Goal: Contribute content: Add original content to the website for others to see

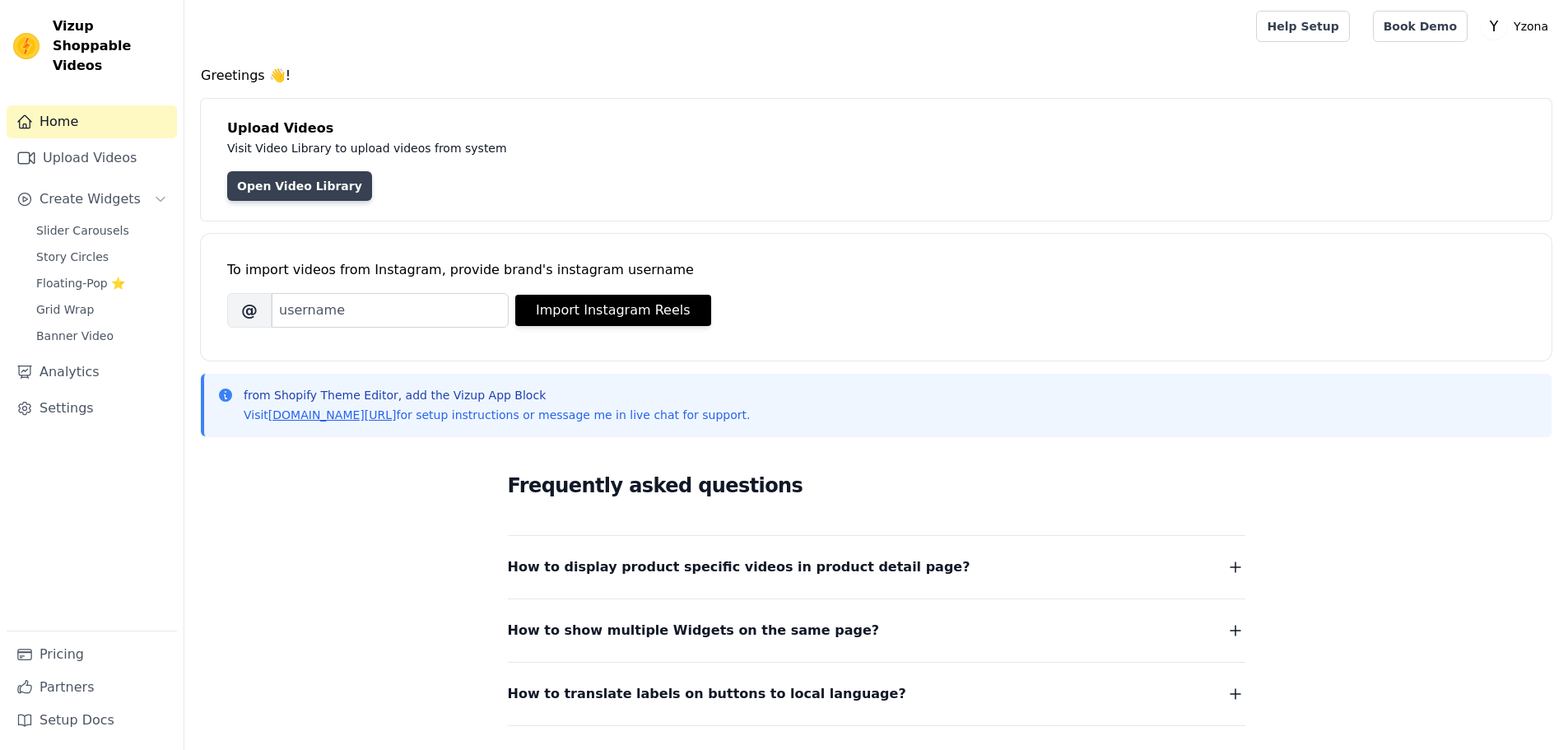
click at [307, 182] on link "Open Video Library" at bounding box center [299, 185] width 145 height 30
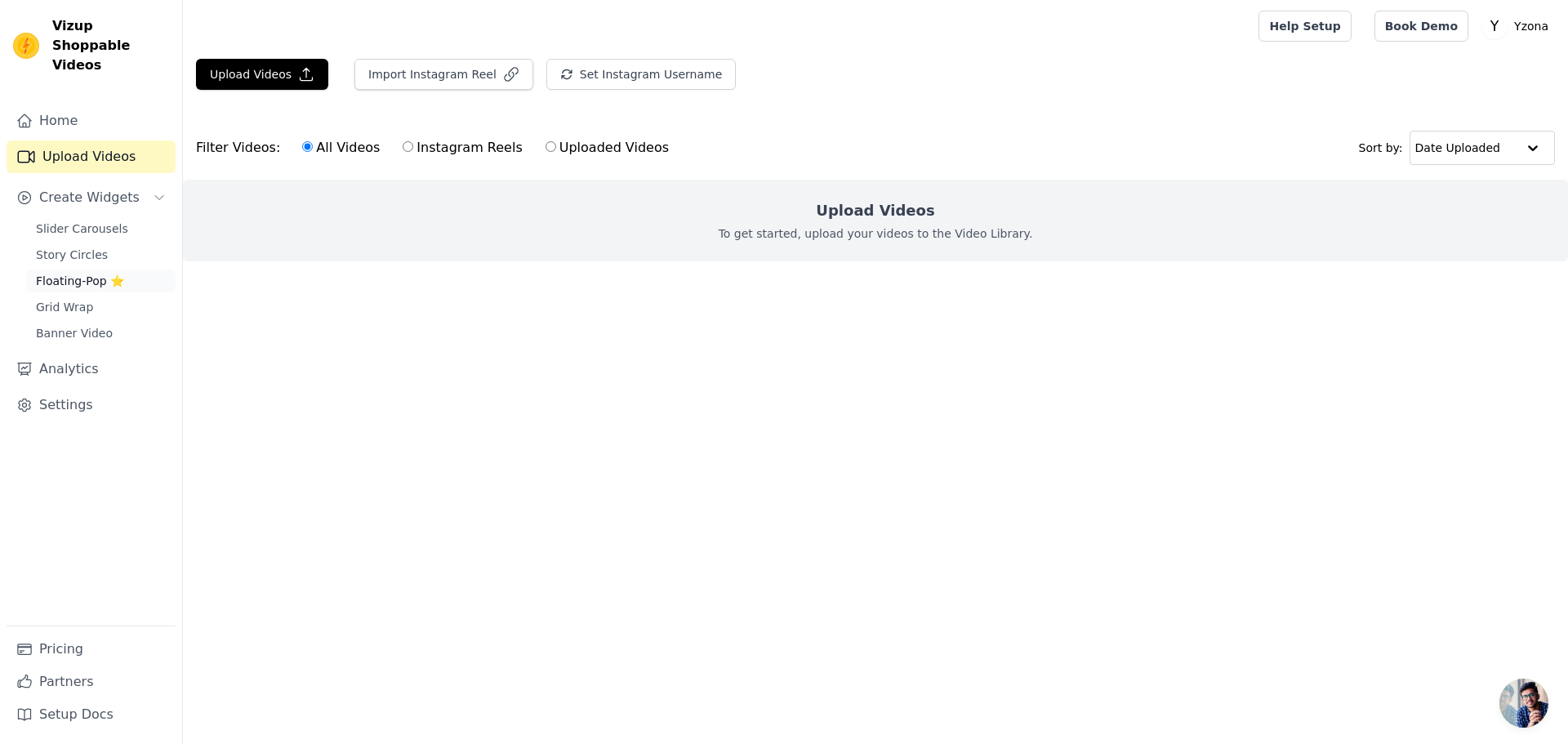
click at [71, 273] on span "Floating-Pop ⭐" at bounding box center [79, 281] width 88 height 16
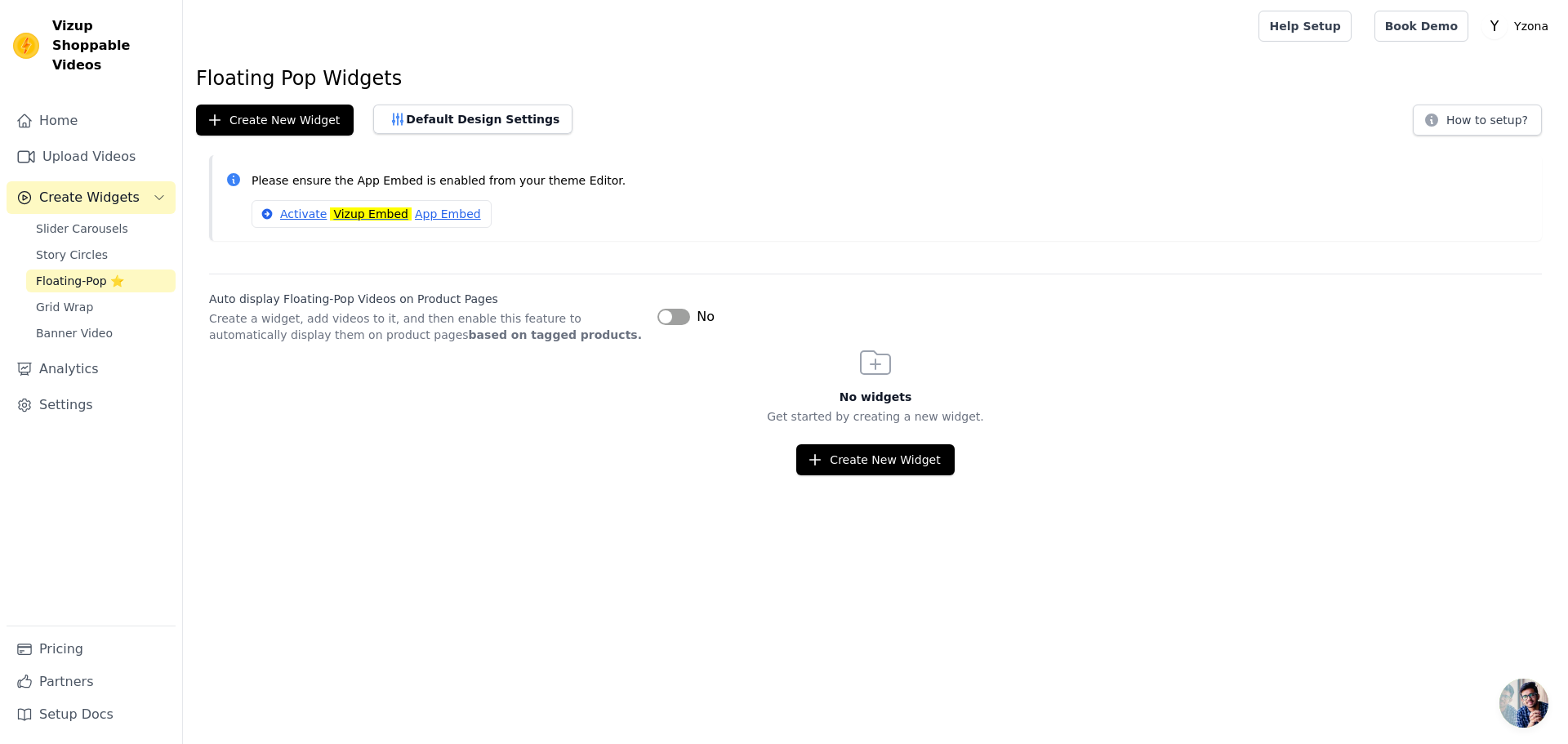
click at [681, 310] on button "Label" at bounding box center [673, 317] width 33 height 16
click at [678, 310] on button "Label" at bounding box center [673, 317] width 33 height 16
click at [442, 343] on div "No widgets Get started by creating a new widget. Create New Widget" at bounding box center [875, 409] width 1385 height 132
click at [369, 210] on mark "Vizup Embed" at bounding box center [371, 214] width 82 height 13
click at [92, 188] on span "Create Widgets" at bounding box center [89, 198] width 101 height 20
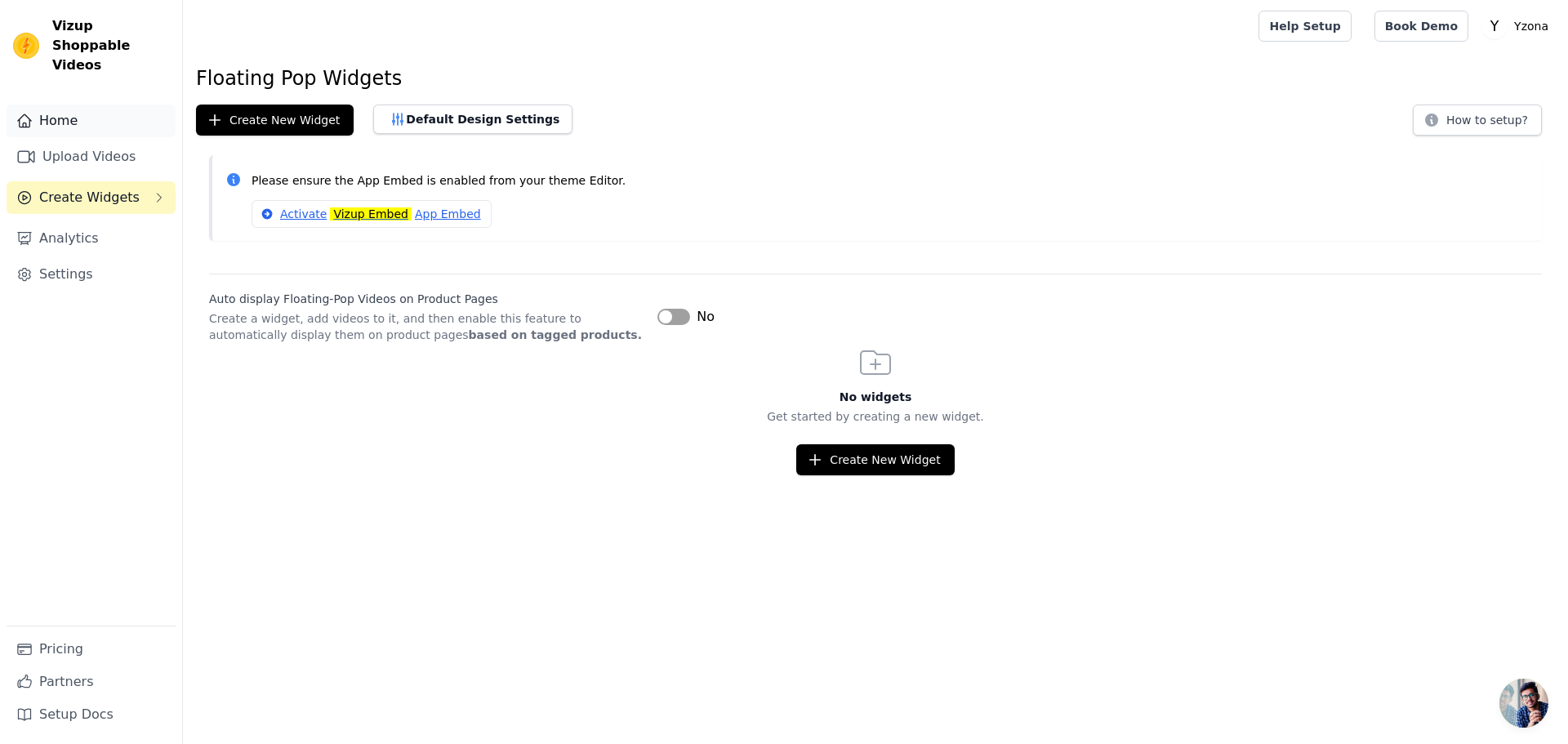
click at [62, 104] on link "Home" at bounding box center [90, 120] width 169 height 33
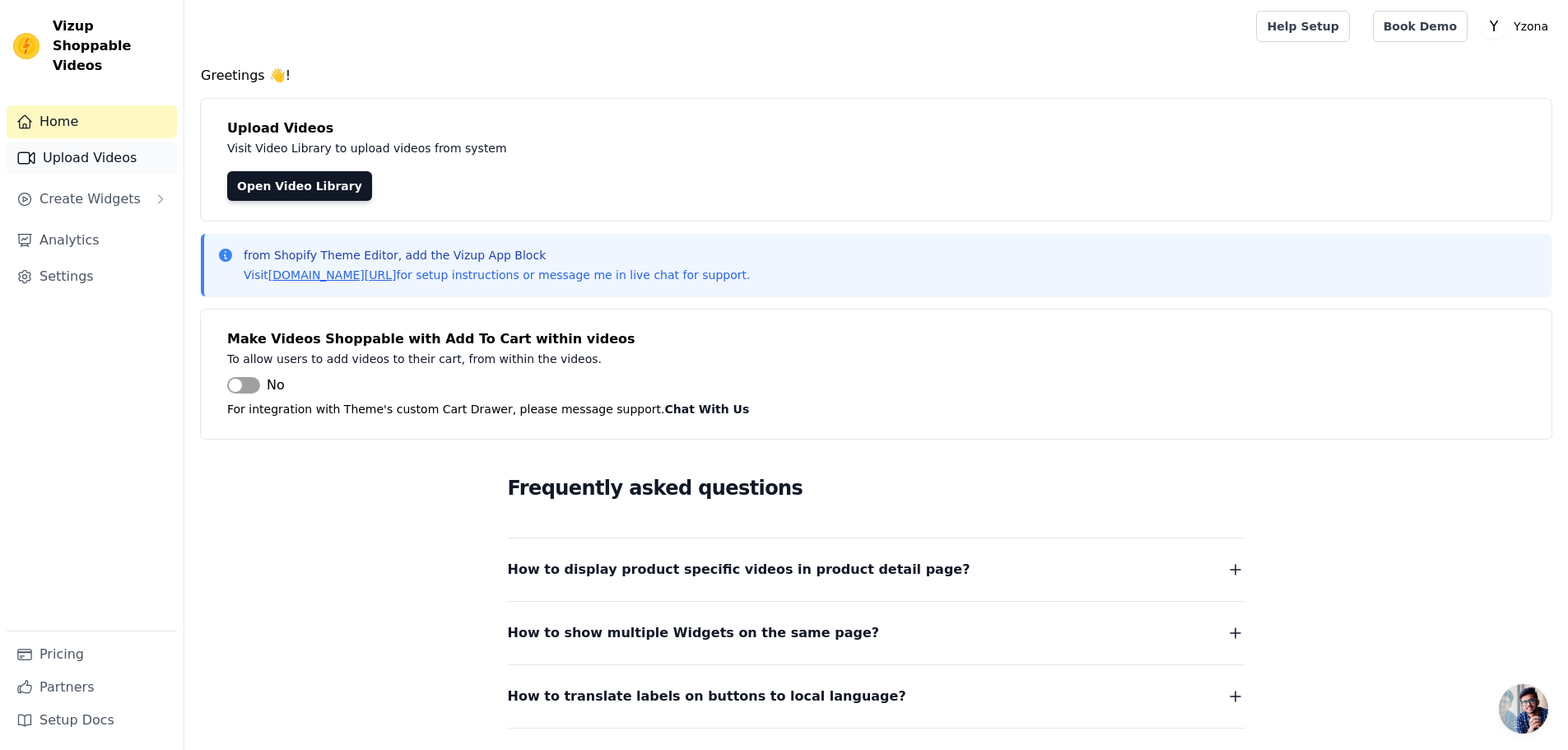
click at [83, 141] on link "Upload Videos" at bounding box center [91, 157] width 170 height 33
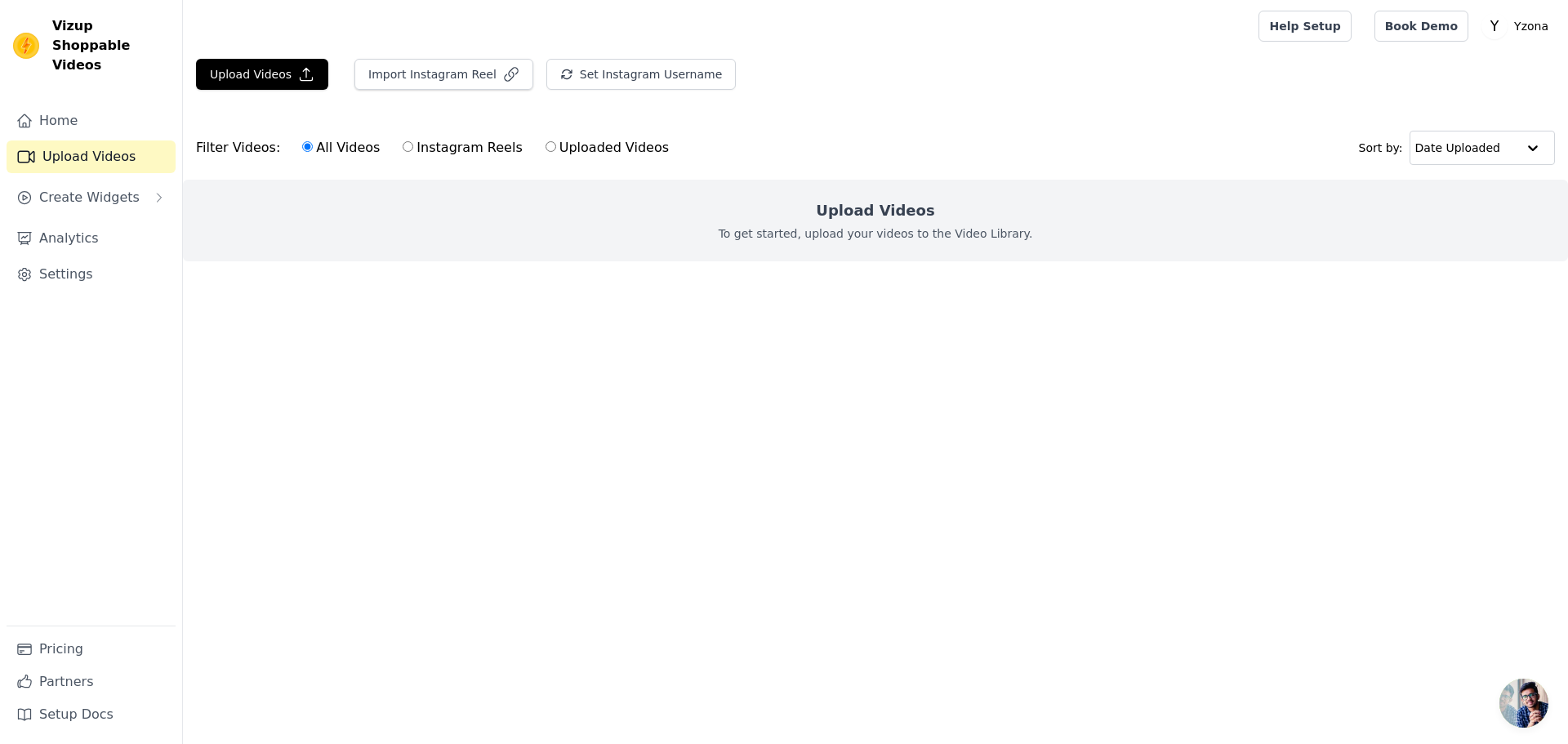
click at [552, 150] on input "Uploaded Videos" at bounding box center [551, 146] width 11 height 11
radio input "true"
click at [663, 224] on div "Upload Videos To get started, upload your videos to the Video Library." at bounding box center [875, 220] width 1385 height 82
click at [970, 218] on div "Upload Videos To get started, upload your videos to the Video Library." at bounding box center [875, 220] width 1385 height 82
click at [831, 219] on h2 "Upload Videos" at bounding box center [875, 211] width 119 height 23
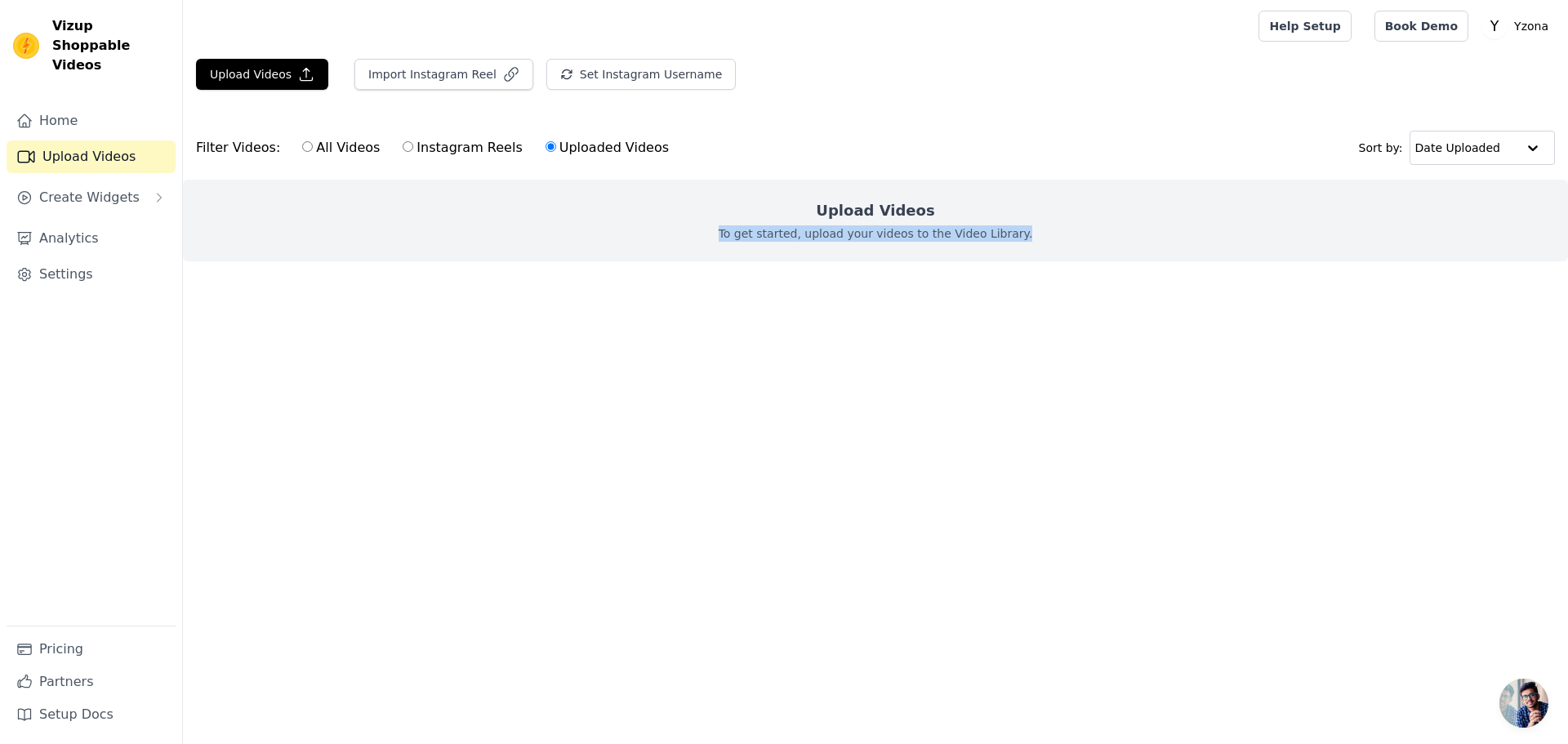
drag, startPoint x: 684, startPoint y: 197, endPoint x: 1111, endPoint y: 259, distance: 431.5
click at [1111, 259] on div "Upload Videos To get started, upload your videos to the Video Library." at bounding box center [875, 220] width 1385 height 82
click at [896, 219] on h2 "Upload Videos" at bounding box center [875, 211] width 119 height 23
drag, startPoint x: 1038, startPoint y: 225, endPoint x: 682, endPoint y: 232, distance: 356.1
click at [682, 232] on div "Upload Videos To get started, upload your videos to the Video Library." at bounding box center [875, 220] width 1385 height 82
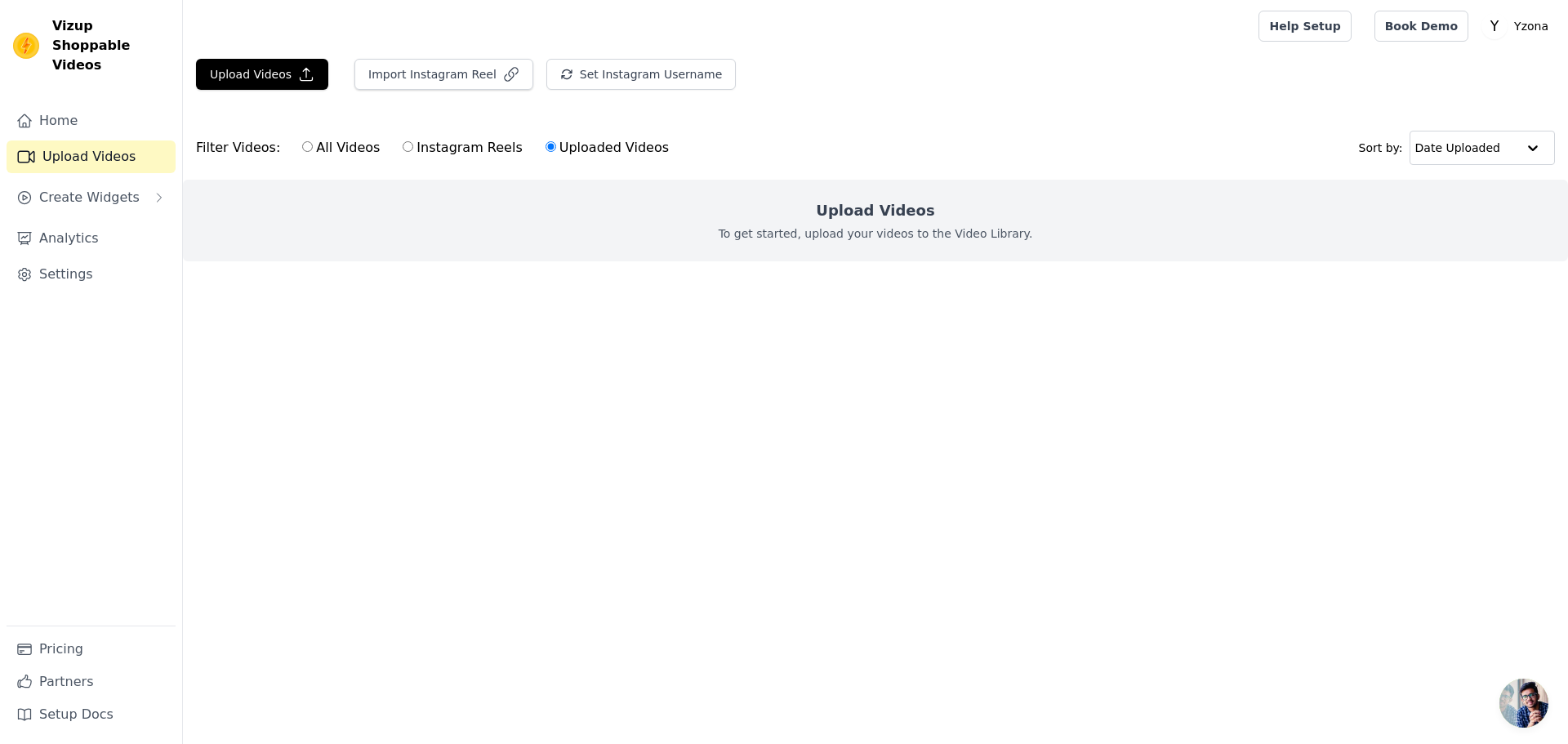
click at [1231, 327] on html "Vizup Shoppable Videos Home Upload Videos Create Widgets Analytics Settings Pri…" at bounding box center [784, 163] width 1568 height 327
click at [234, 75] on button "Upload Videos" at bounding box center [262, 74] width 132 height 31
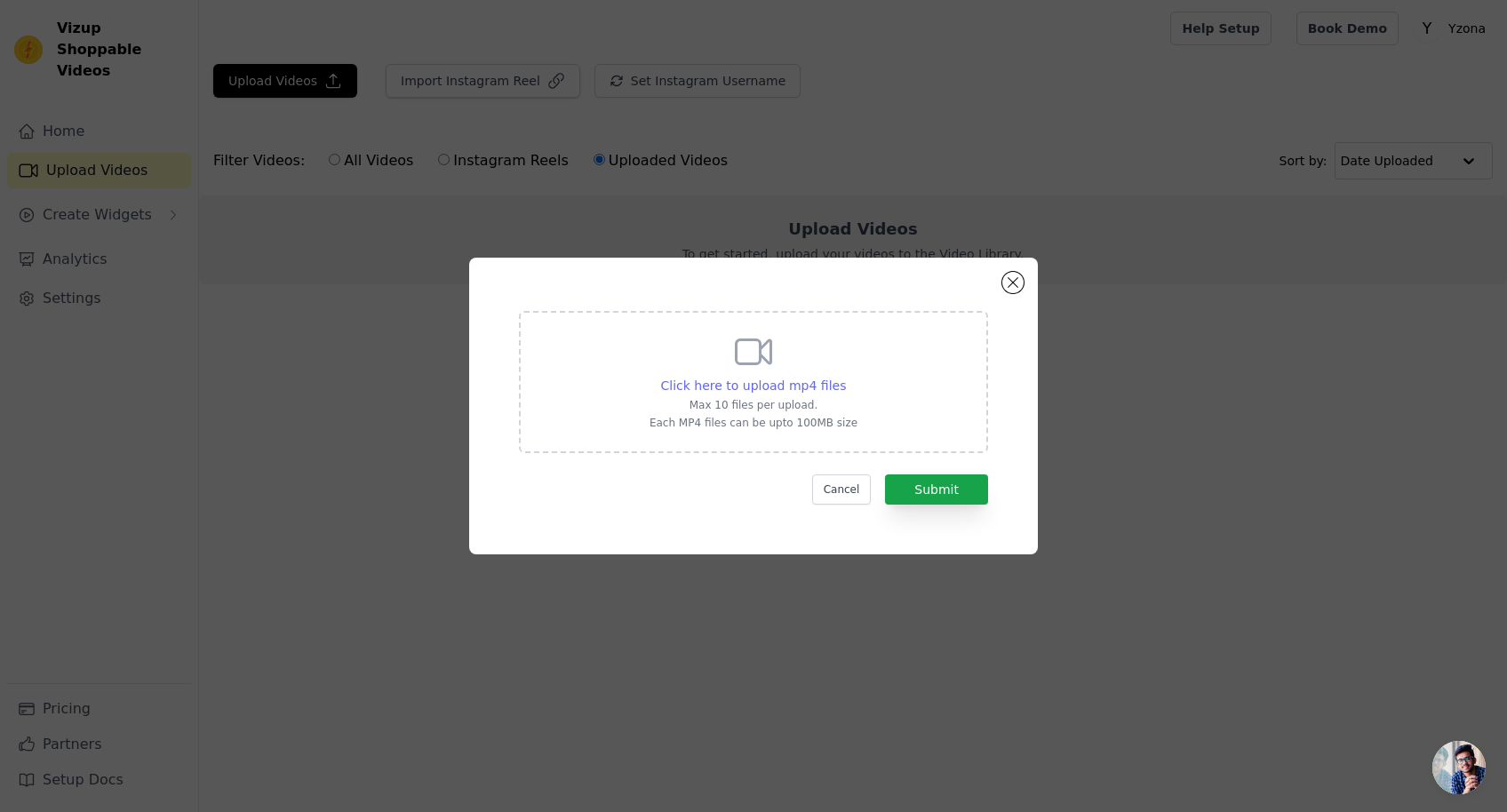
click at [737, 376] on div "Click here to upload mp4 files" at bounding box center [753, 385] width 185 height 17
click at [845, 376] on input "Click here to upload mp4 files Max 10 files per upload. Each MP4 files can be u…" at bounding box center [845, 375] width 1 height 1
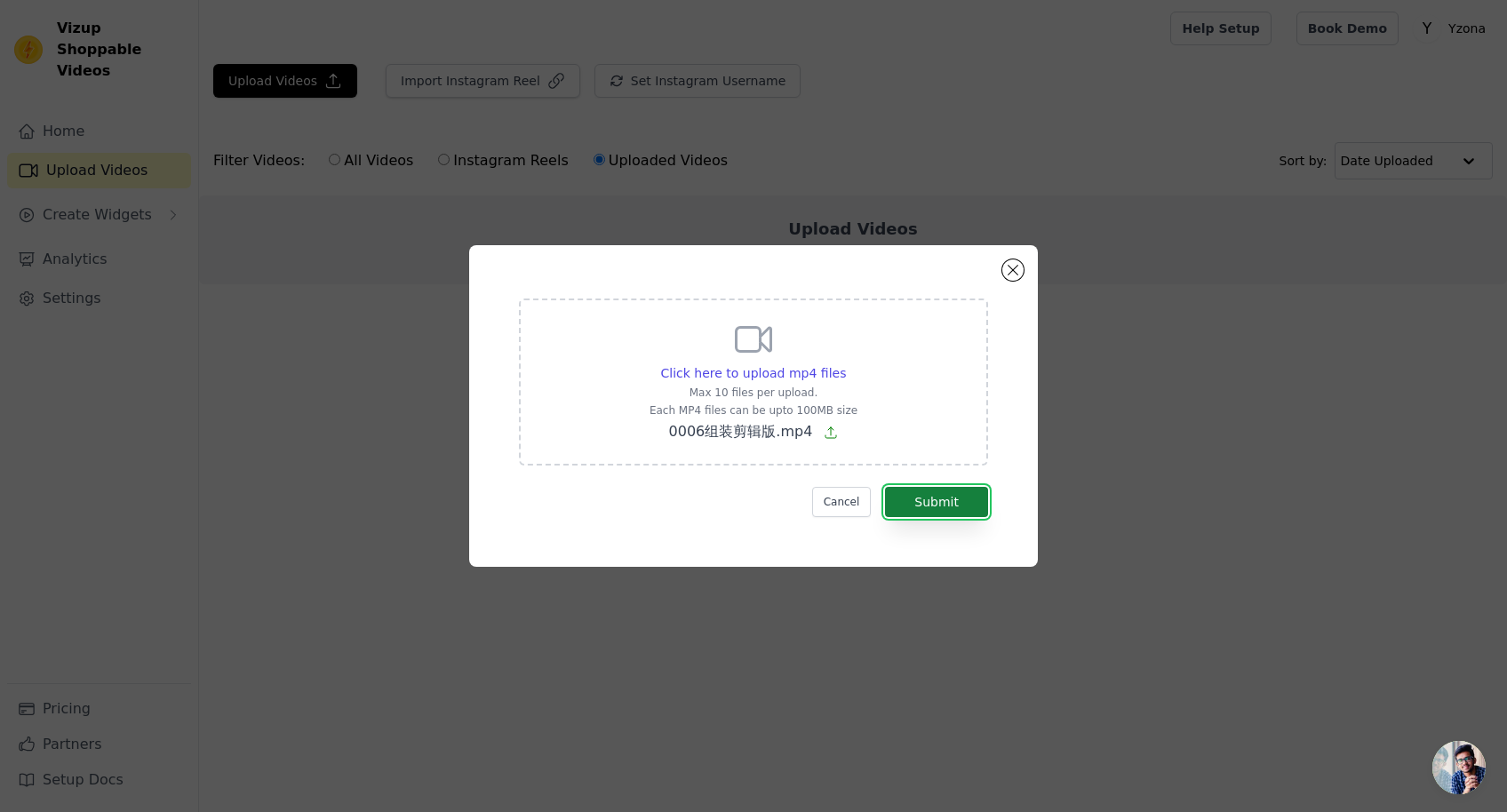
click at [957, 503] on button "Submit" at bounding box center [936, 502] width 103 height 30
click at [913, 497] on button "Submit" at bounding box center [936, 502] width 103 height 30
click at [832, 432] on icon at bounding box center [831, 432] width 15 height 15
click at [845, 364] on input "Click here to upload mp4 files Max 10 files per upload. Each MP4 files can be u…" at bounding box center [845, 363] width 1 height 1
type input "C:\fakepath\0006组装剪辑版.mp4"
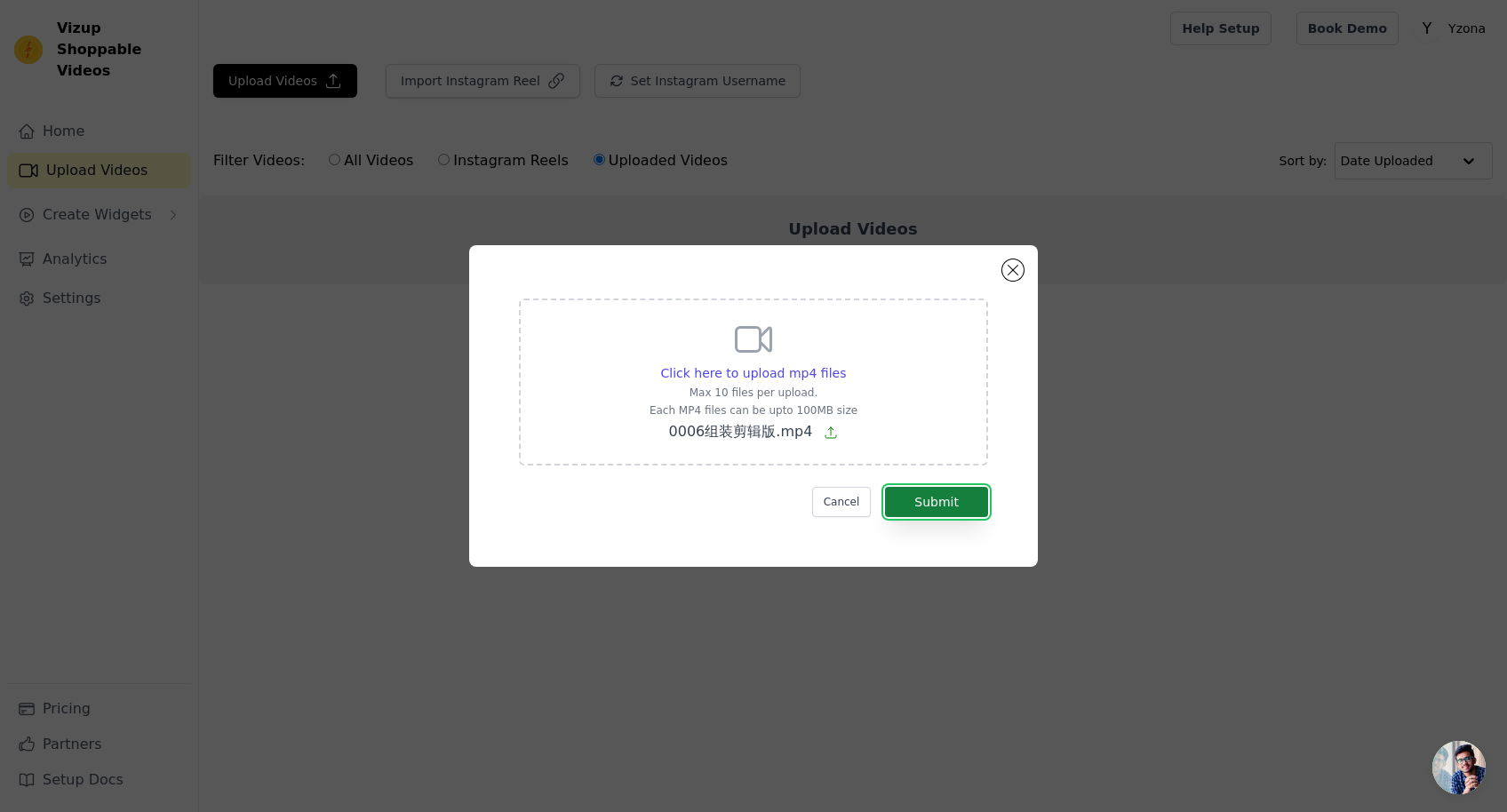
click at [934, 496] on button "Submit" at bounding box center [936, 502] width 103 height 30
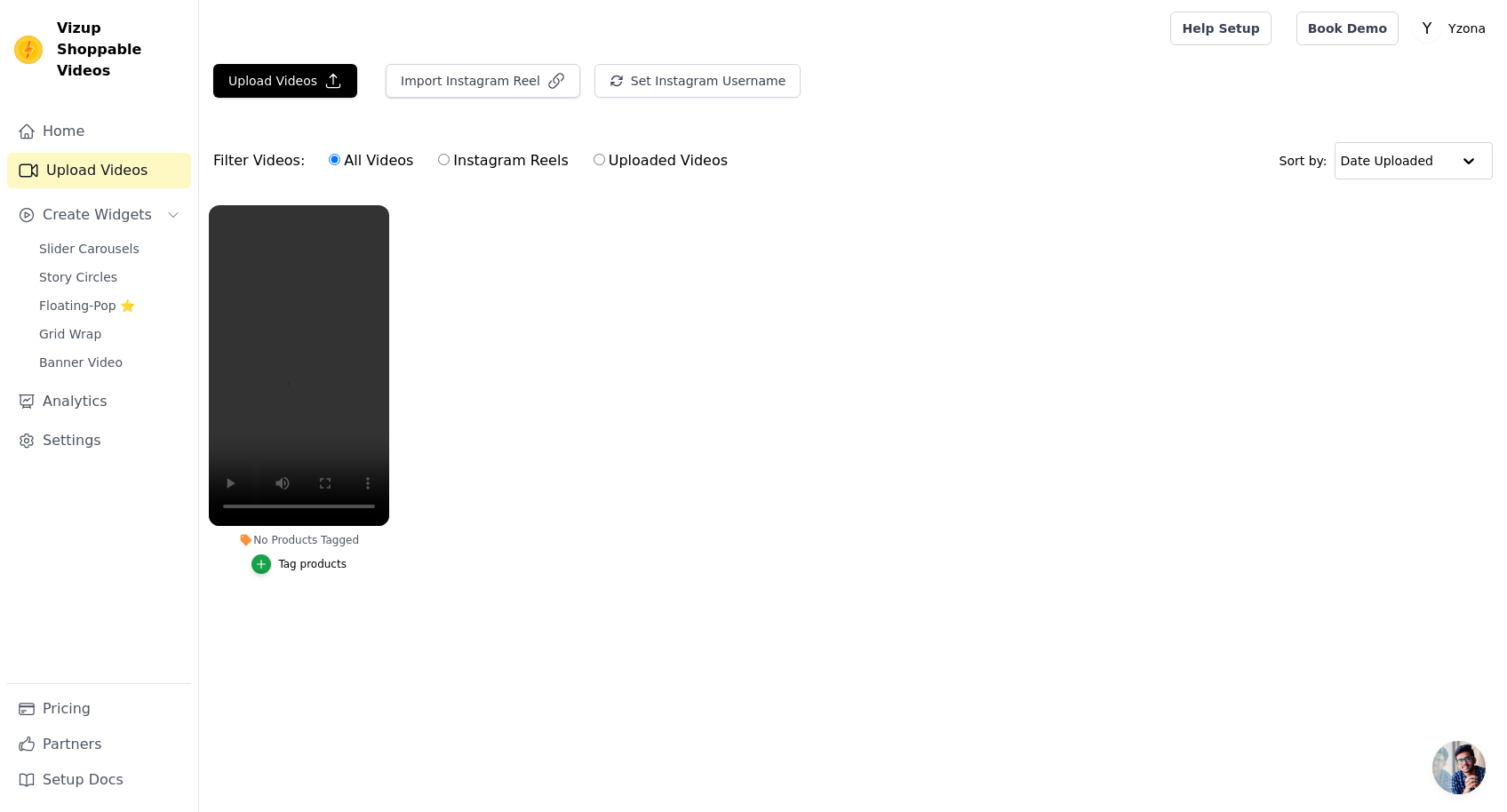
click at [300, 537] on div "No Products Tagged" at bounding box center [299, 539] width 180 height 15
click at [259, 561] on icon "button" at bounding box center [261, 564] width 13 height 13
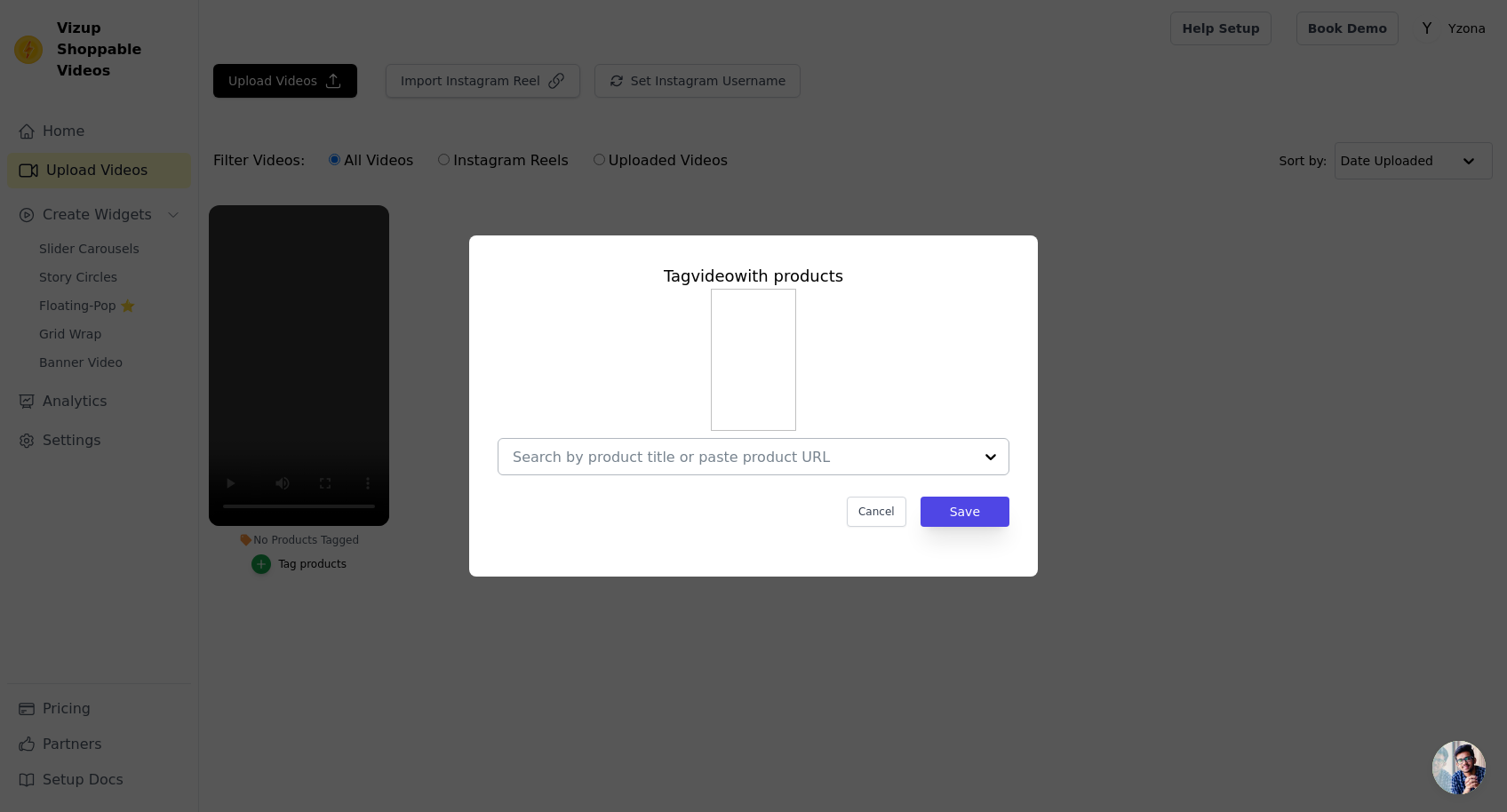
click at [723, 460] on input "No Products Tagged Tag video with products Cancel Save Tag products" at bounding box center [742, 456] width 460 height 16
click at [704, 456] on input "bedrack-0006" at bounding box center [742, 456] width 460 height 16
drag, startPoint x: 647, startPoint y: 457, endPoint x: 533, endPoint y: 454, distance: 114.0
click at [533, 454] on input "bedrack-0006" at bounding box center [742, 456] width 460 height 16
click at [601, 459] on input "bedrack-0006" at bounding box center [742, 456] width 460 height 16
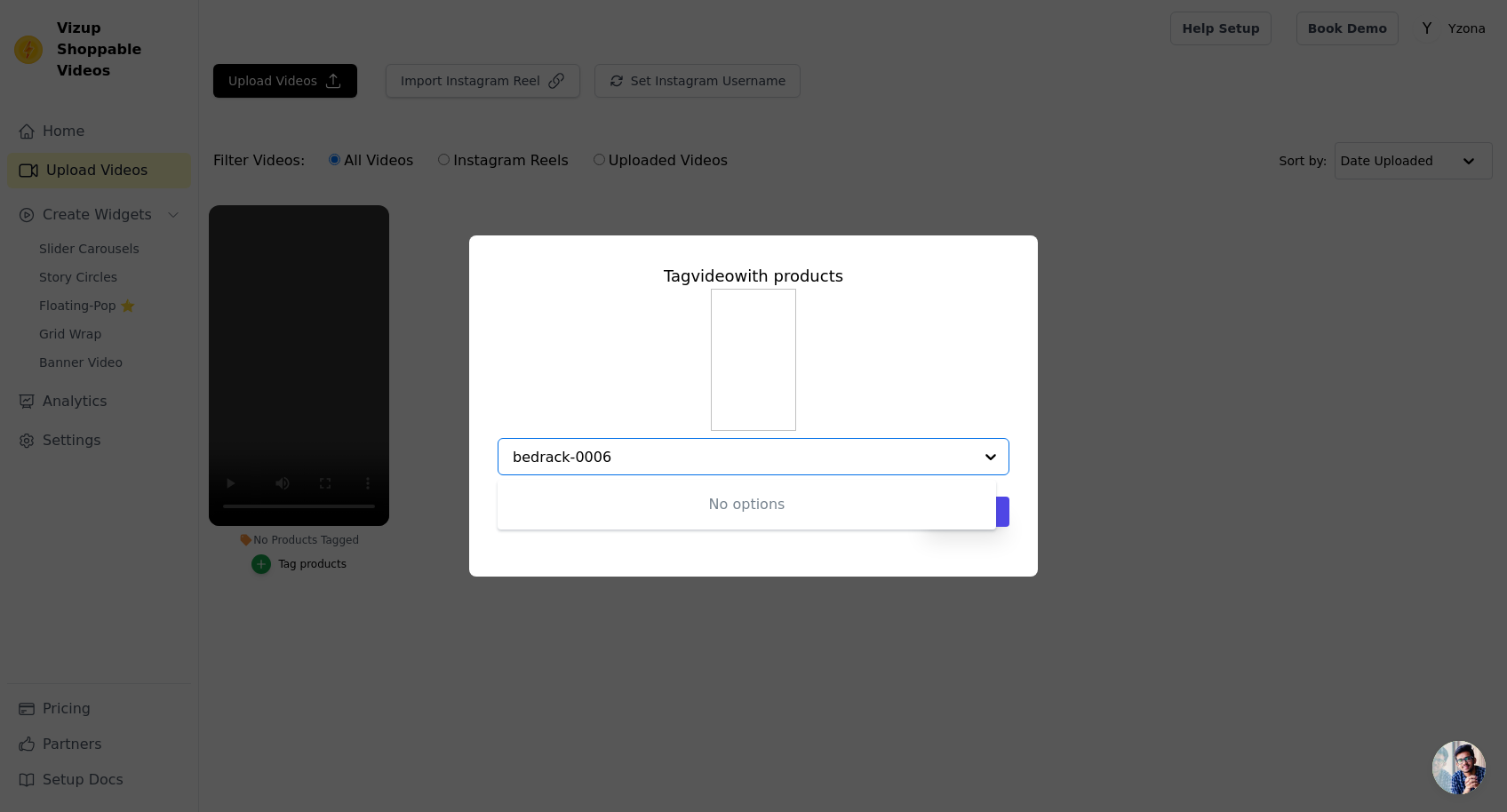
click at [623, 451] on input "bedrack-0006" at bounding box center [742, 456] width 460 height 16
click at [621, 459] on input "bedrack-0006" at bounding box center [742, 456] width 460 height 16
click at [589, 459] on input "bedrack-0006" at bounding box center [742, 456] width 460 height 16
click at [636, 454] on input "bedrack-0006" at bounding box center [742, 456] width 460 height 16
click at [770, 465] on input "bedrack-0006" at bounding box center [742, 456] width 460 height 16
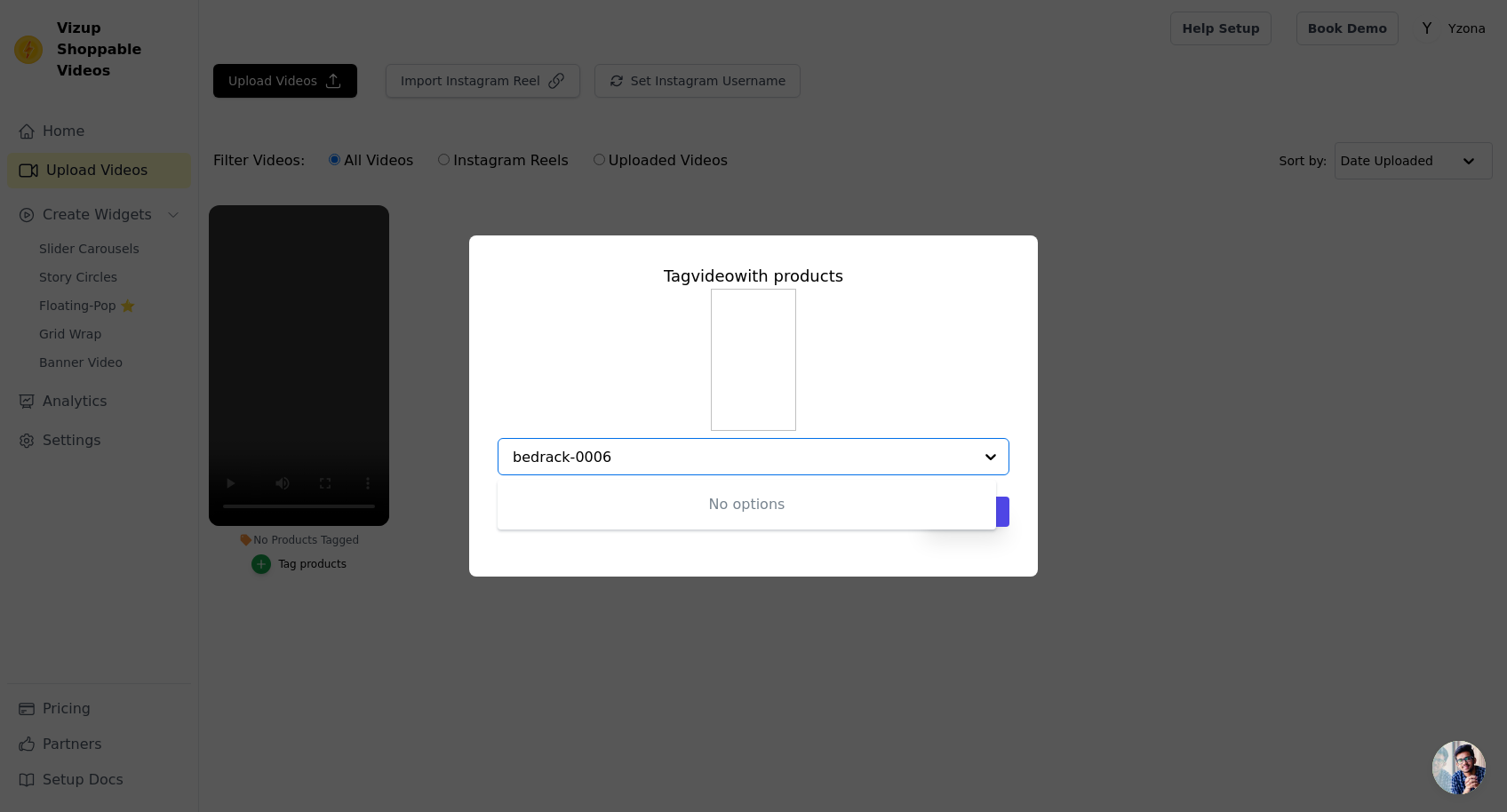
click at [720, 461] on input "bedrack-0006" at bounding box center [742, 456] width 460 height 16
type input "bedrack-0006"
click at [685, 452] on input "No Products Tagged Tag video with products Cancel Save Tag products" at bounding box center [742, 456] width 460 height 16
paste input "https://yzona.com/products/full-size-truck-bed-racks-for-2005-2023-3rd-gen-toyo…"
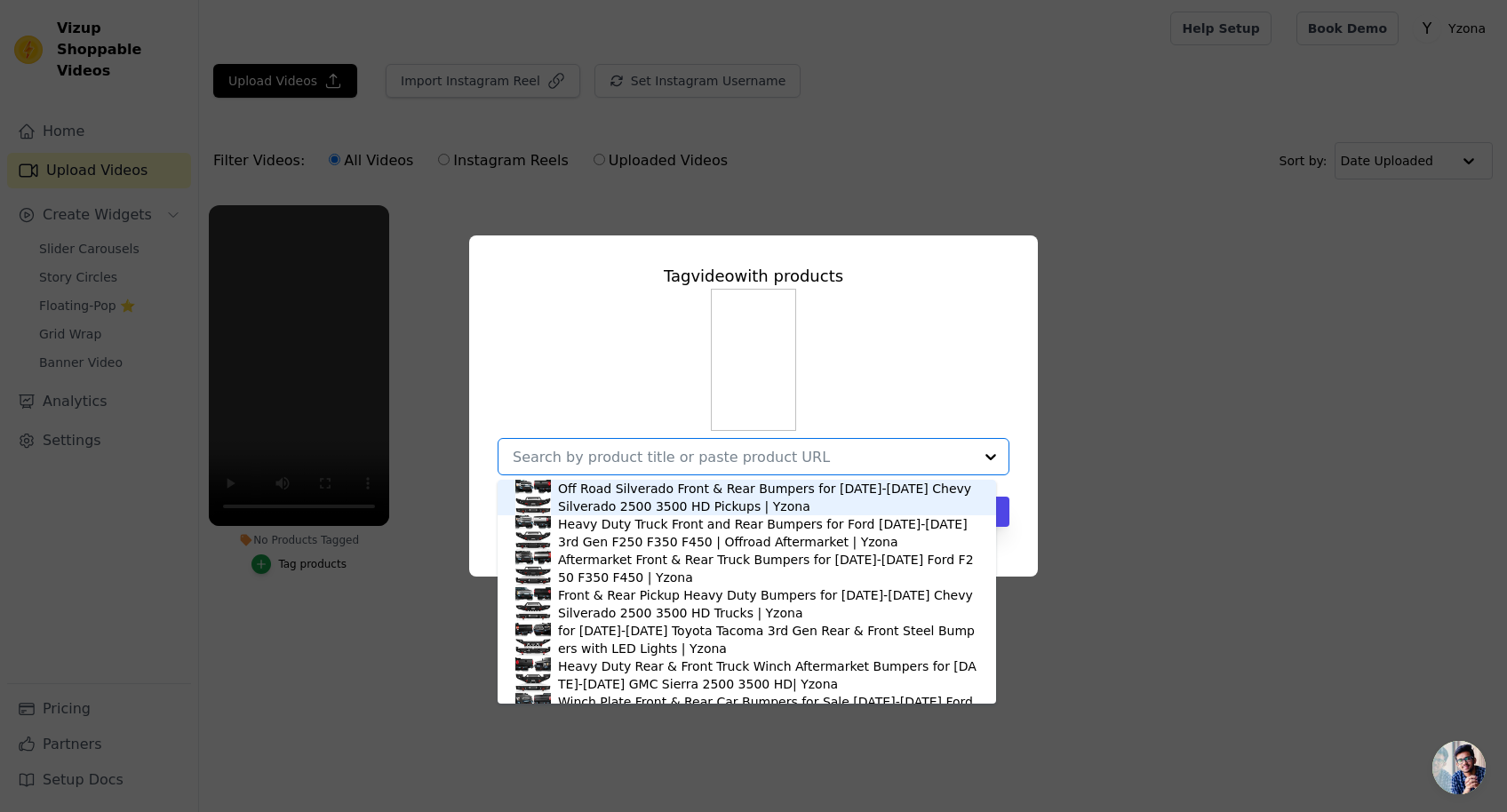
type input "https://yzona.com/products/full-size-truck-bed-racks-for-2005-2023-3rd-gen-toyo…"
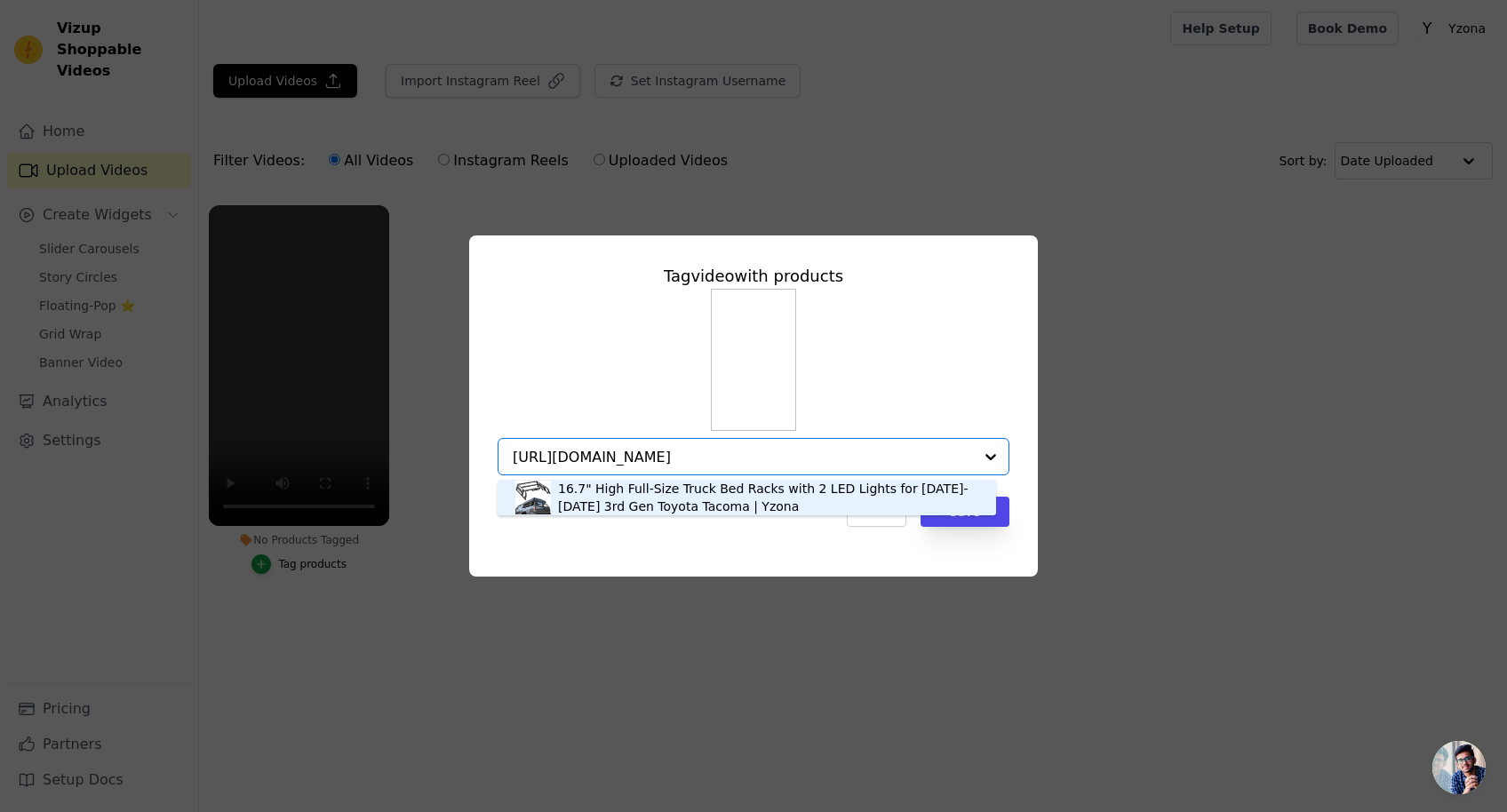
click at [707, 481] on div "16.7" High Full-Size Truck Bed Racks with 2 LED Lights for [DATE]-[DATE] 3rd Ge…" at bounding box center [768, 497] width 420 height 36
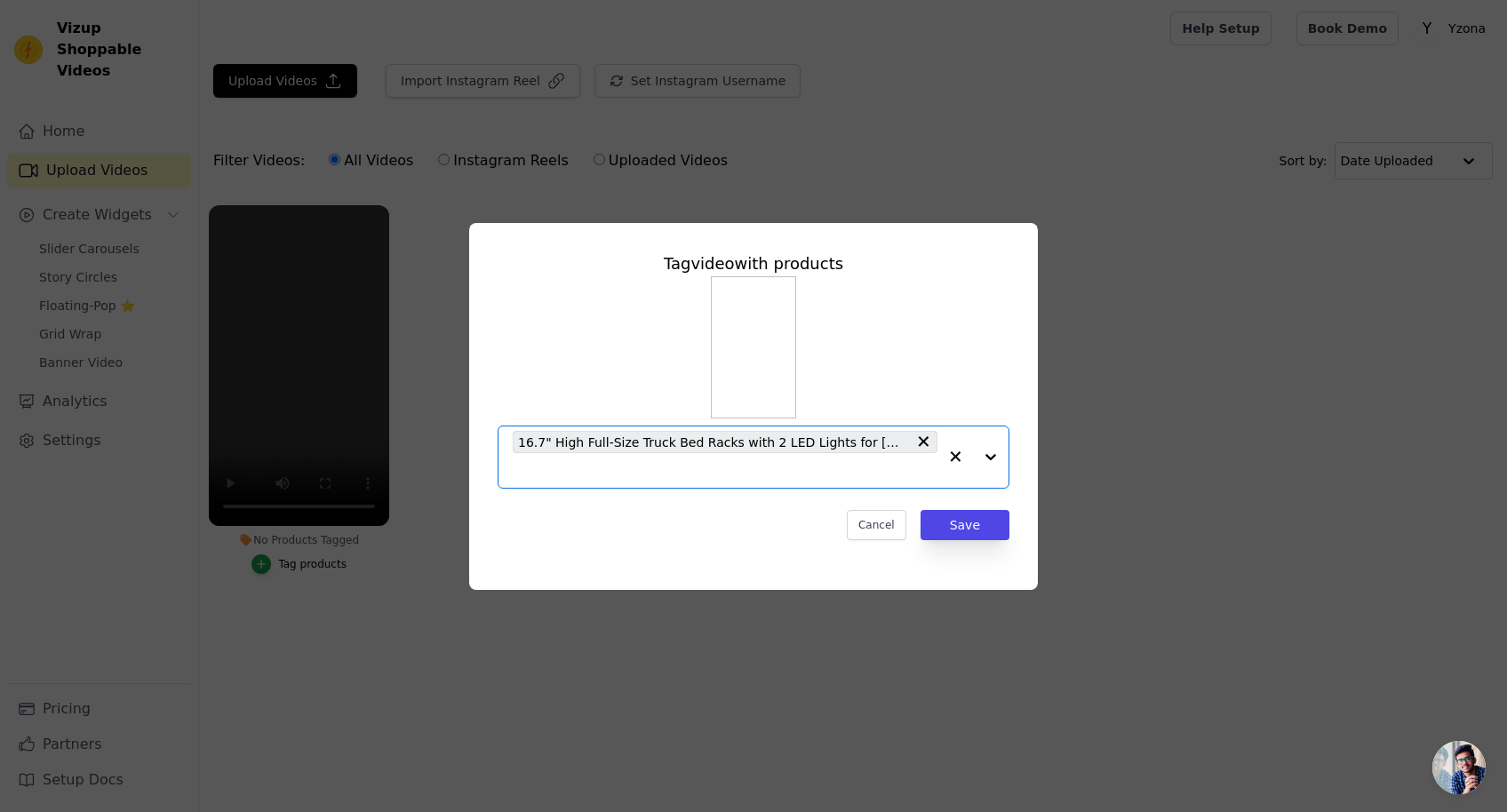
scroll to position [0, 0]
click at [987, 530] on button "Save" at bounding box center [965, 524] width 89 height 30
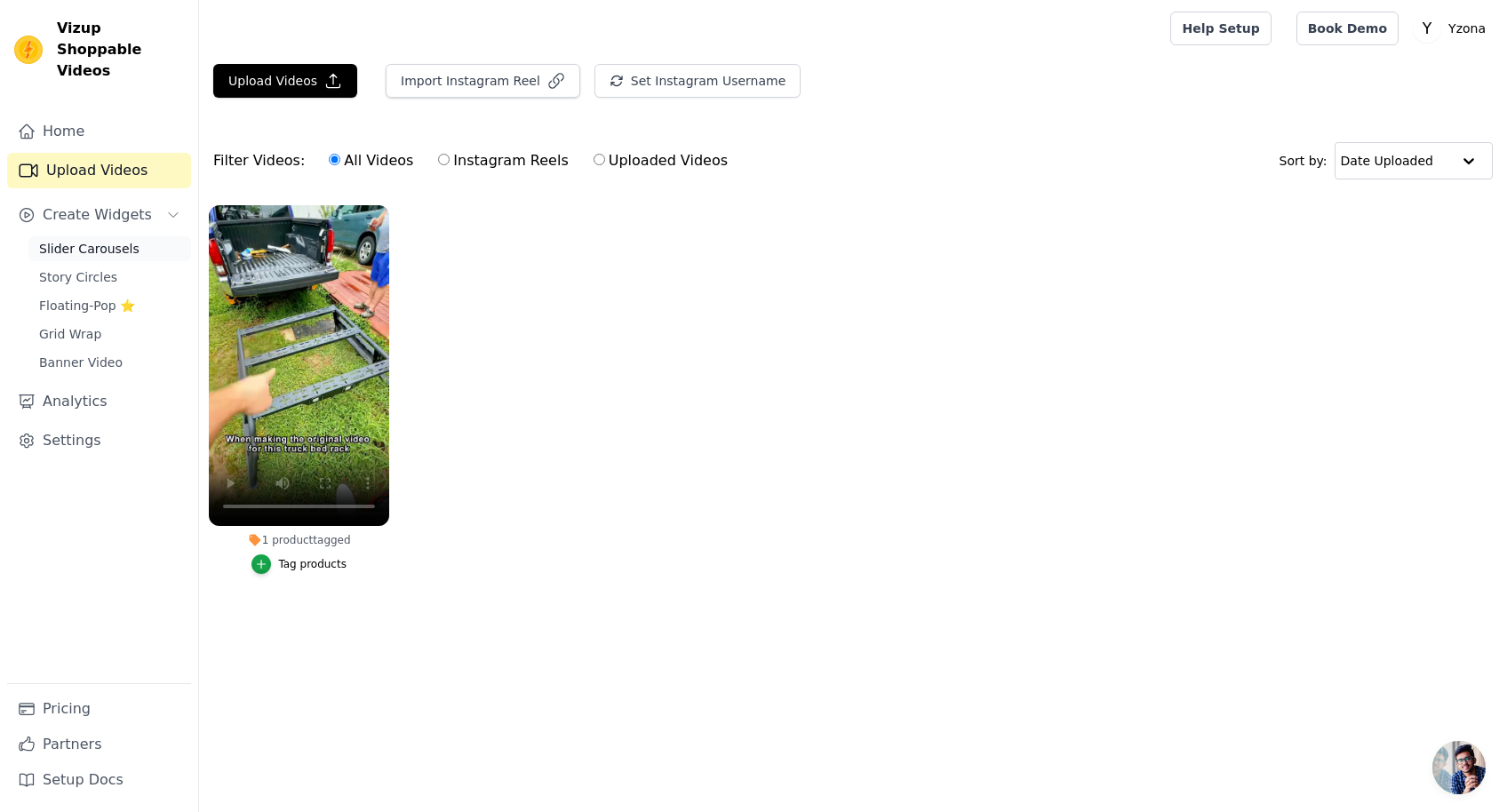
click at [118, 240] on span "Slider Carousels" at bounding box center [88, 248] width 100 height 17
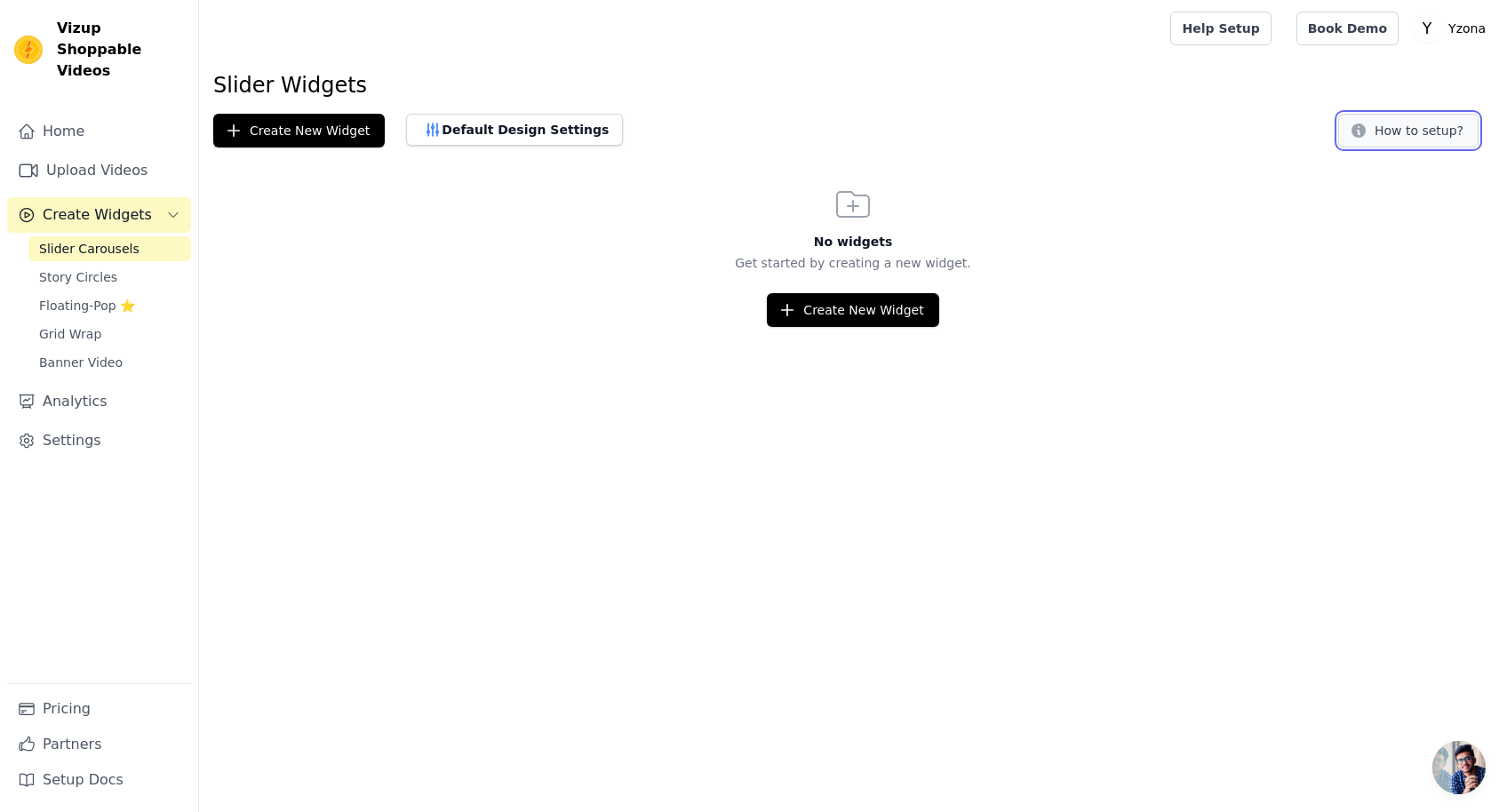
click at [1401, 134] on button "How to setup?" at bounding box center [1408, 130] width 141 height 34
click at [68, 268] on span "Story Circles" at bounding box center [78, 276] width 79 height 17
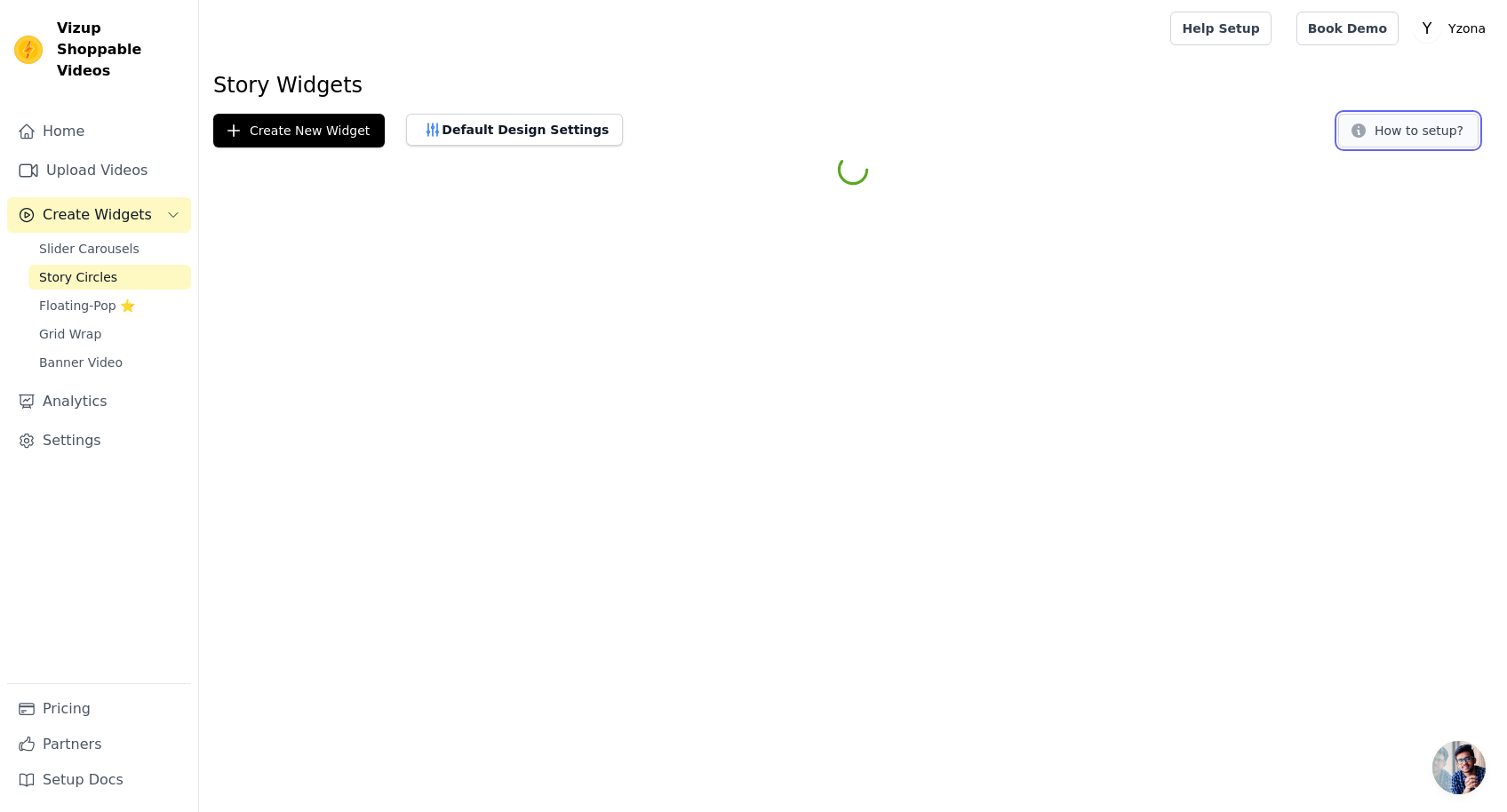
click at [1395, 128] on button "How to setup?" at bounding box center [1408, 130] width 141 height 34
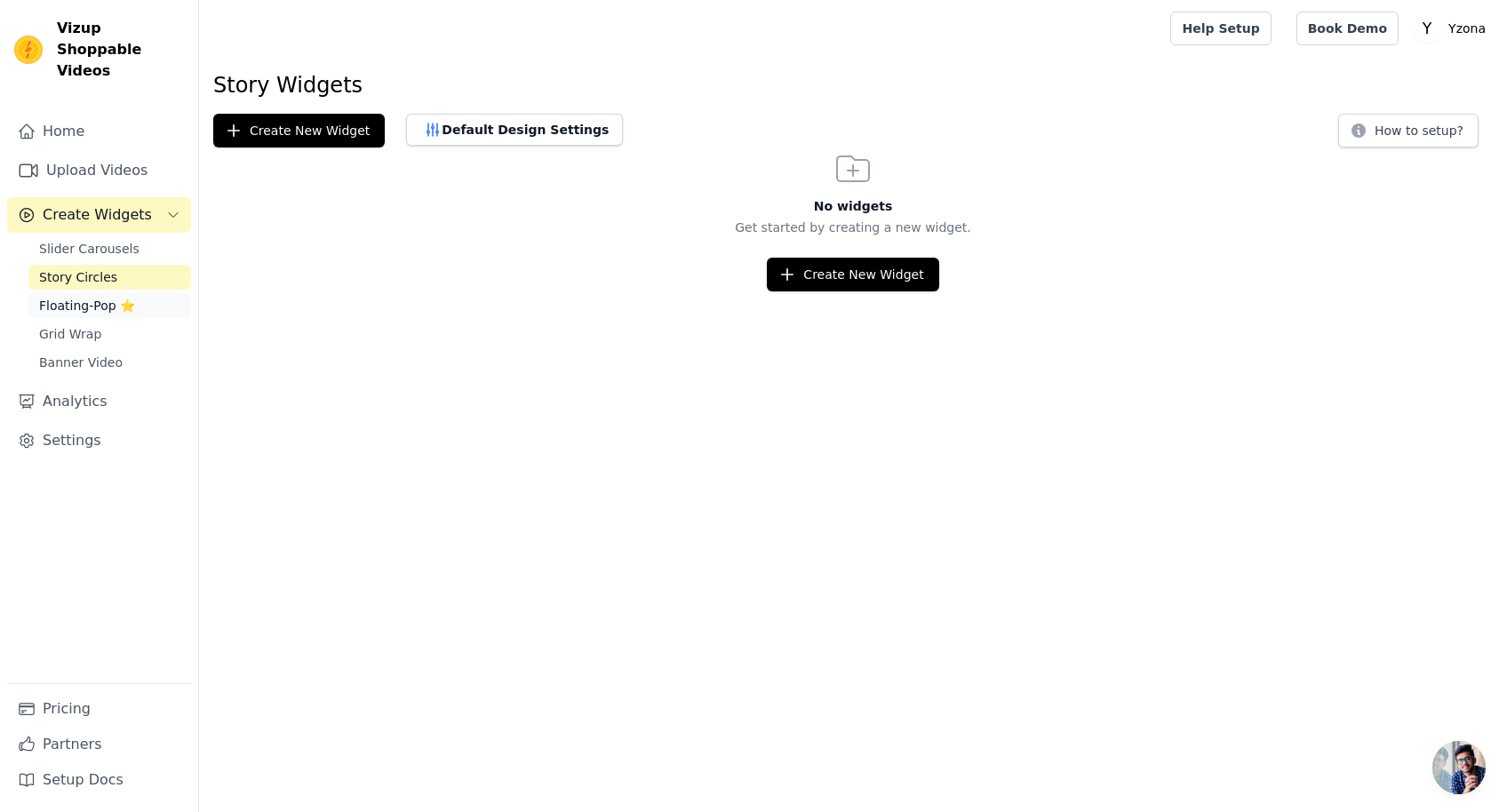
click at [83, 297] on span "Floating-Pop ⭐" at bounding box center [86, 306] width 96 height 17
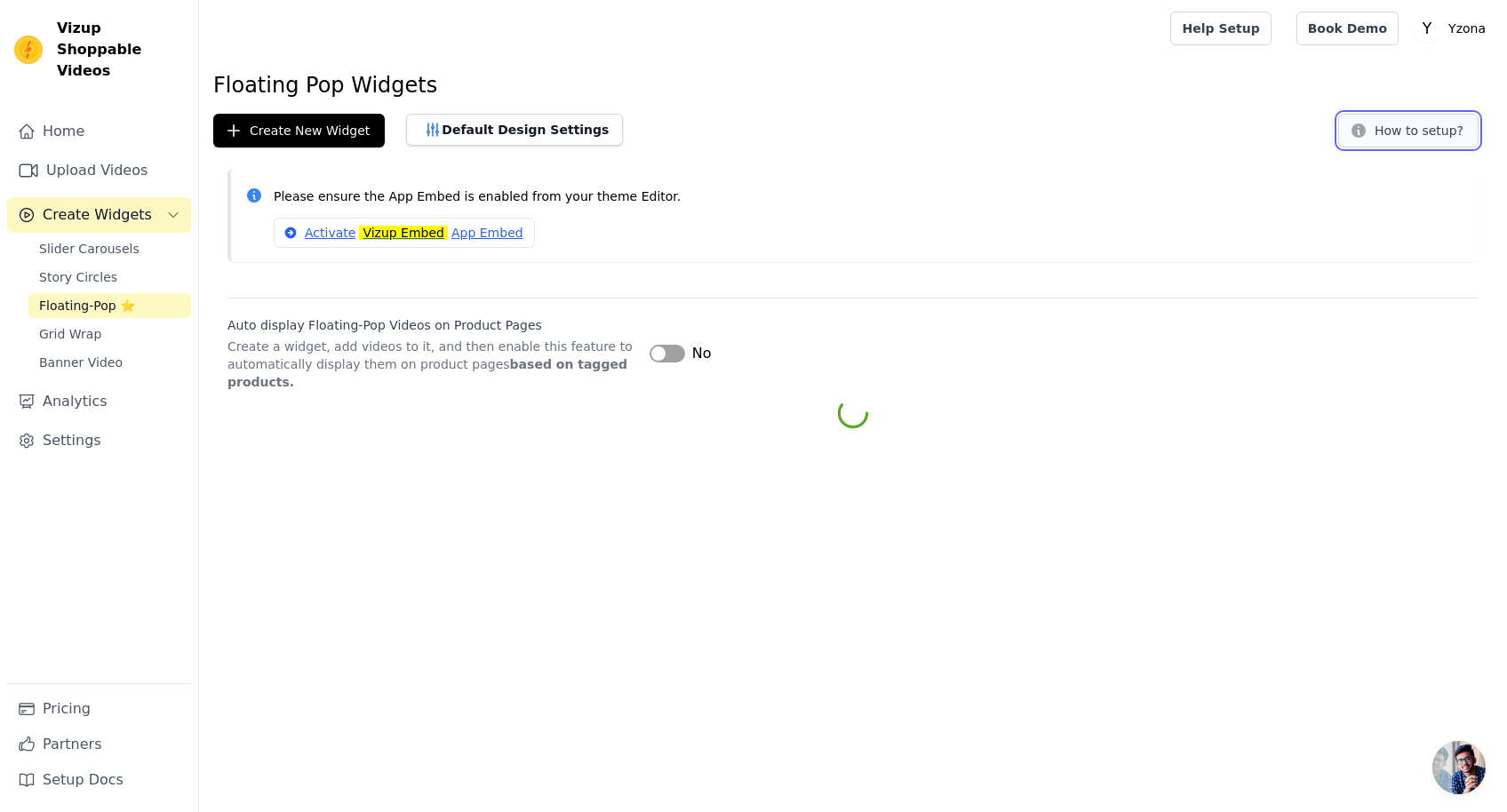
click at [1436, 125] on button "How to setup?" at bounding box center [1408, 130] width 141 height 34
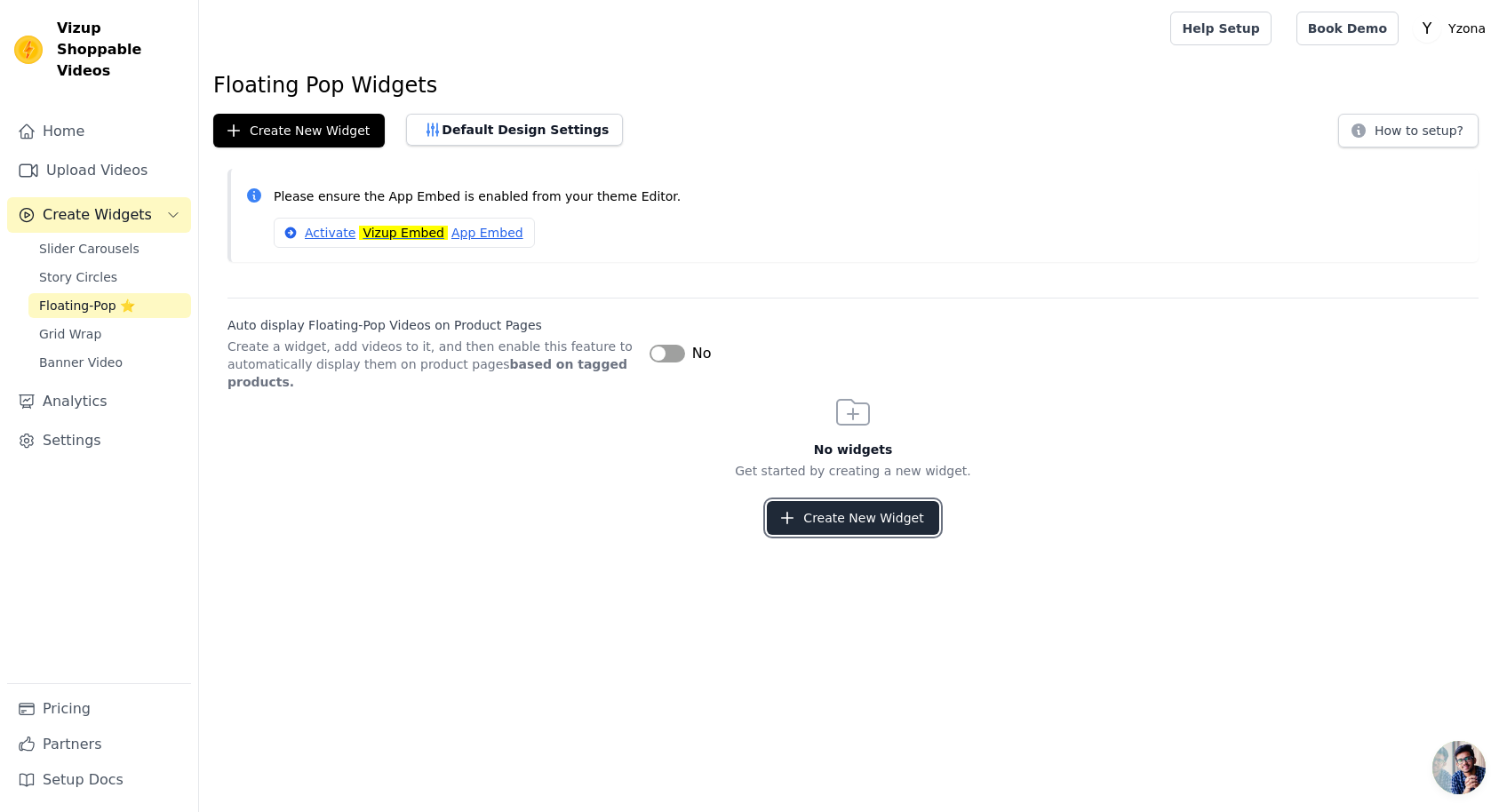
click at [835, 515] on button "Create New Widget" at bounding box center [852, 517] width 172 height 34
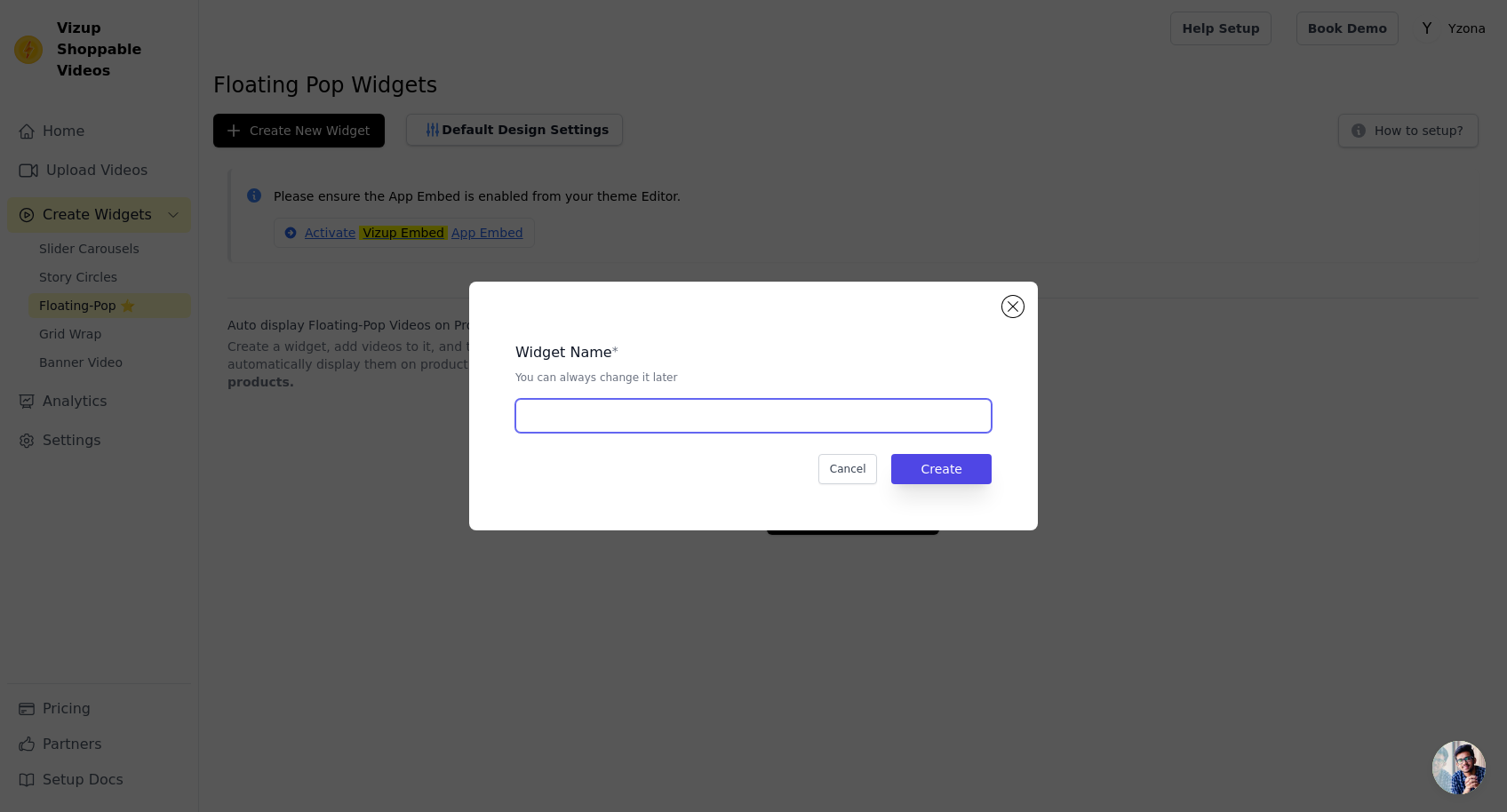
click at [699, 409] on input "text" at bounding box center [753, 415] width 476 height 34
click at [1017, 308] on button "Close modal" at bounding box center [1013, 307] width 21 height 21
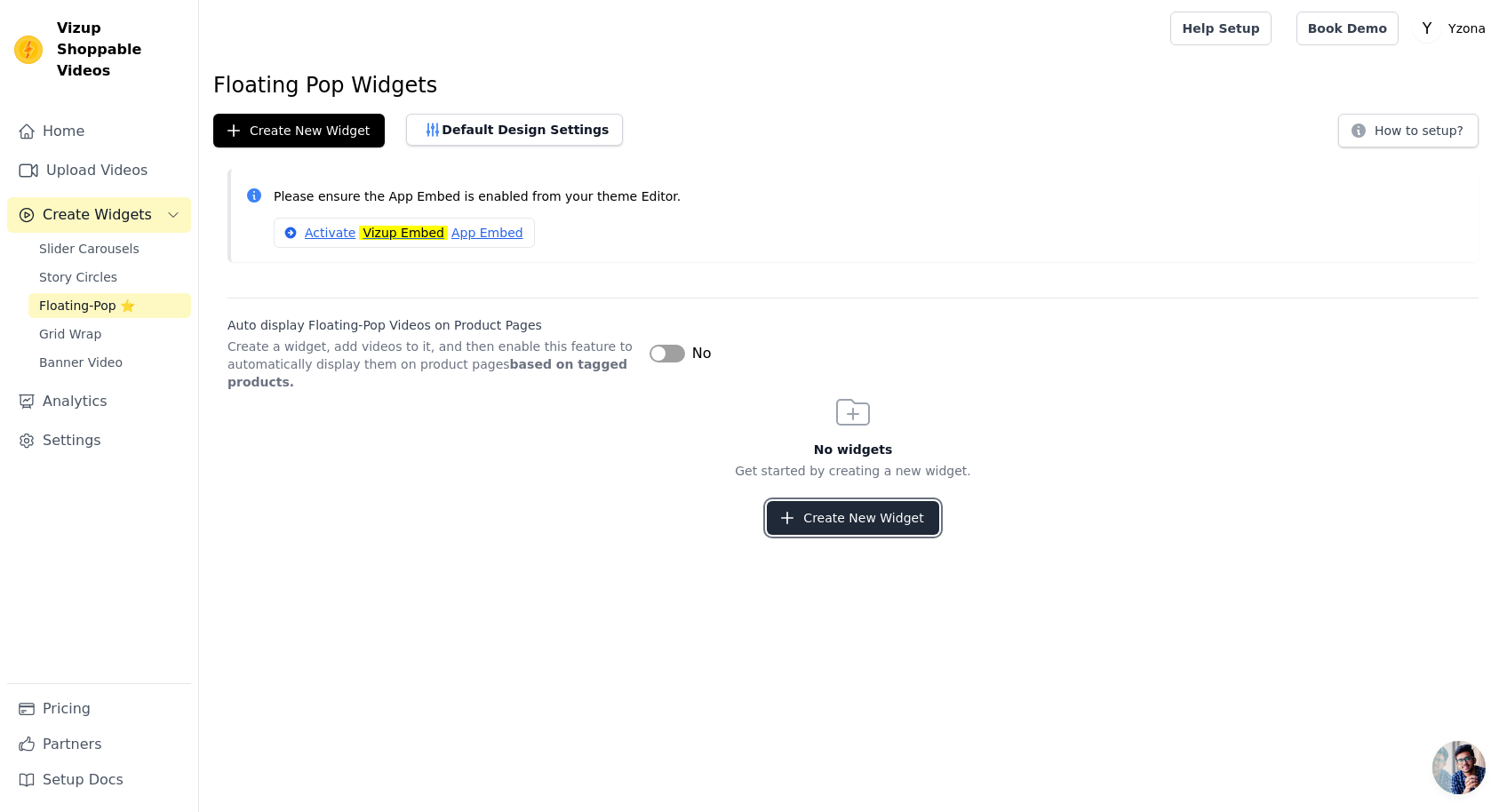
click at [827, 511] on button "Create New Widget" at bounding box center [852, 517] width 172 height 34
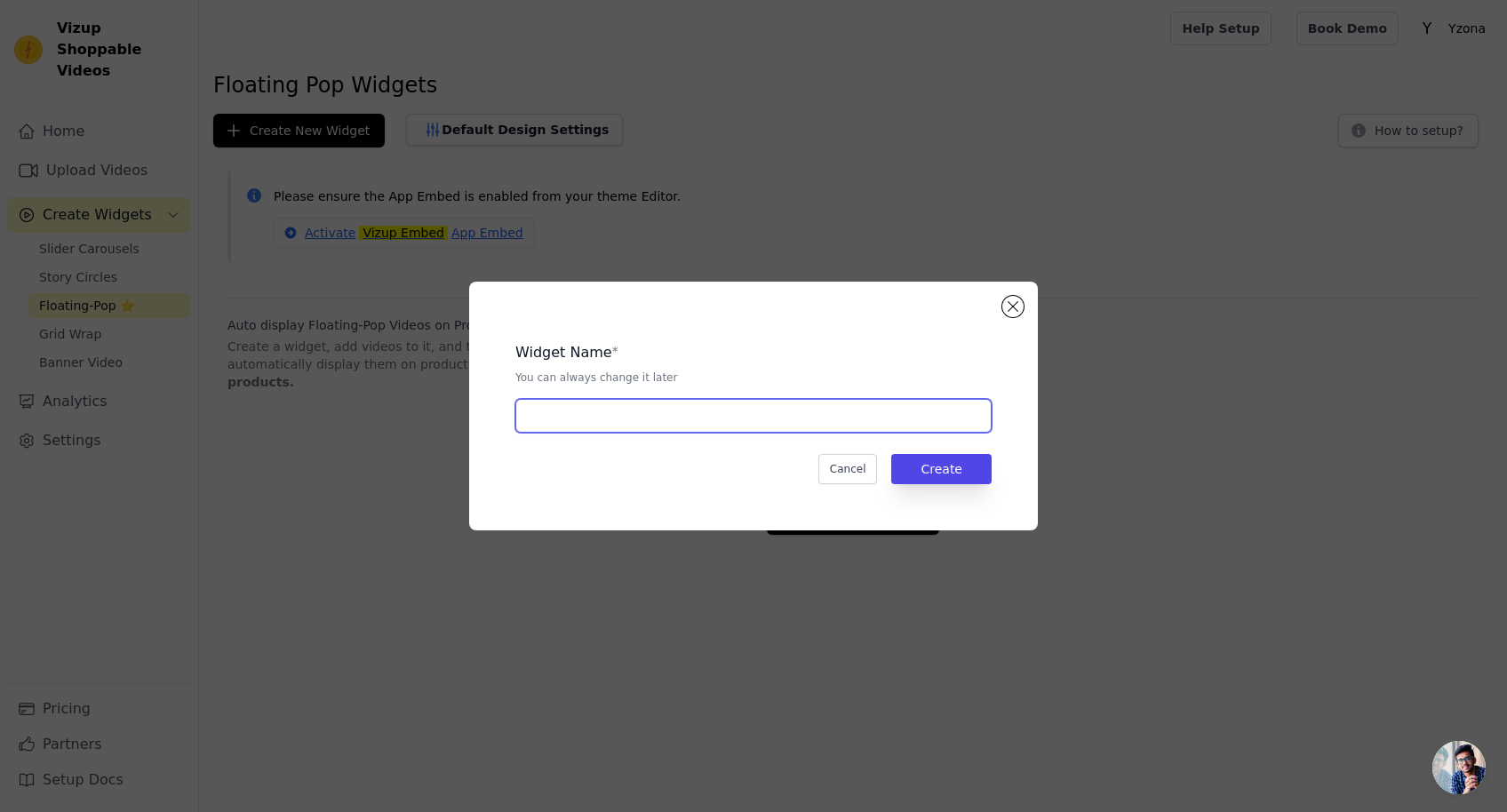
click at [607, 413] on input "text" at bounding box center [753, 415] width 476 height 34
type input "Bedrack-0006"
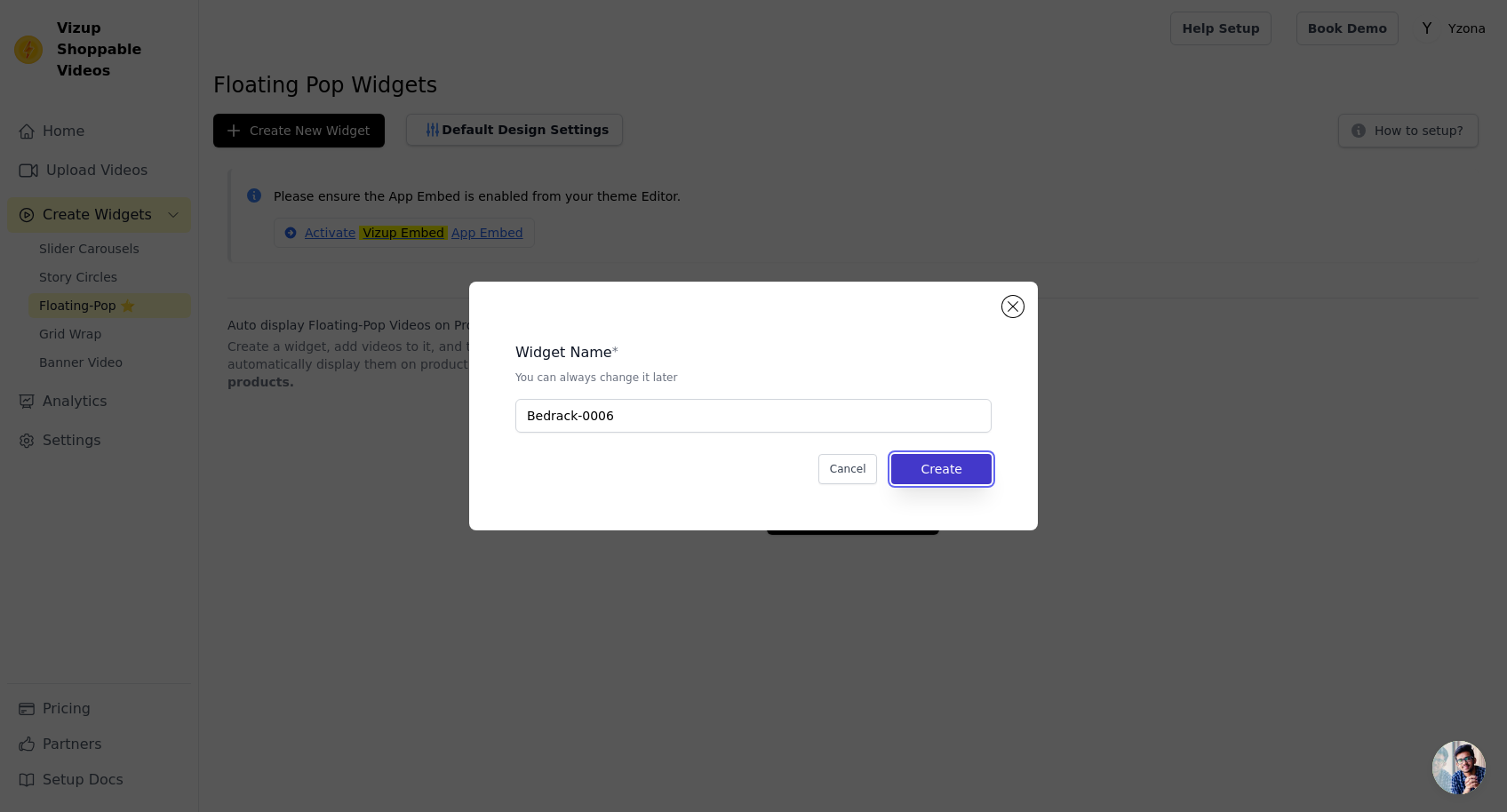
click at [950, 455] on button "Create" at bounding box center [940, 469] width 100 height 30
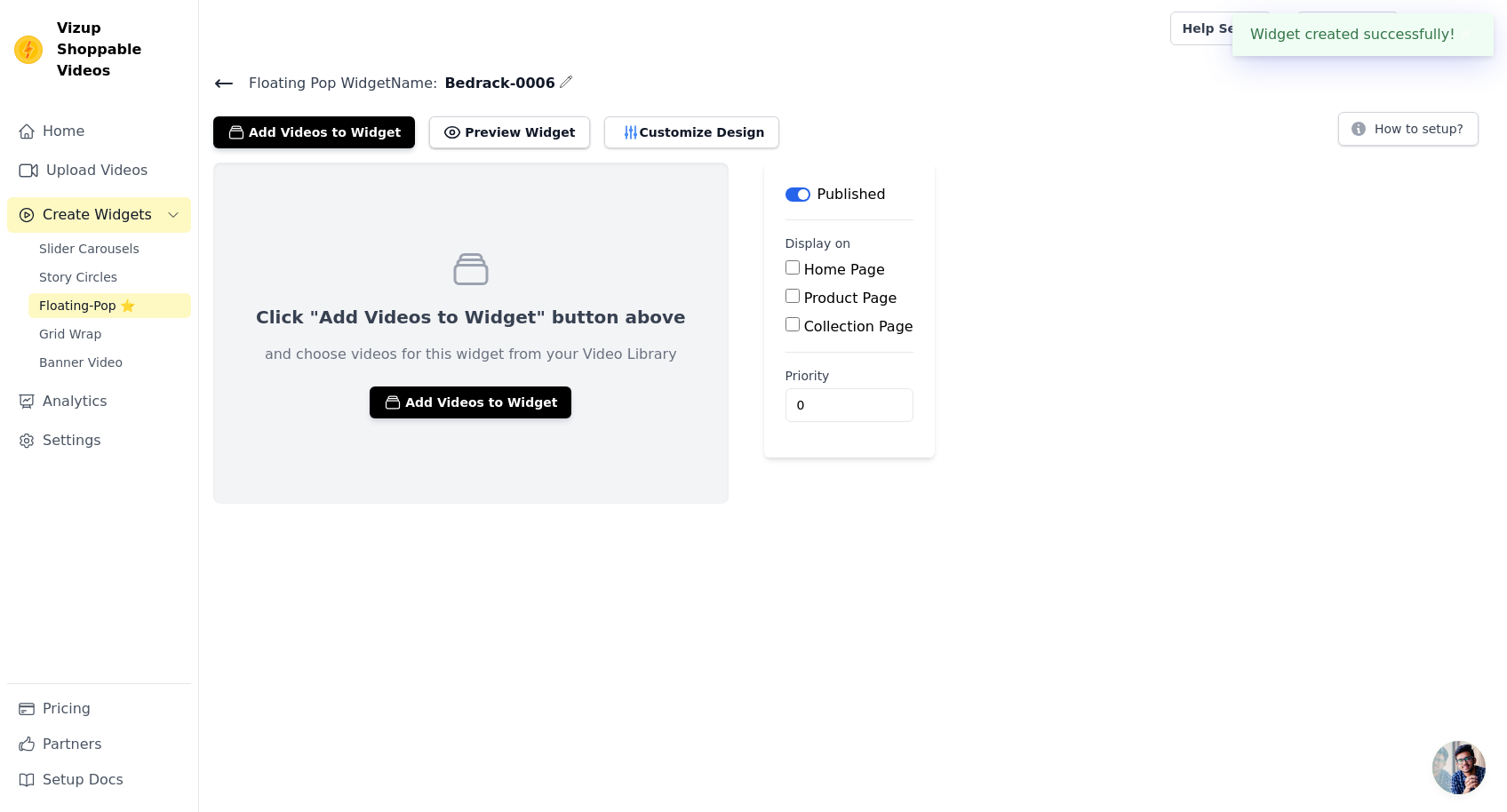
click at [785, 329] on input "Collection Page" at bounding box center [792, 324] width 15 height 15
checkbox input "true"
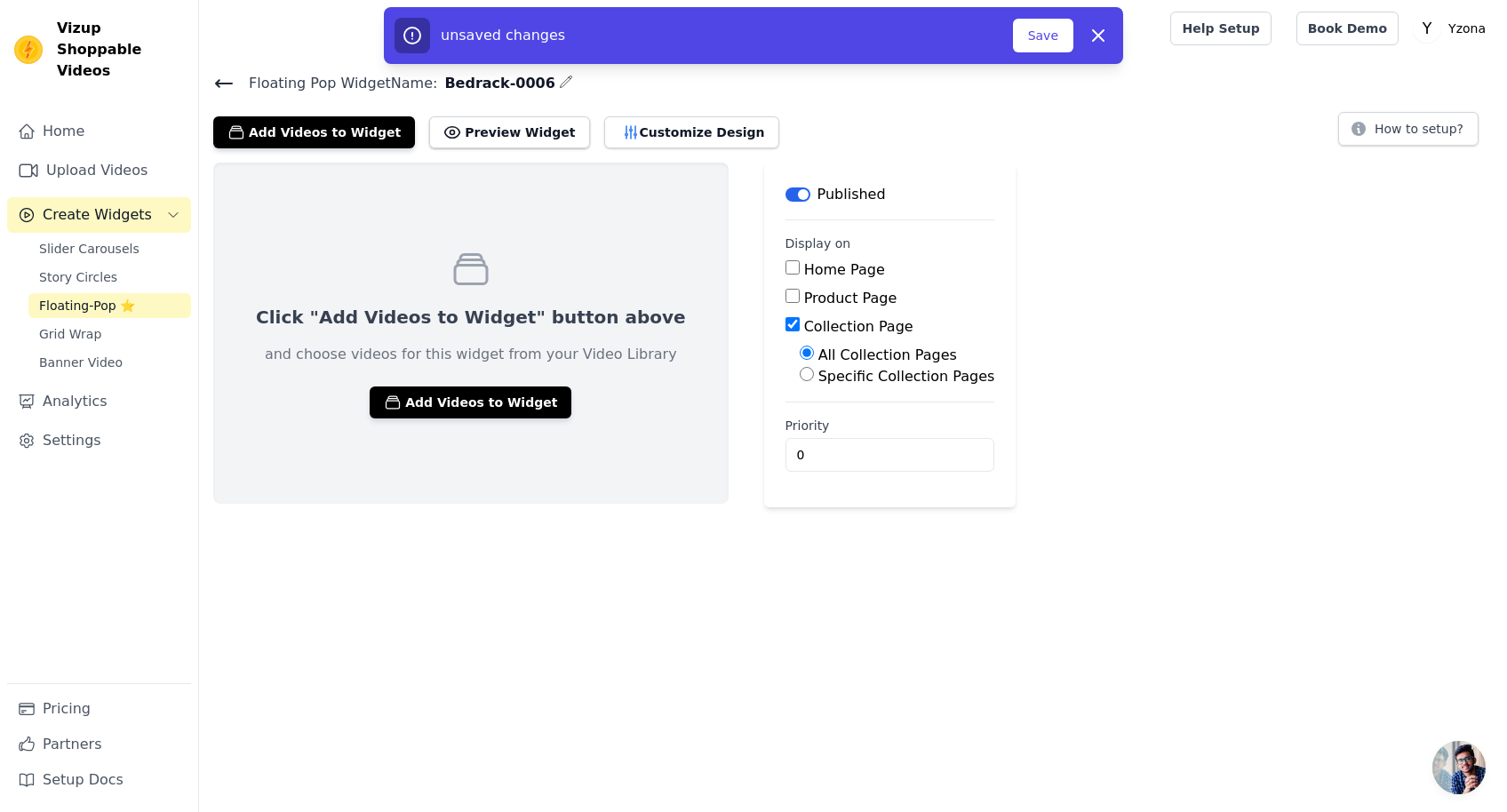
click at [872, 375] on label "Specific Collection Pages" at bounding box center [906, 375] width 177 height 16
click at [814, 375] on input "Specific Collection Pages" at bounding box center [806, 374] width 15 height 15
radio input "true"
click at [845, 414] on button "Select Collection Pages" at bounding box center [883, 416] width 168 height 30
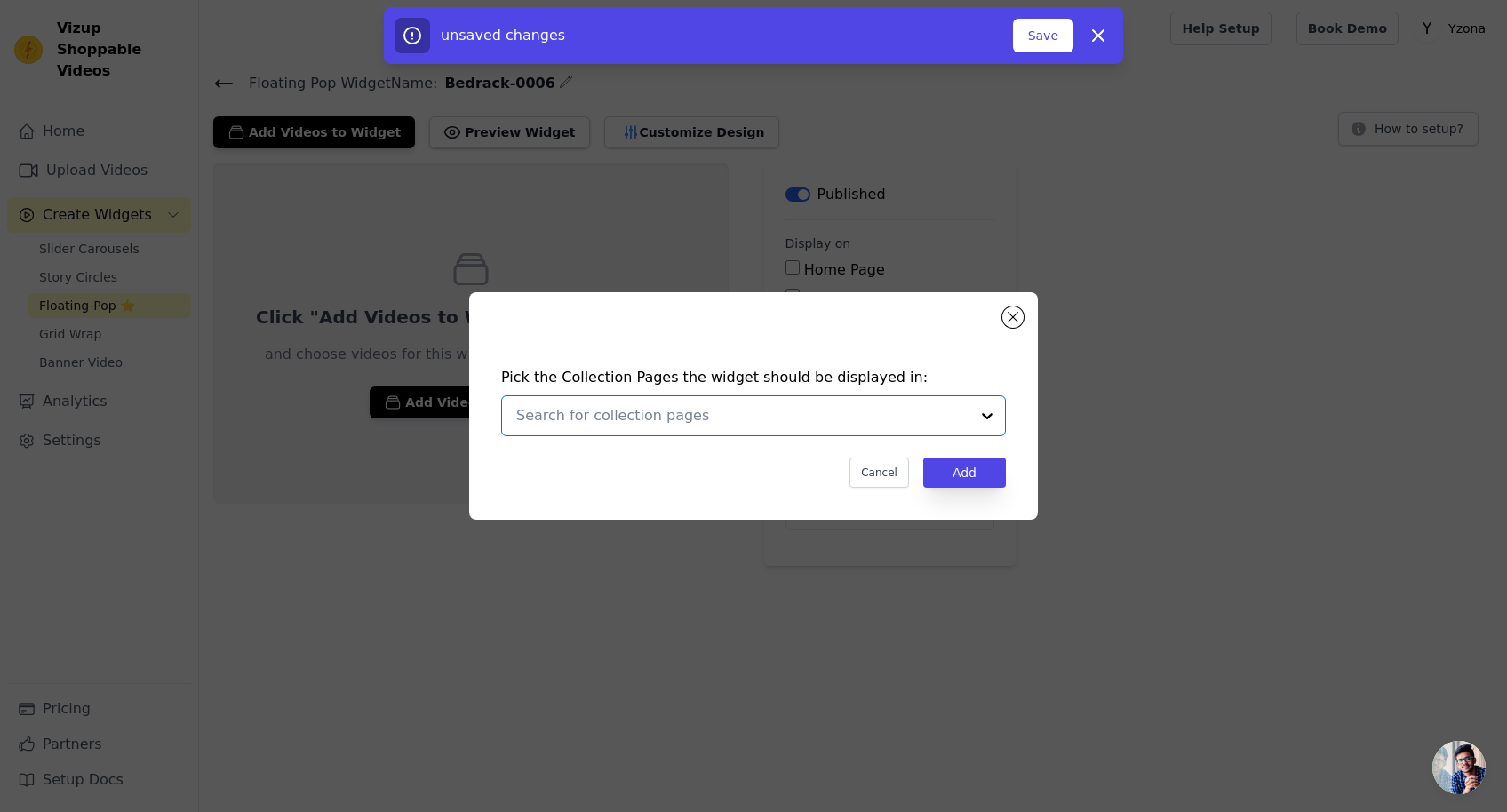
click at [744, 415] on input "text" at bounding box center [742, 415] width 453 height 21
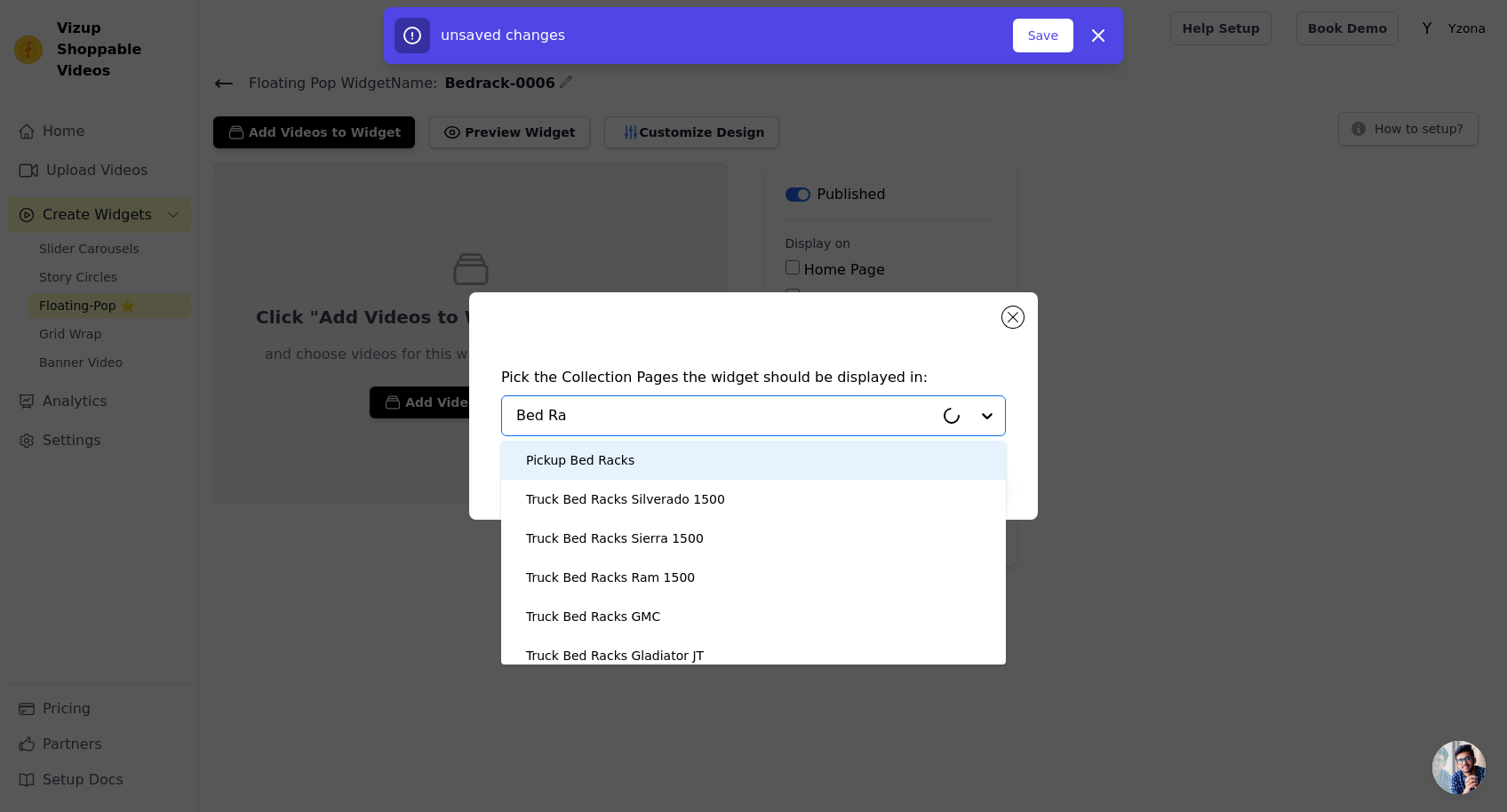
type input "Bed Rac"
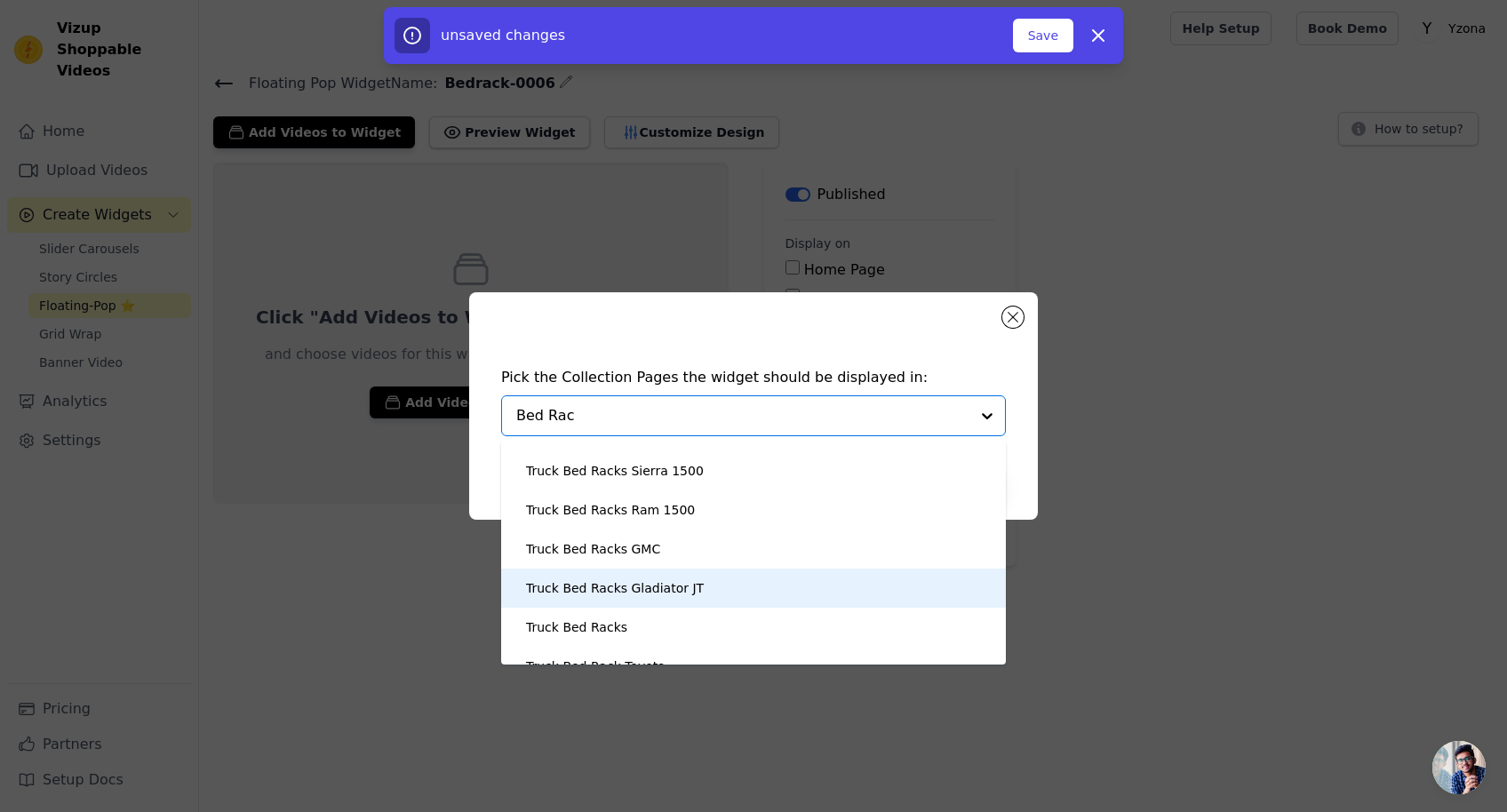
scroll to position [178, 0]
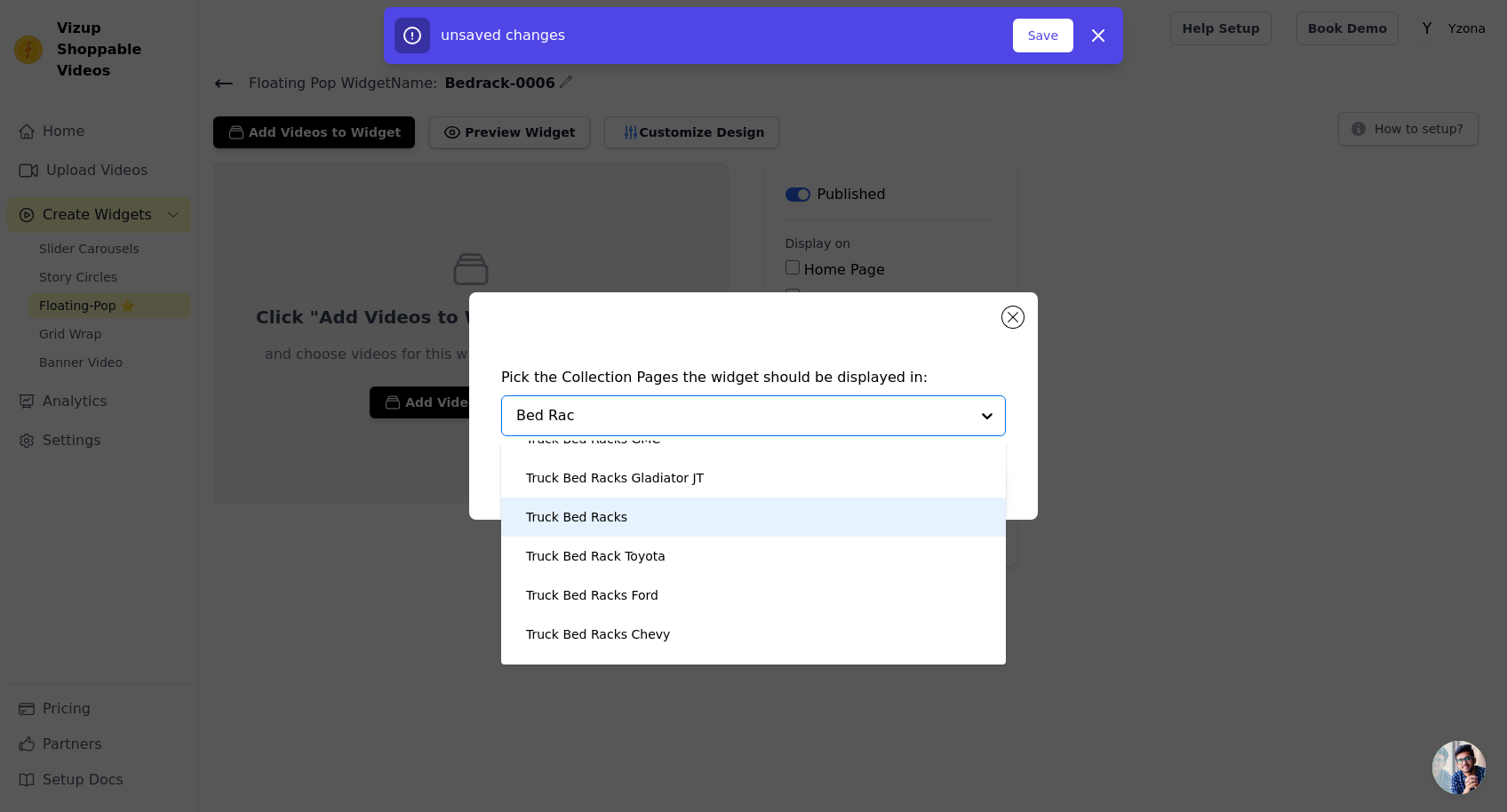
click at [614, 518] on div "Truck Bed Racks" at bounding box center [576, 517] width 101 height 39
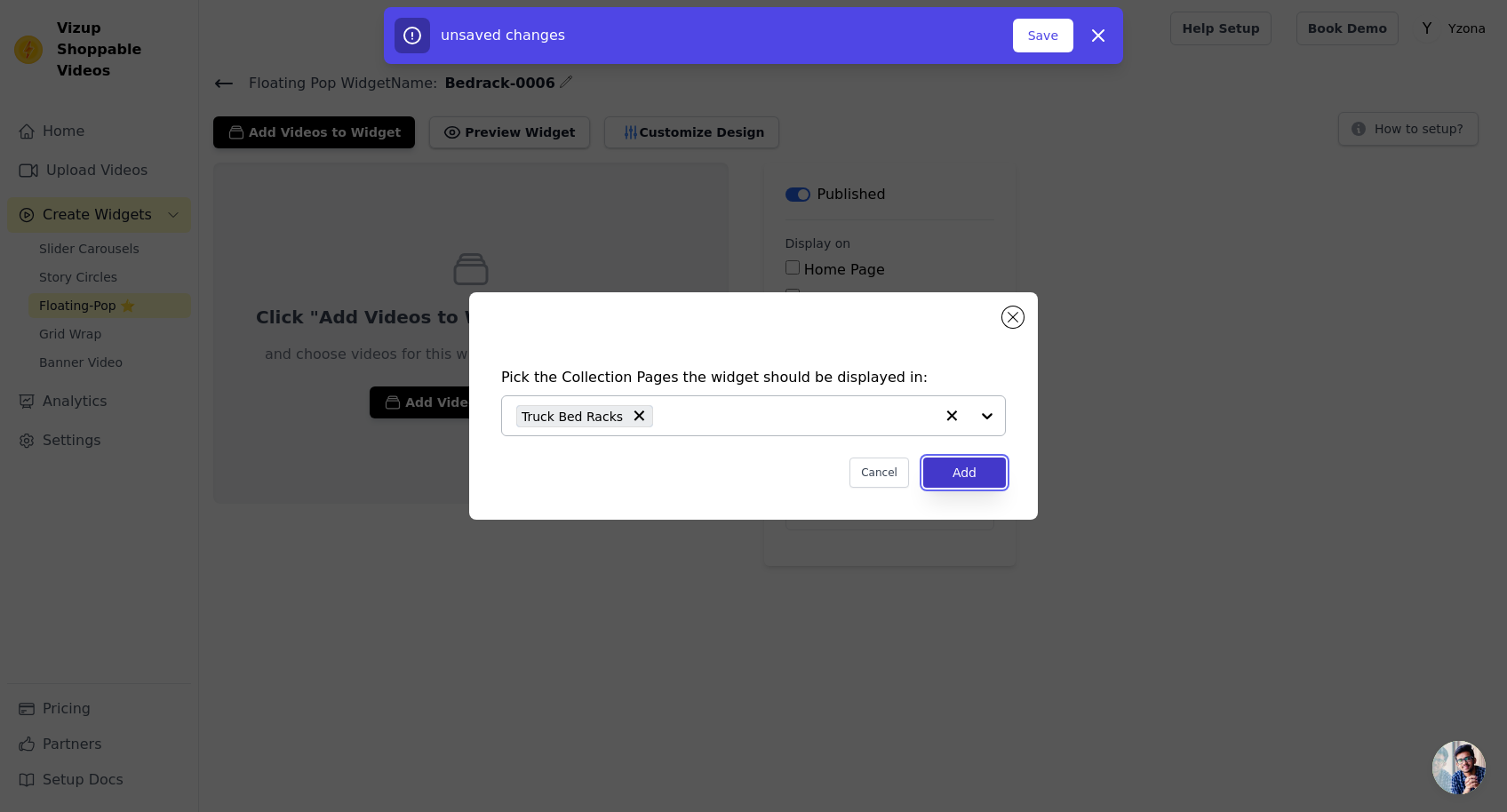
click at [966, 469] on button "Add" at bounding box center [964, 471] width 82 height 30
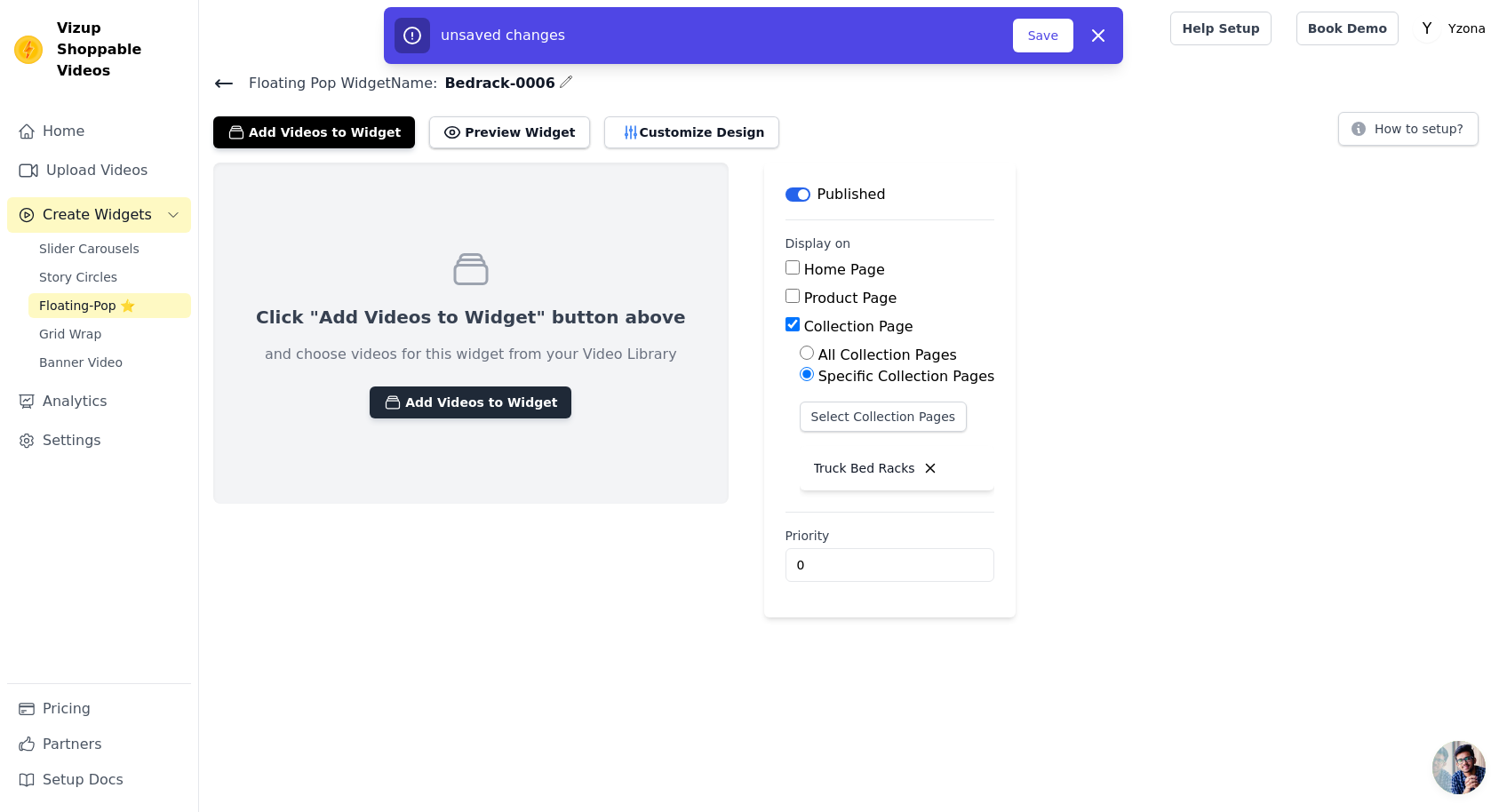
click at [451, 406] on button "Add Videos to Widget" at bounding box center [471, 402] width 202 height 32
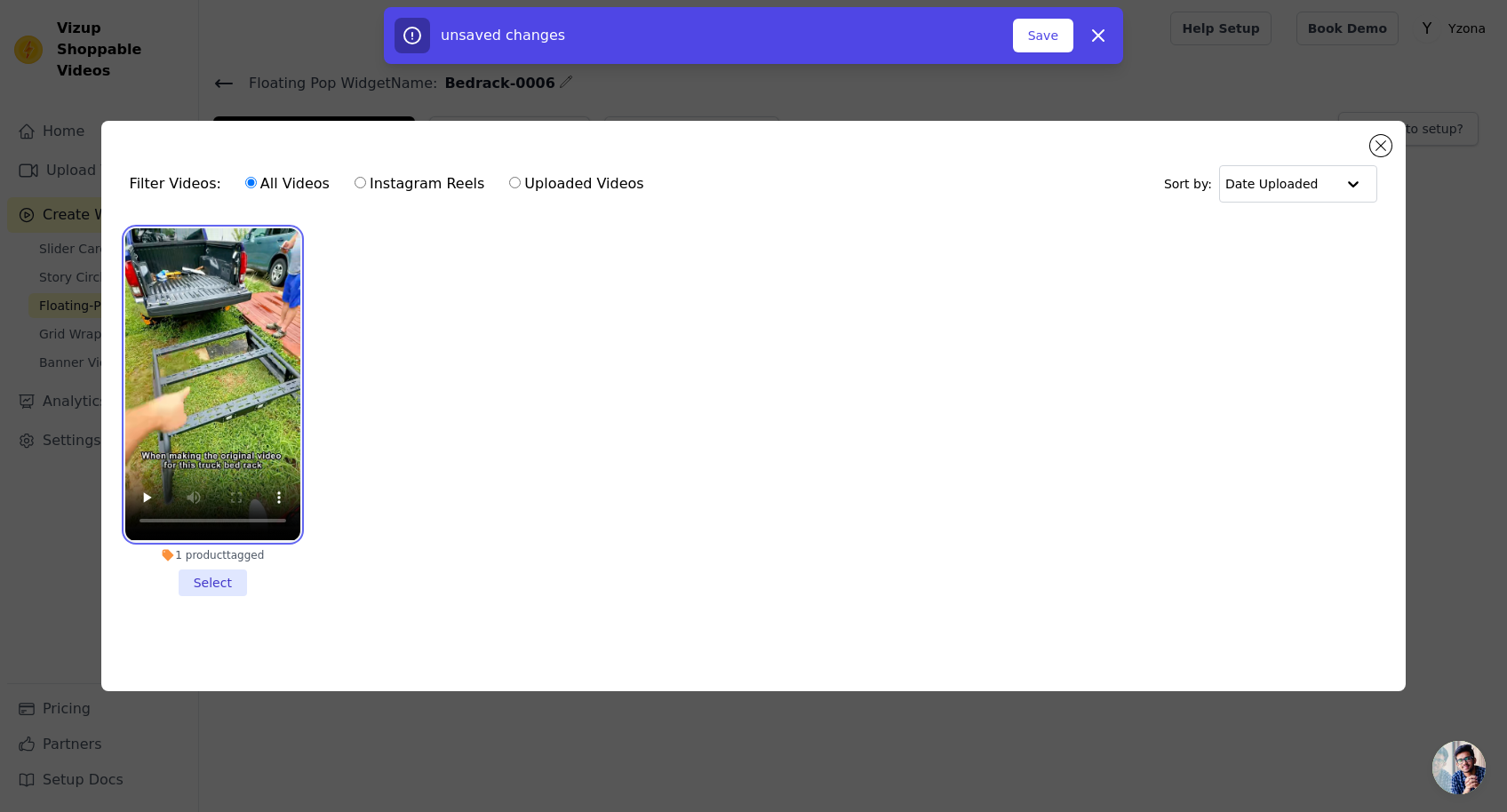
click at [230, 346] on video at bounding box center [213, 383] width 175 height 311
drag, startPoint x: 208, startPoint y: 580, endPoint x: 394, endPoint y: 600, distance: 187.1
click at [211, 579] on li "1 product tagged Select" at bounding box center [213, 411] width 175 height 367
click at [0, 0] on input "1 product tagged Select" at bounding box center [0, 0] width 0 height 0
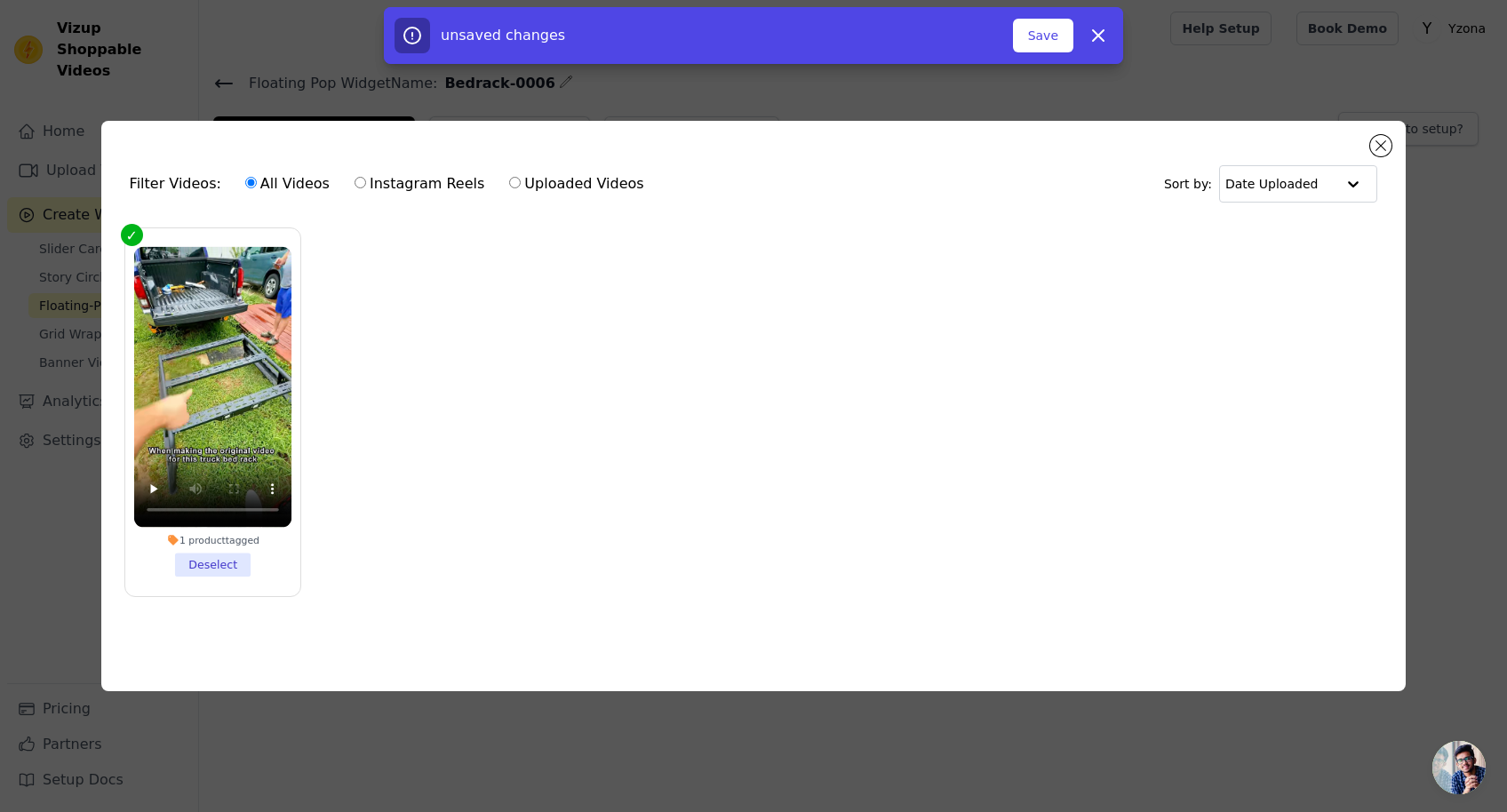
click at [1158, 428] on ul "1 product tagged Deselect" at bounding box center [753, 426] width 1276 height 415
click at [203, 557] on li "1 product tagged Deselect" at bounding box center [212, 411] width 158 height 331
click at [0, 0] on input "1 product tagged Deselect" at bounding box center [0, 0] width 0 height 0
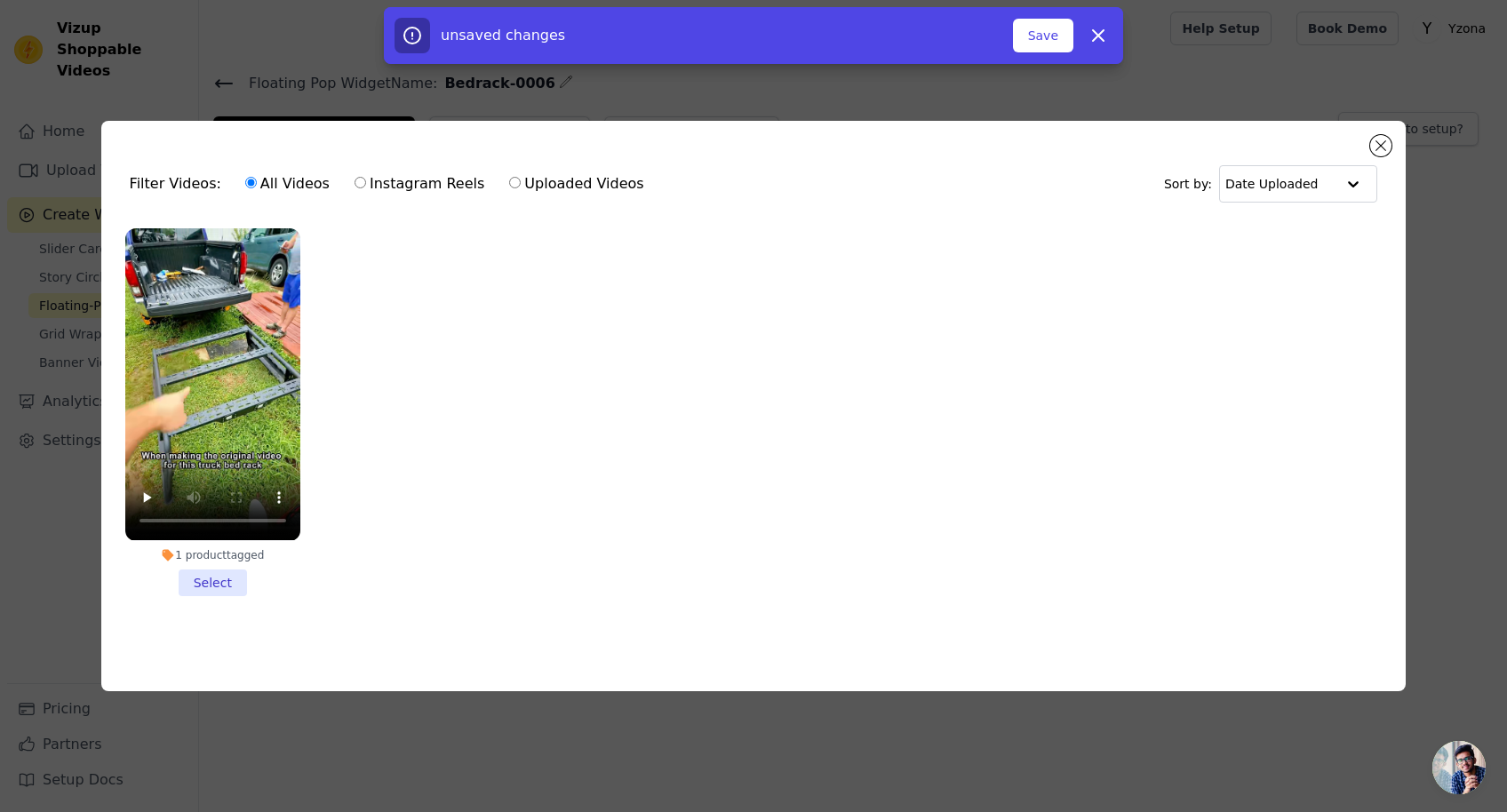
click at [211, 579] on li "1 product tagged Select" at bounding box center [213, 411] width 175 height 367
click at [0, 0] on input "1 product tagged Select" at bounding box center [0, 0] width 0 height 0
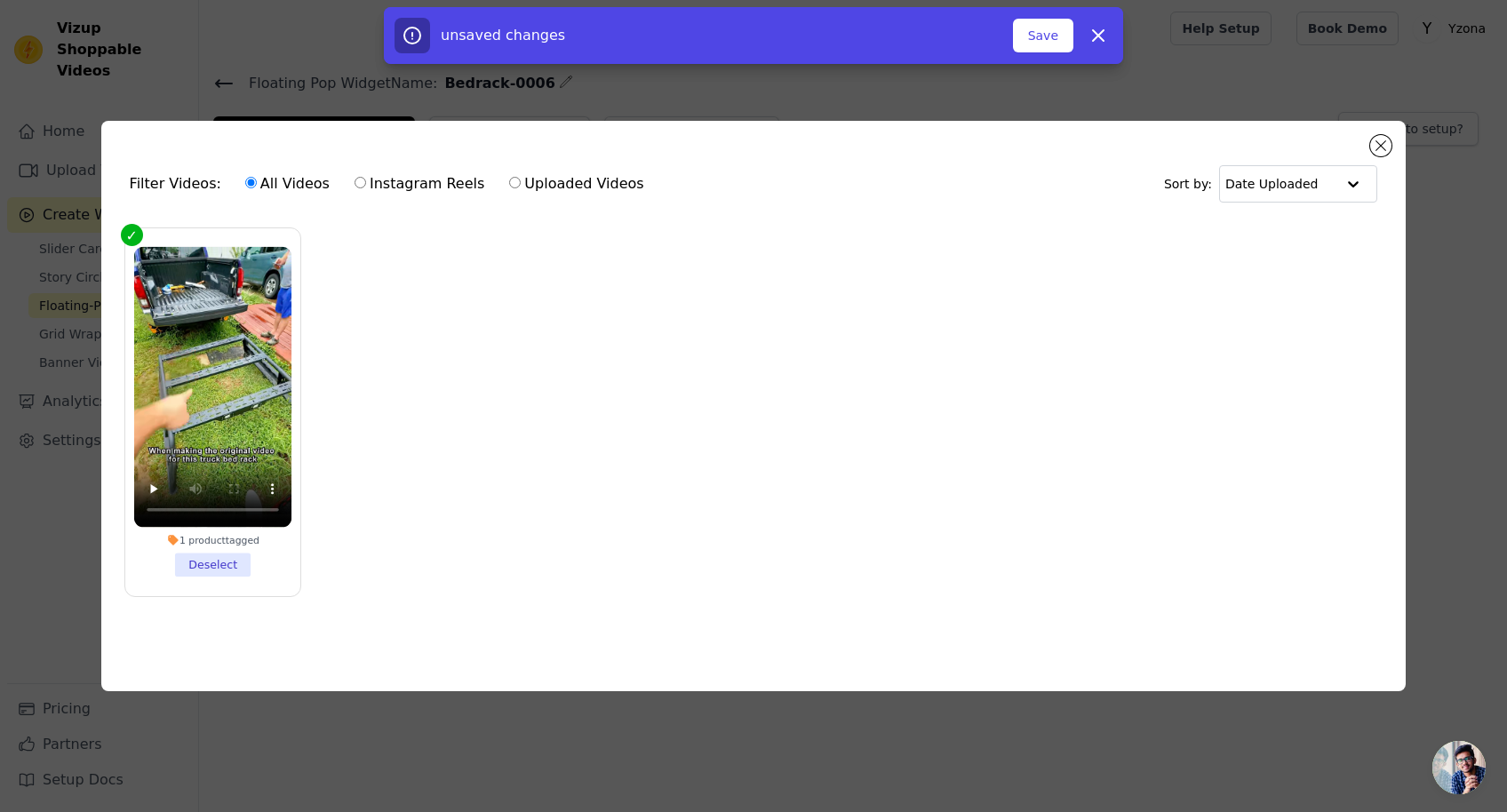
click at [841, 569] on ul "1 product tagged Deselect" at bounding box center [753, 426] width 1276 height 415
click at [1382, 135] on button "Close modal" at bounding box center [1381, 146] width 21 height 21
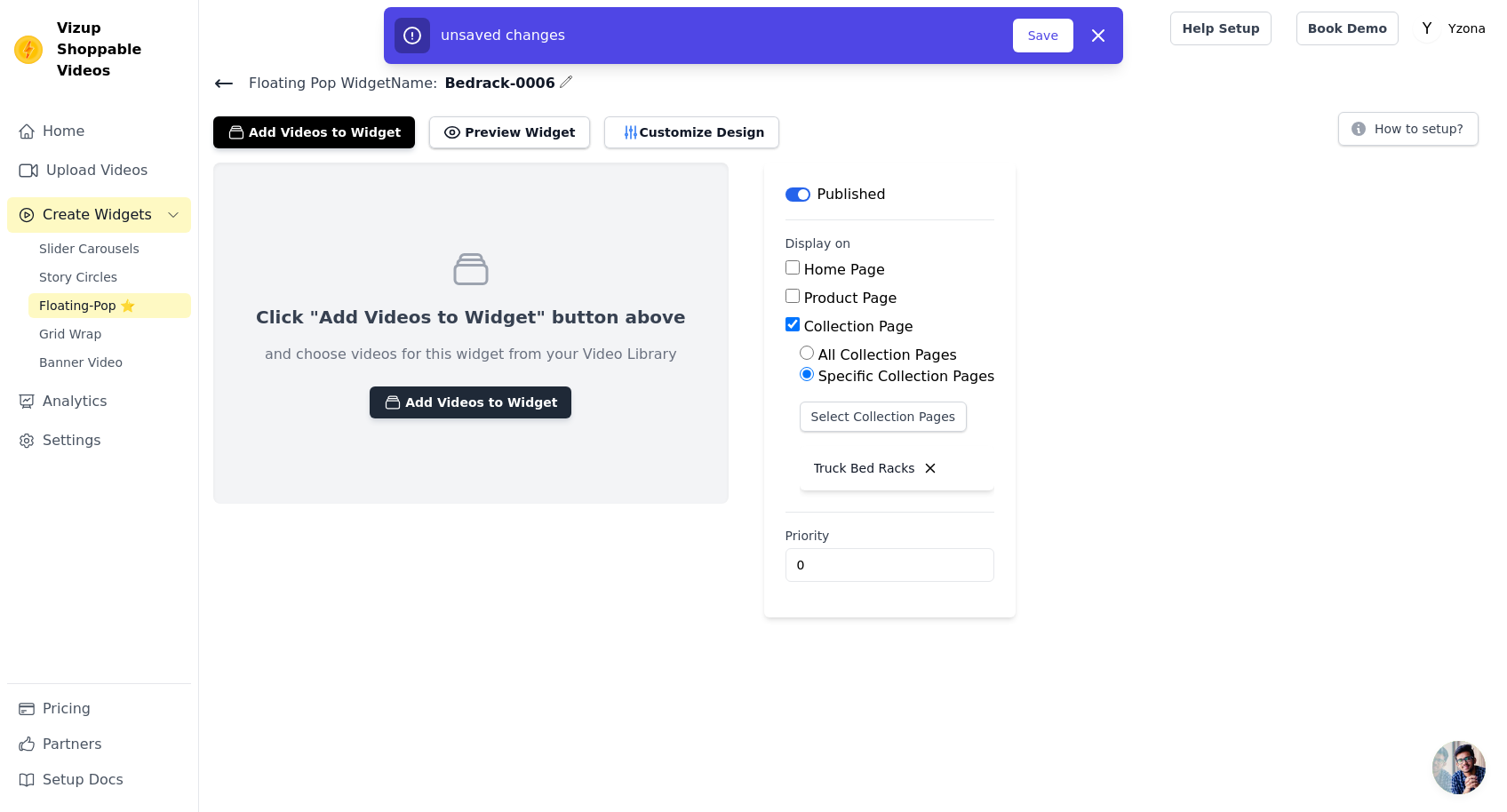
click at [456, 405] on button "Add Videos to Widget" at bounding box center [471, 402] width 202 height 32
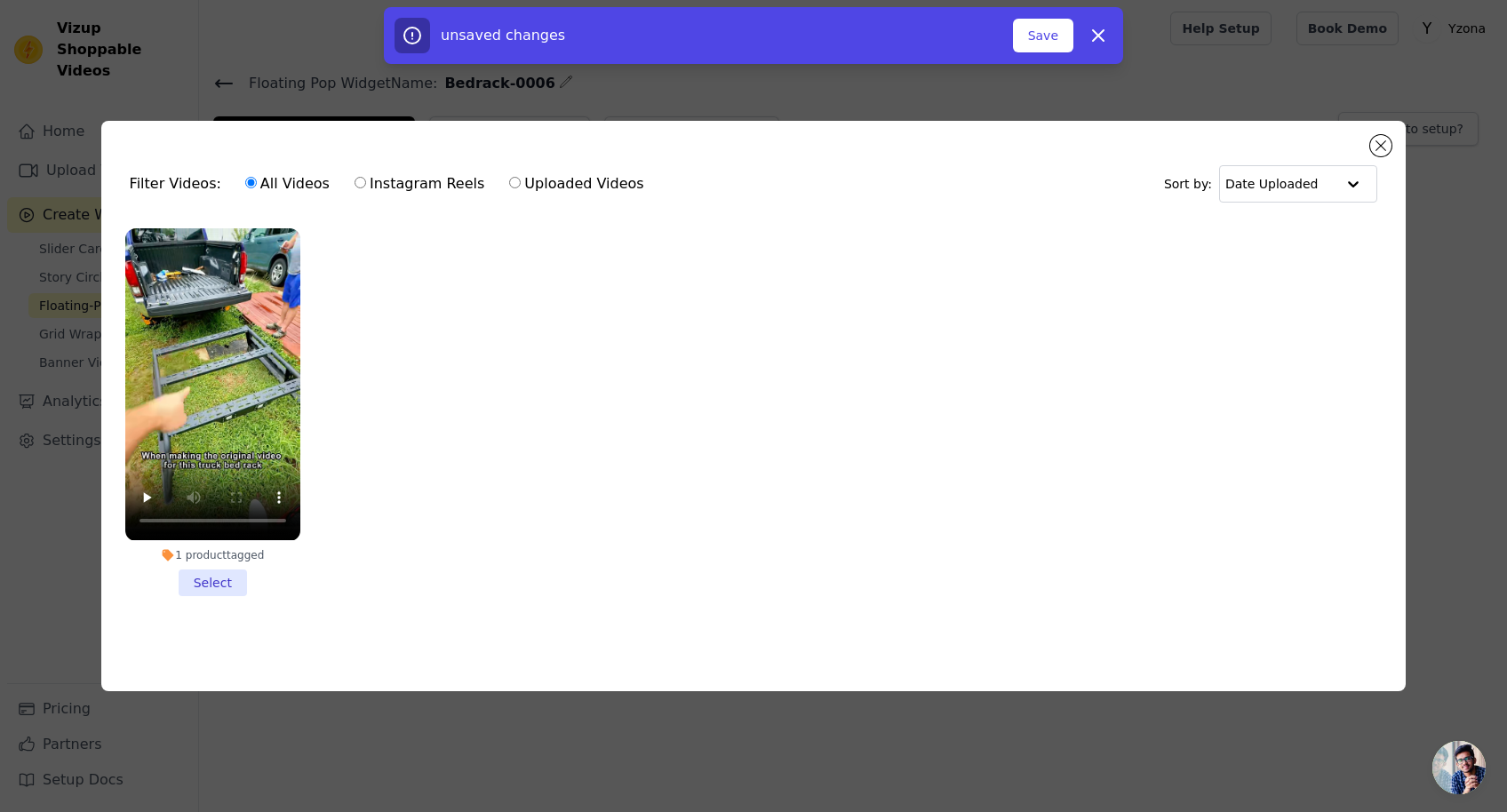
click at [197, 583] on li "1 product tagged Select" at bounding box center [213, 411] width 175 height 367
click at [0, 0] on input "1 product tagged Select" at bounding box center [0, 0] width 0 height 0
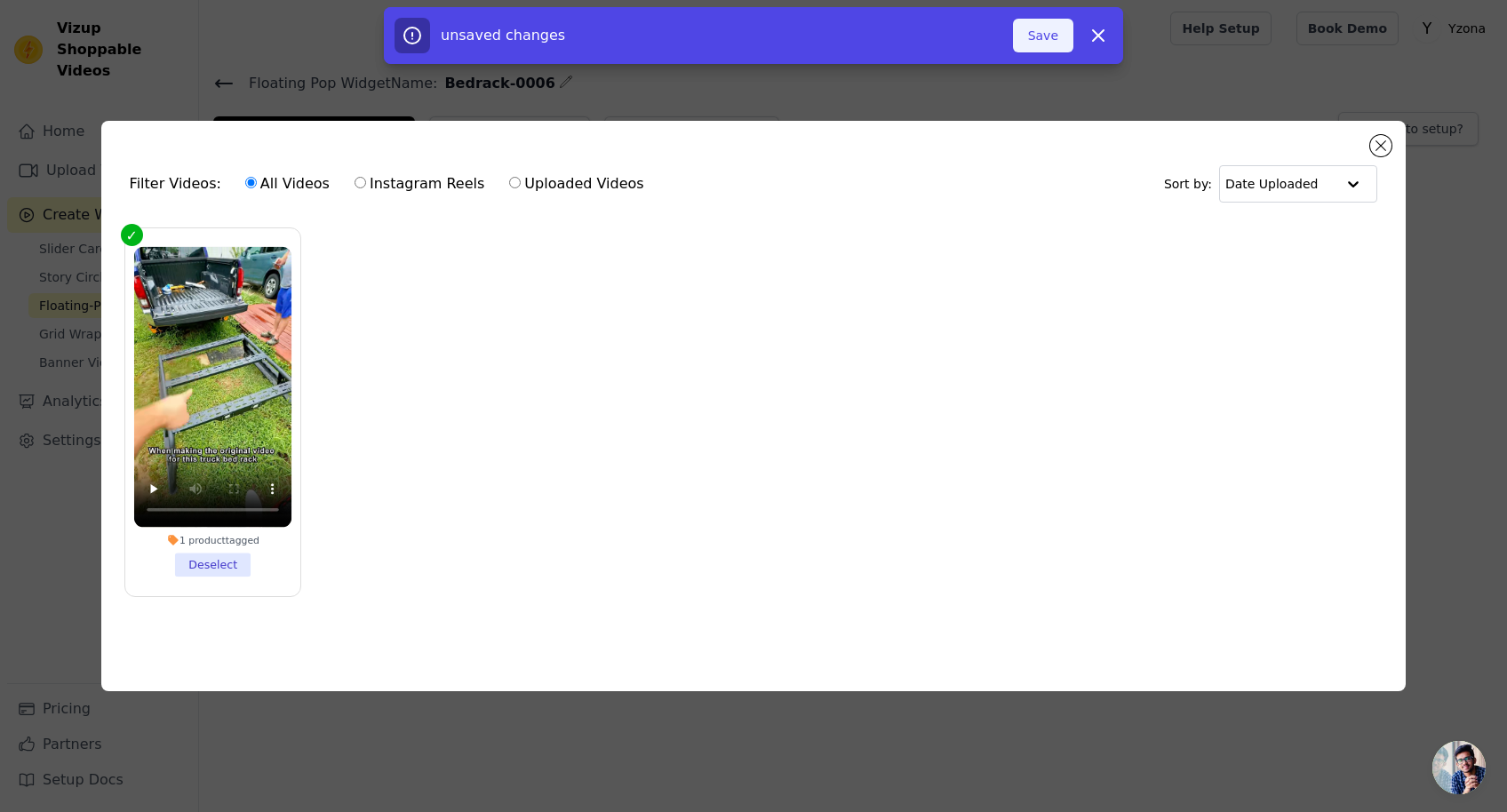
click at [1038, 40] on button "Save" at bounding box center [1043, 35] width 60 height 34
click at [1033, 44] on button "Save" at bounding box center [1043, 35] width 60 height 34
click at [1033, 42] on button "Save" at bounding box center [1043, 35] width 60 height 34
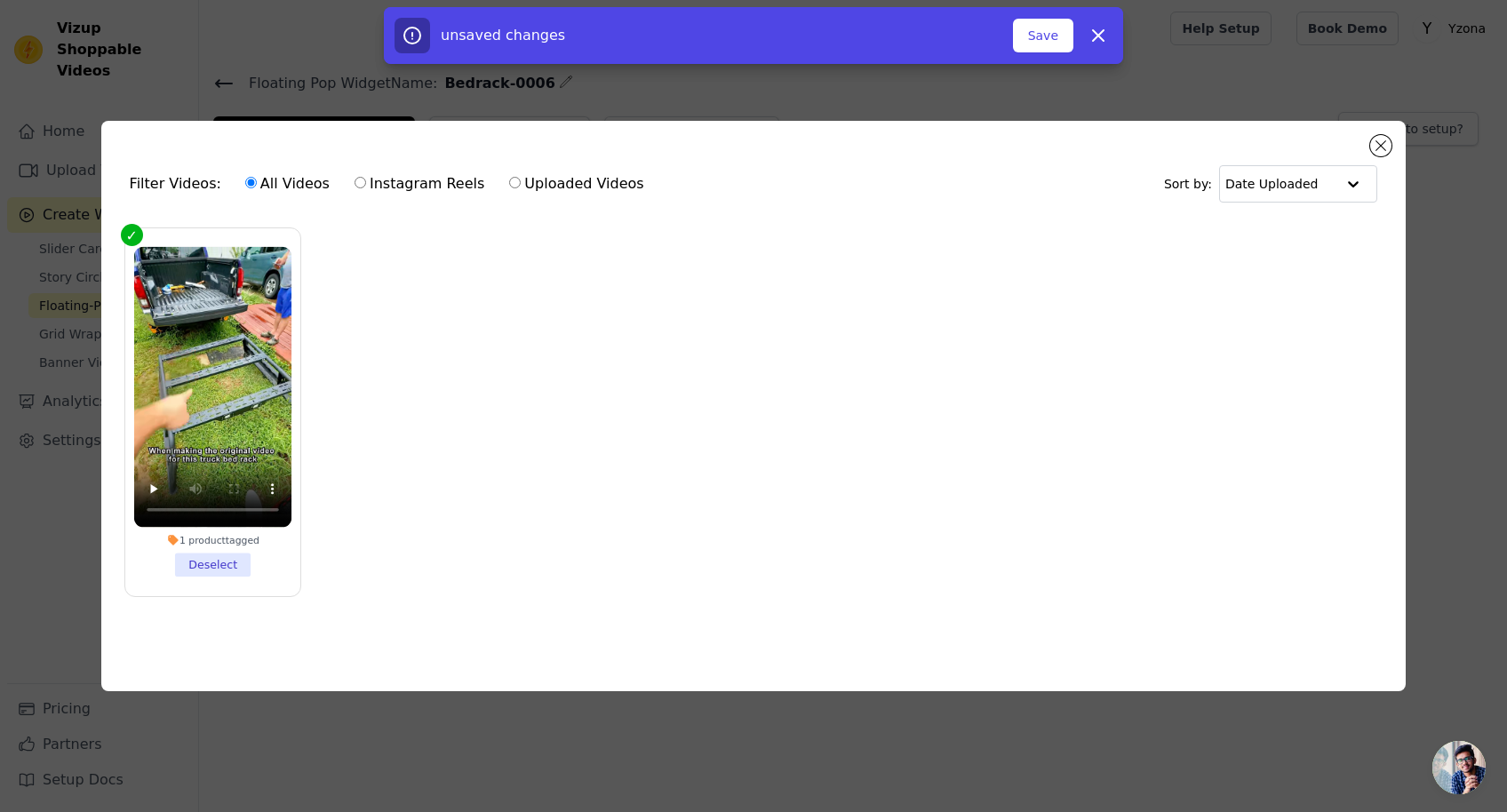
click at [910, 150] on div "Filter Videos: All Videos Instagram Reels Uploaded Videos Sort by: Date Uploaded" at bounding box center [753, 183] width 1276 height 69
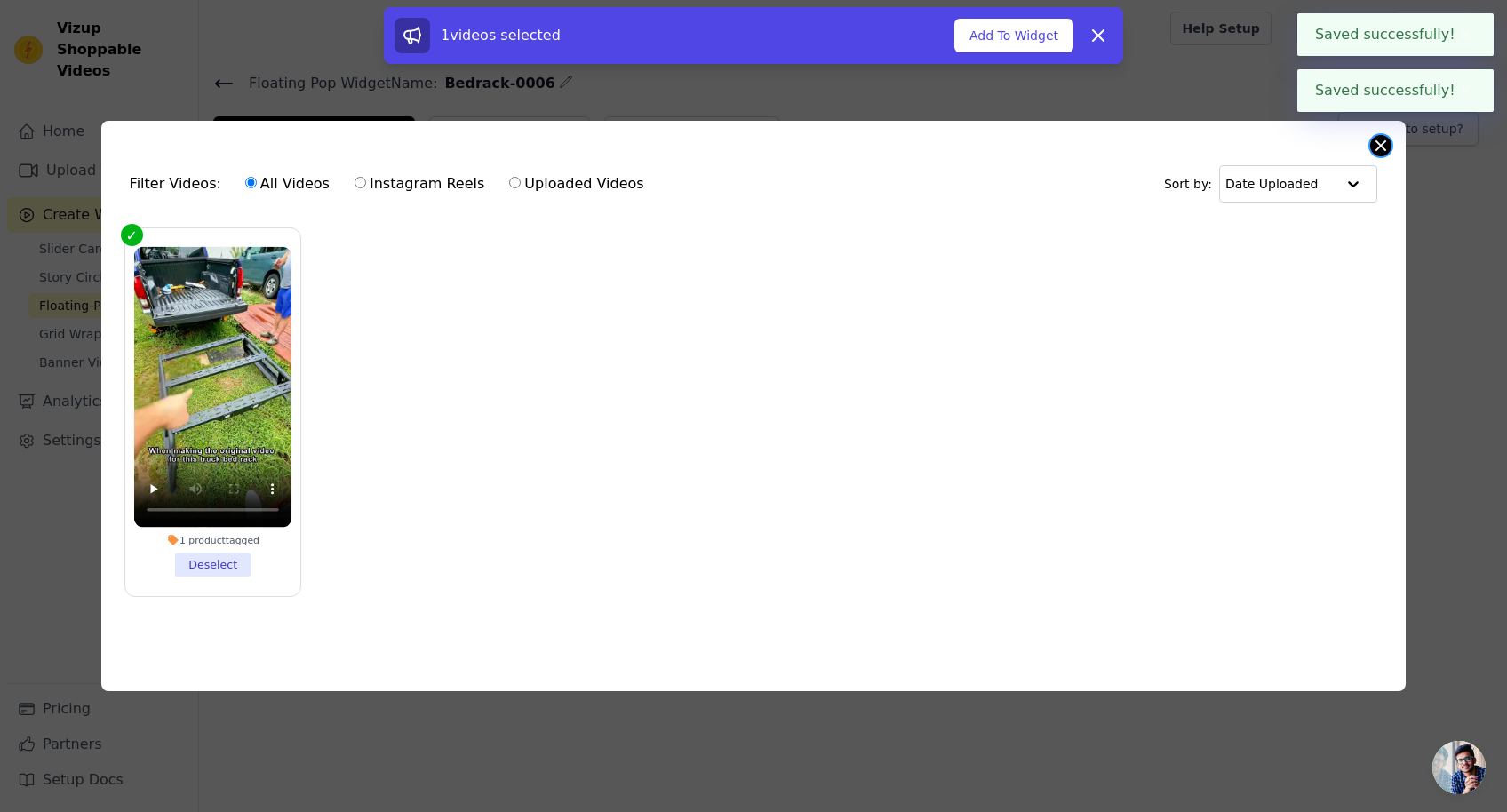
click at [1383, 141] on button "Close modal" at bounding box center [1381, 146] width 21 height 21
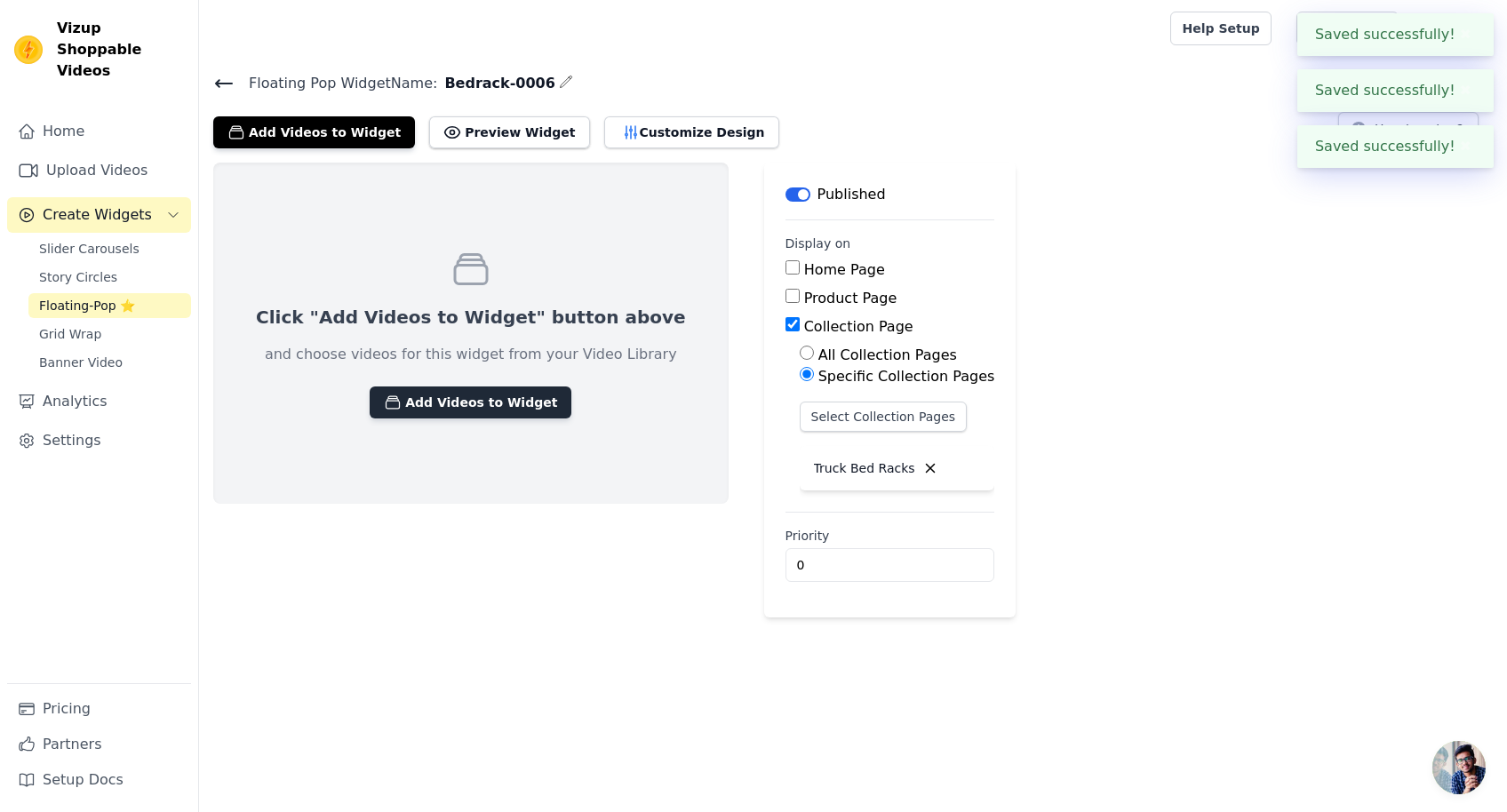
click at [428, 397] on button "Add Videos to Widget" at bounding box center [471, 402] width 202 height 32
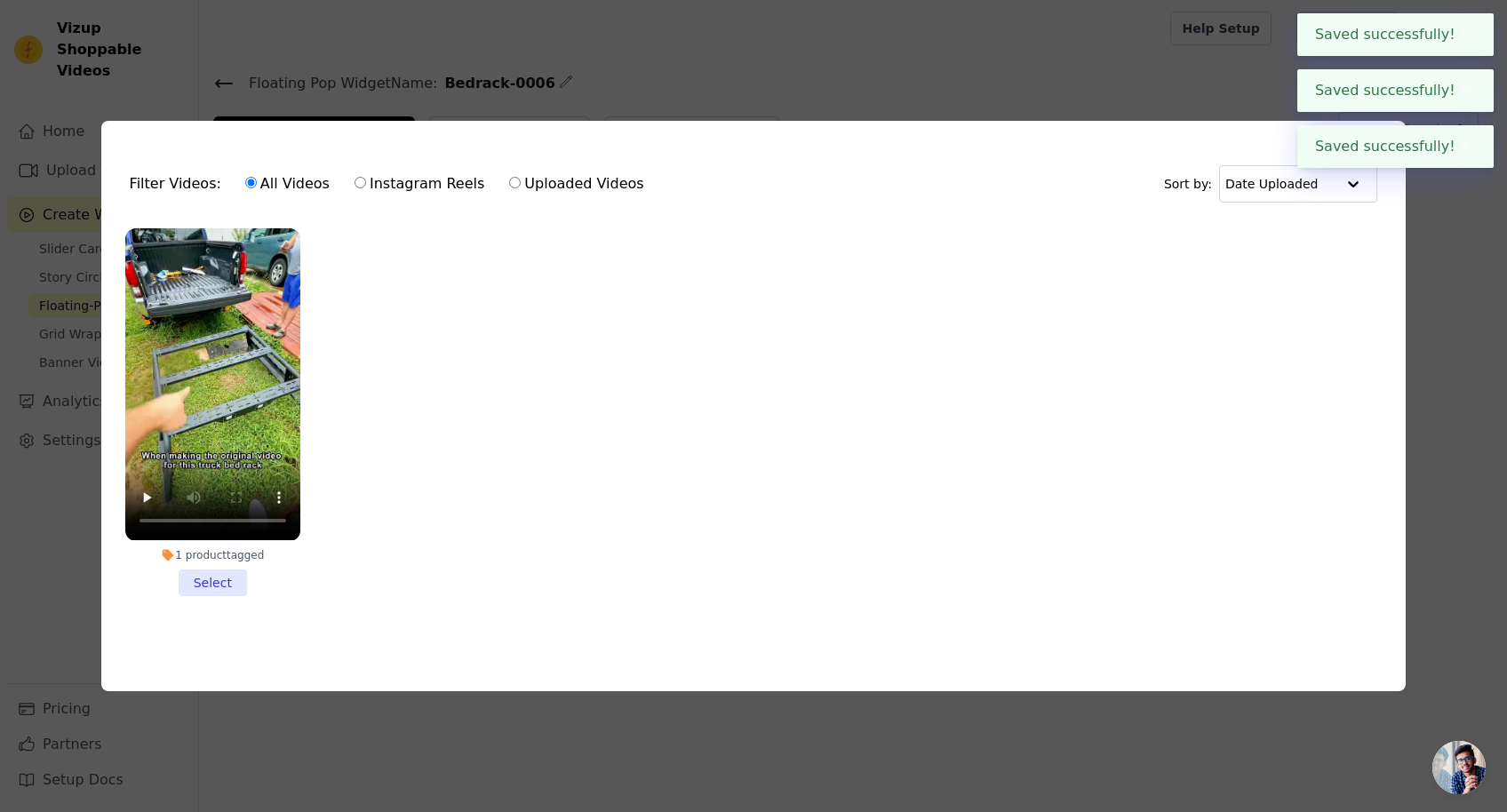
click at [212, 573] on li "1 product tagged Select" at bounding box center [213, 411] width 175 height 367
click at [0, 0] on input "1 product tagged Select" at bounding box center [0, 0] width 0 height 0
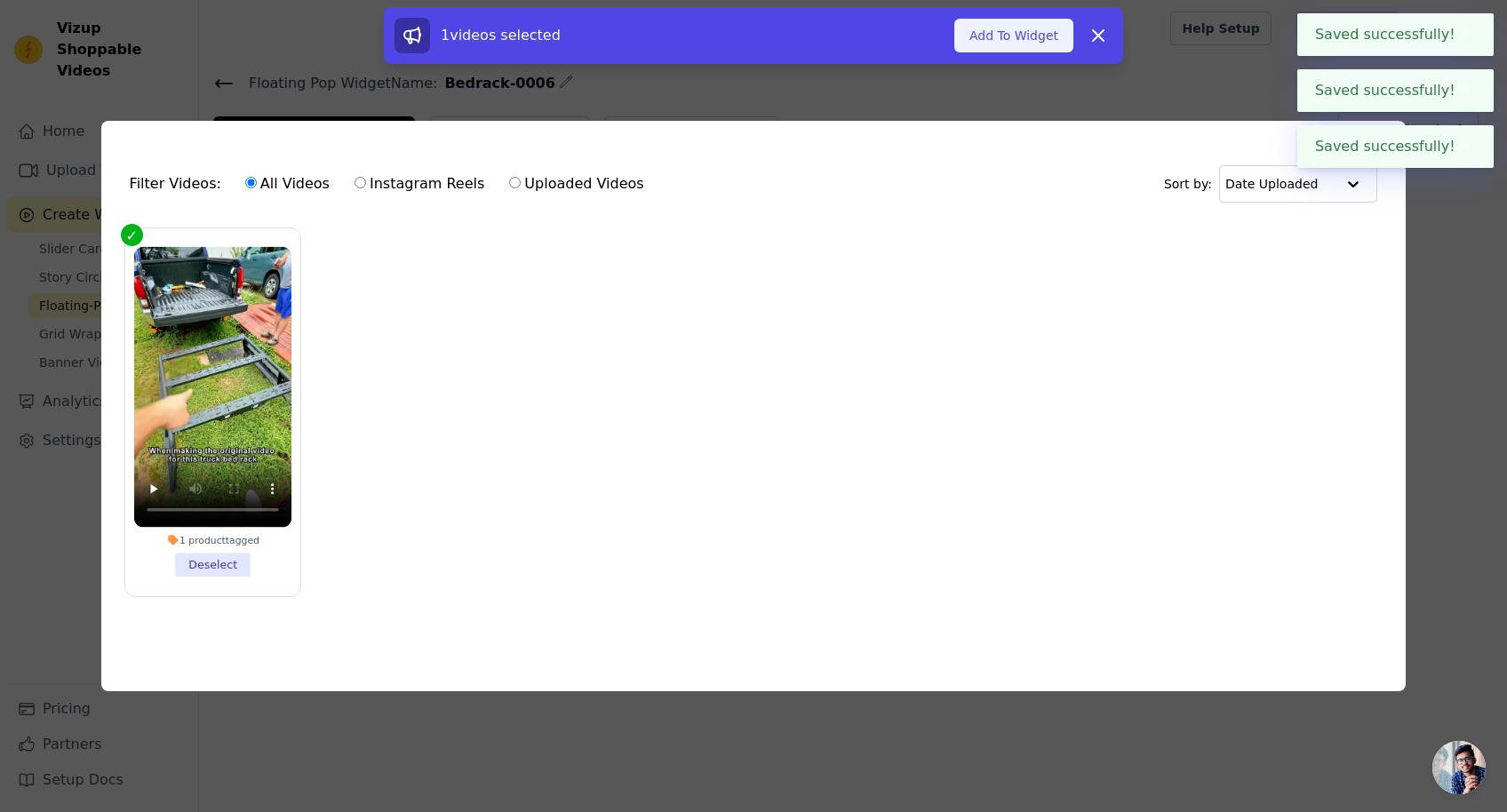
click at [1003, 36] on button "Add To Widget" at bounding box center [1013, 35] width 119 height 34
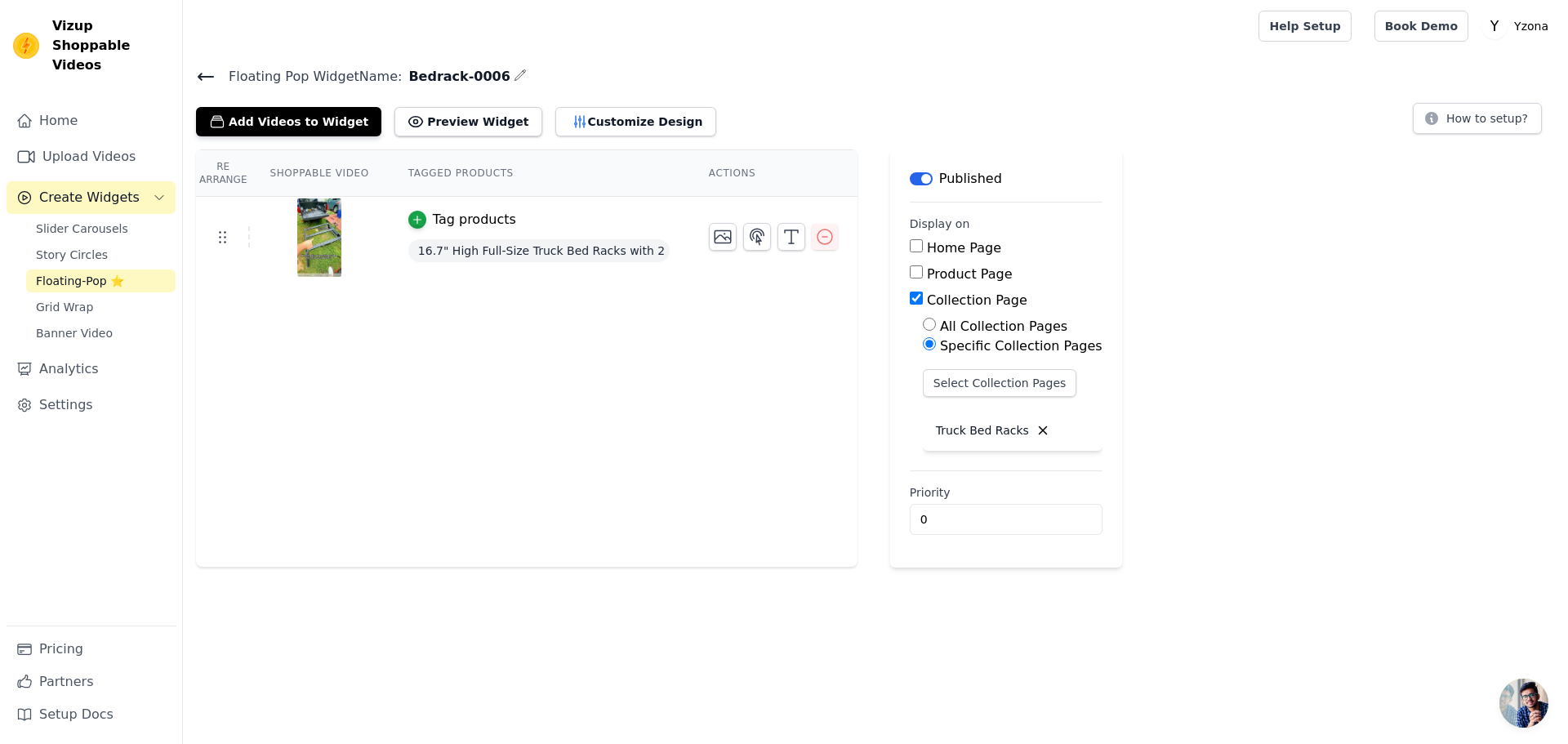
click at [387, 386] on div "Re Arrange Shoppable Video Tagged Products Actions Tag products 16.7" High Full…" at bounding box center [526, 359] width 661 height 418
click at [206, 75] on icon at bounding box center [205, 76] width 14 height 6
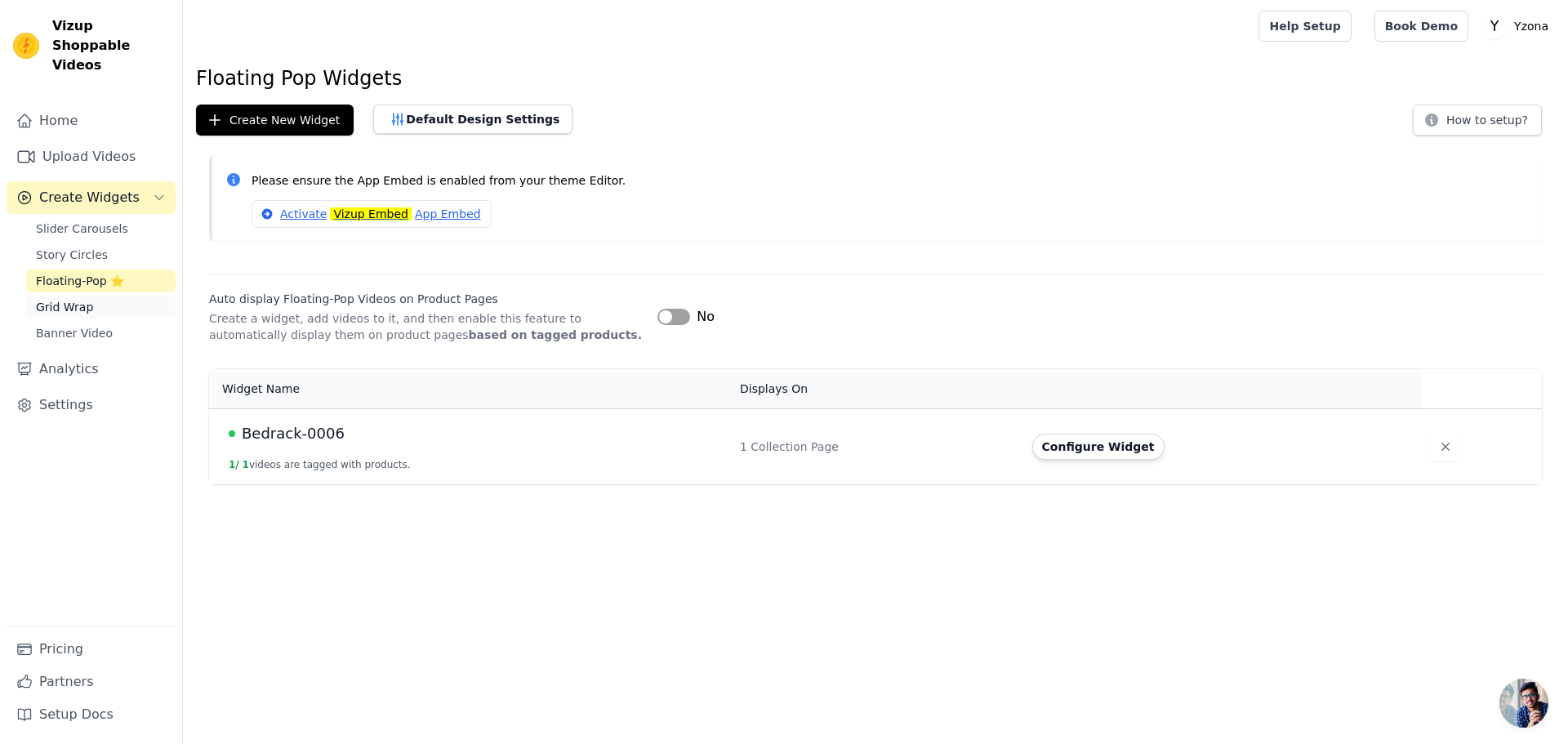
click at [60, 299] on span "Grid Wrap" at bounding box center [64, 307] width 57 height 16
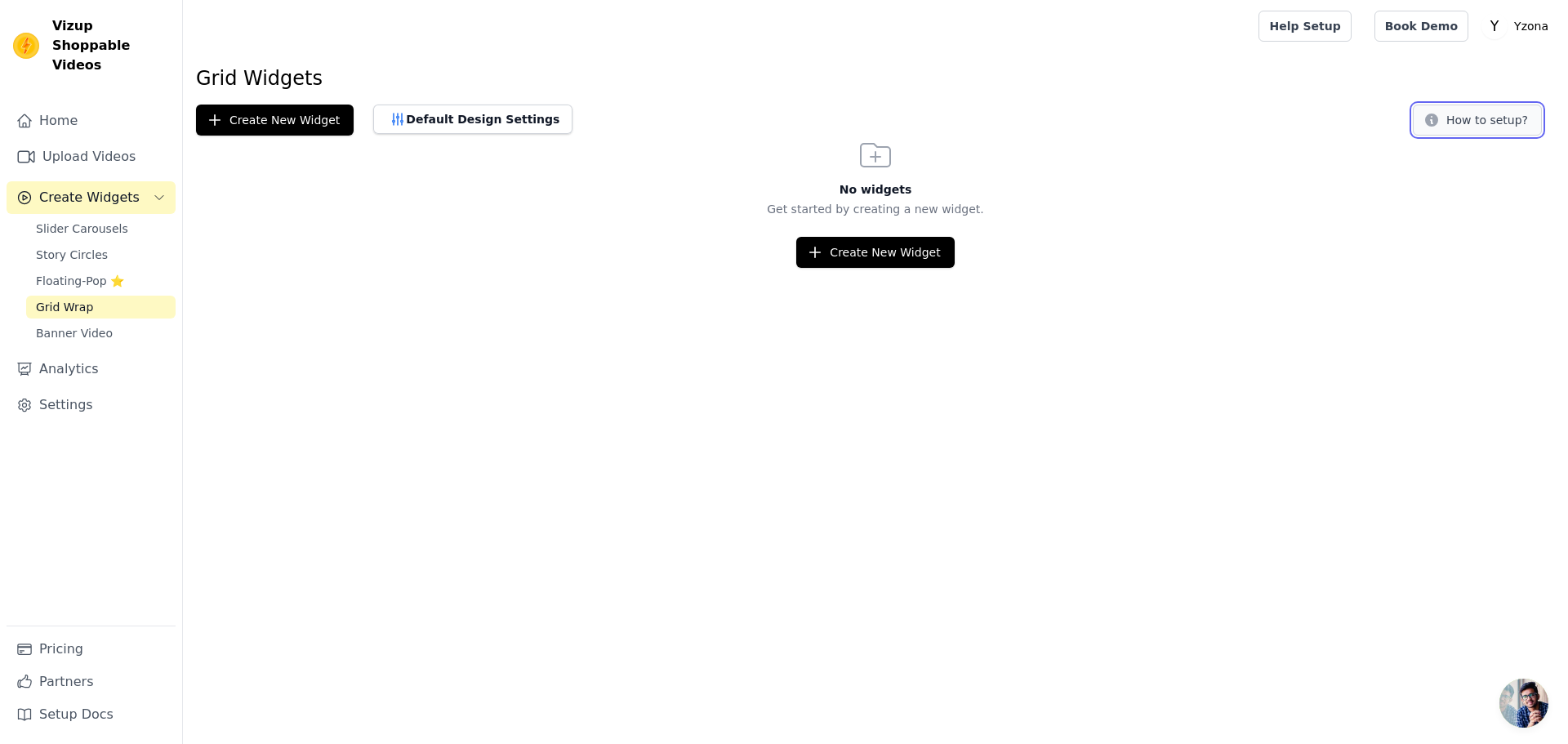
click at [1384, 120] on button "How to setup?" at bounding box center [1477, 120] width 129 height 31
click at [79, 325] on span "Banner Video" at bounding box center [74, 333] width 77 height 16
click at [1384, 117] on button "How to setup?" at bounding box center [1477, 120] width 129 height 31
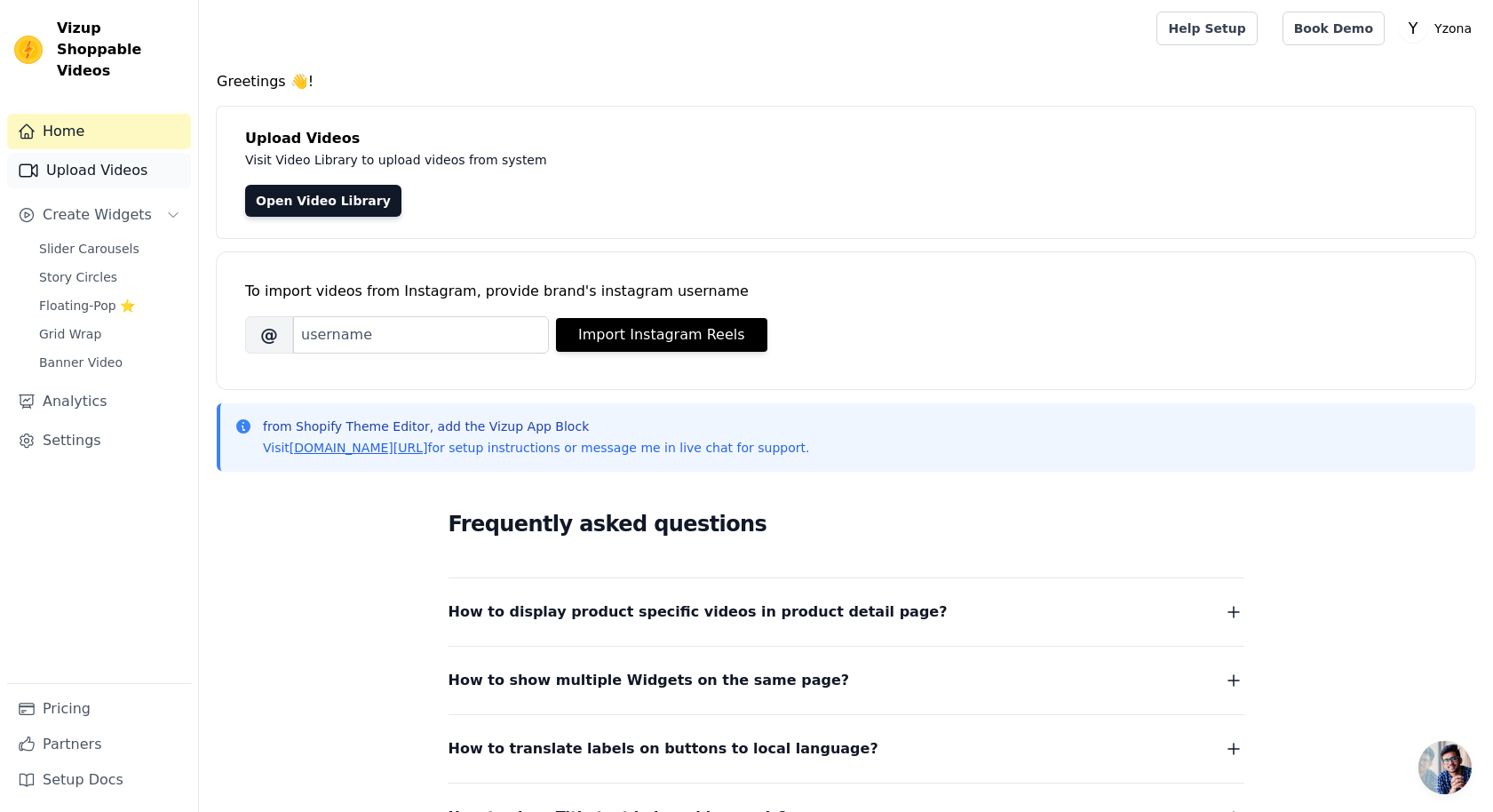
click at [101, 152] on link "Upload Videos" at bounding box center [98, 170] width 183 height 36
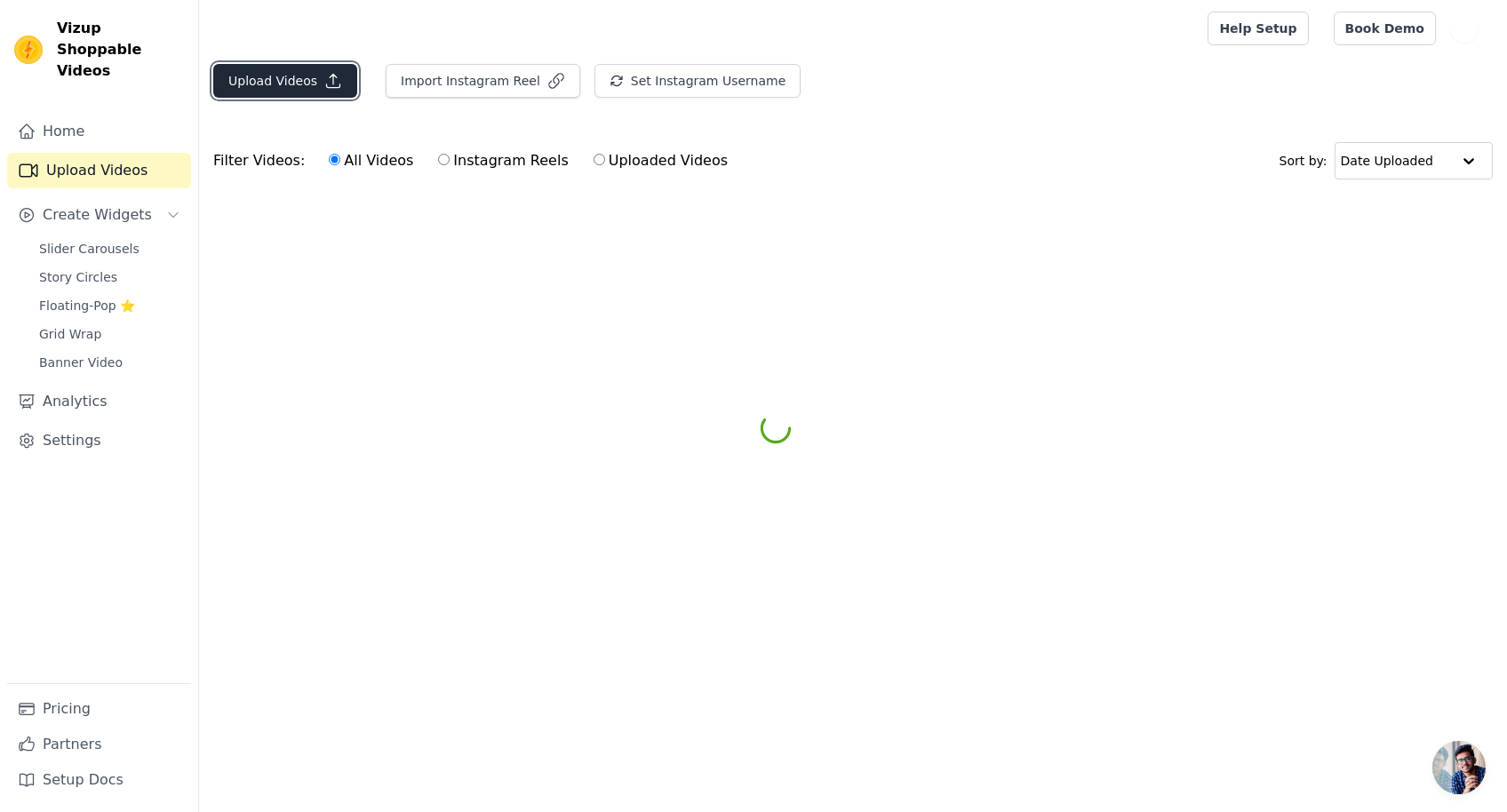
click at [269, 81] on button "Upload Videos" at bounding box center [285, 81] width 144 height 34
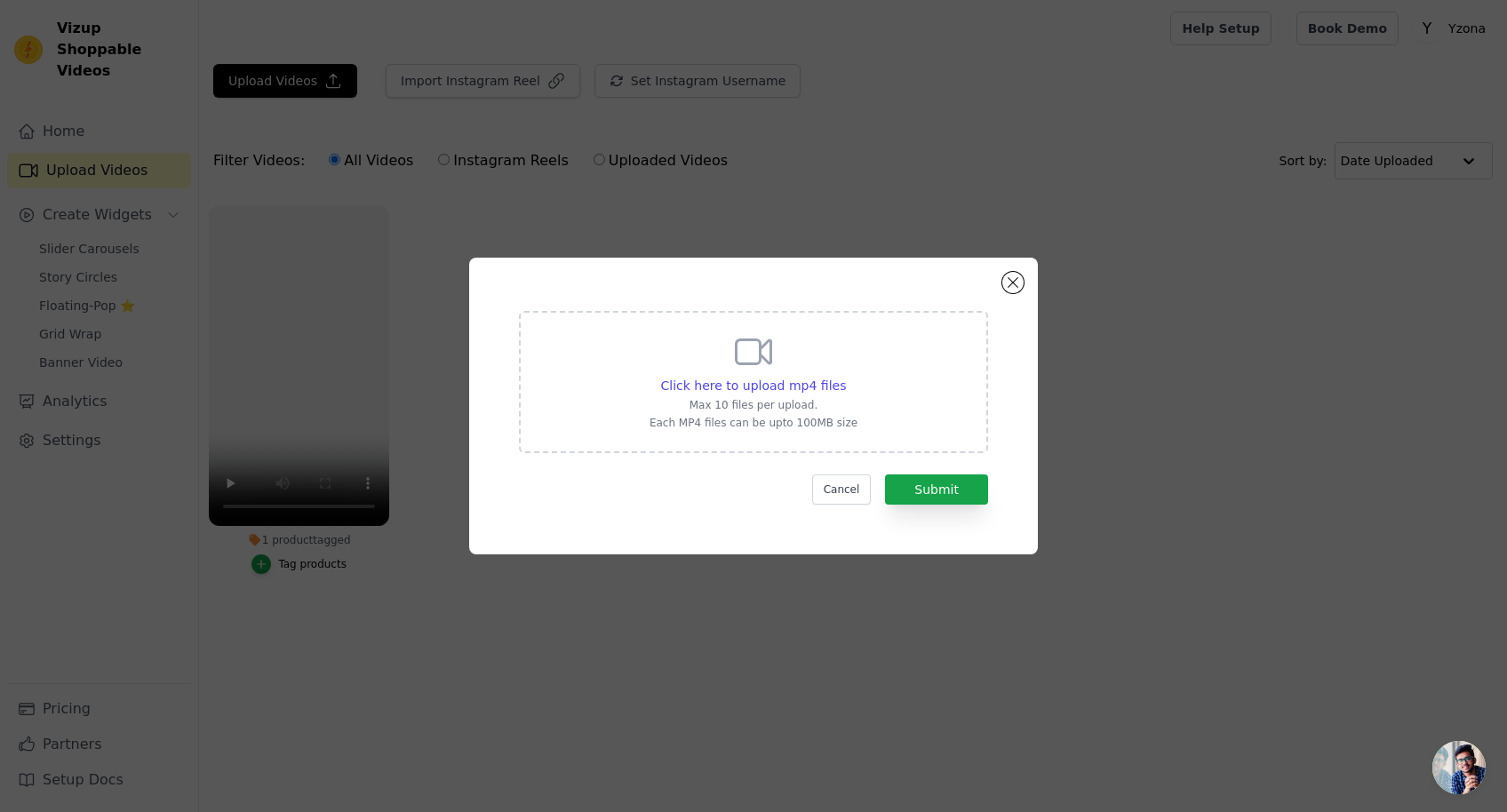
click at [897, 398] on div "Click here to upload mp4 files Max 10 files per upload. Each MP4 files can be u…" at bounding box center [753, 381] width 469 height 142
click at [845, 376] on input "Click here to upload mp4 files Max 10 files per upload. Each MP4 files can be u…" at bounding box center [845, 375] width 1 height 1
type input "C:\fakepath\(logo)0104开安展完整剪辑版-2.mp4"
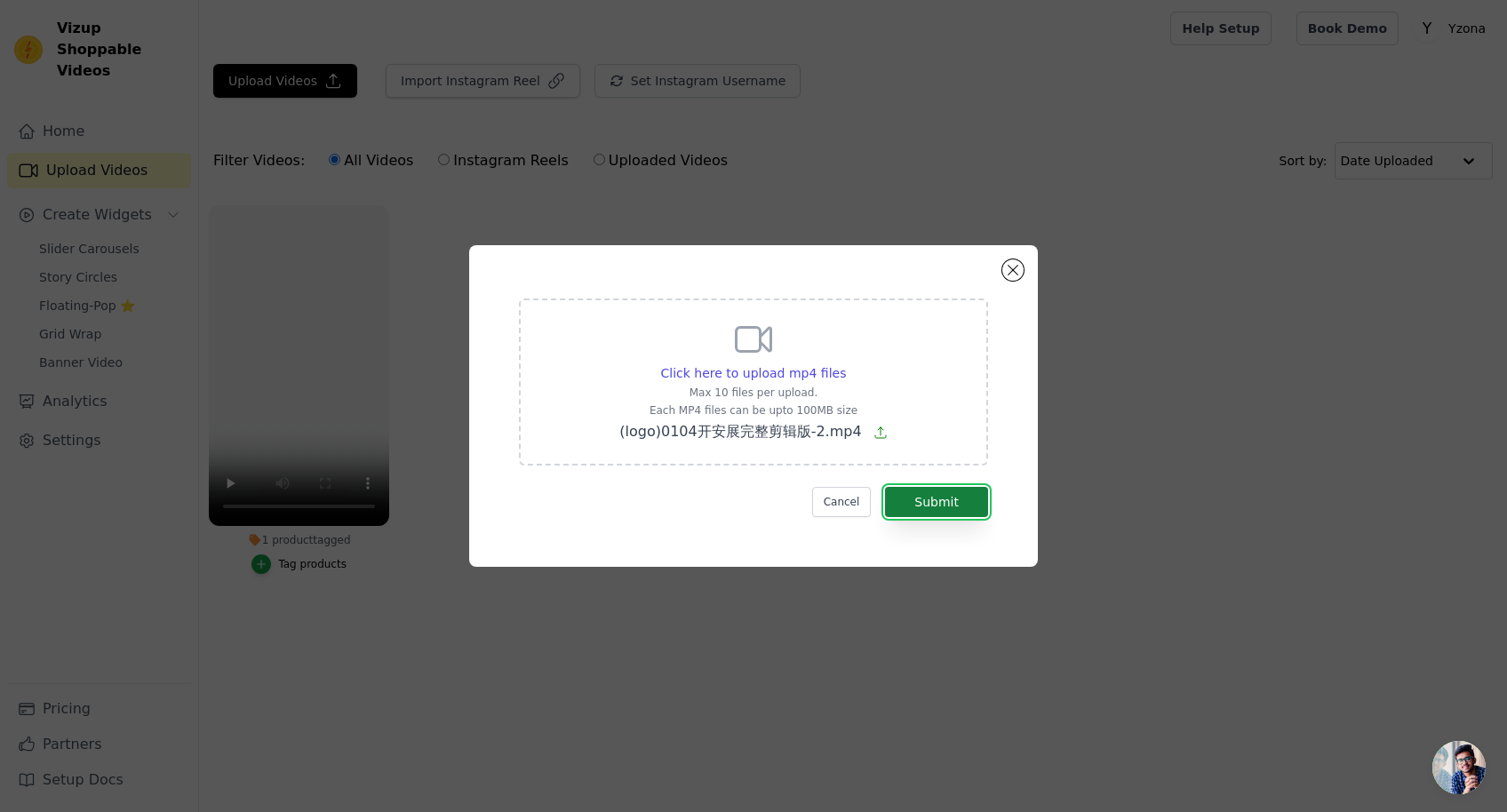
click at [933, 503] on button "Submit" at bounding box center [936, 502] width 103 height 30
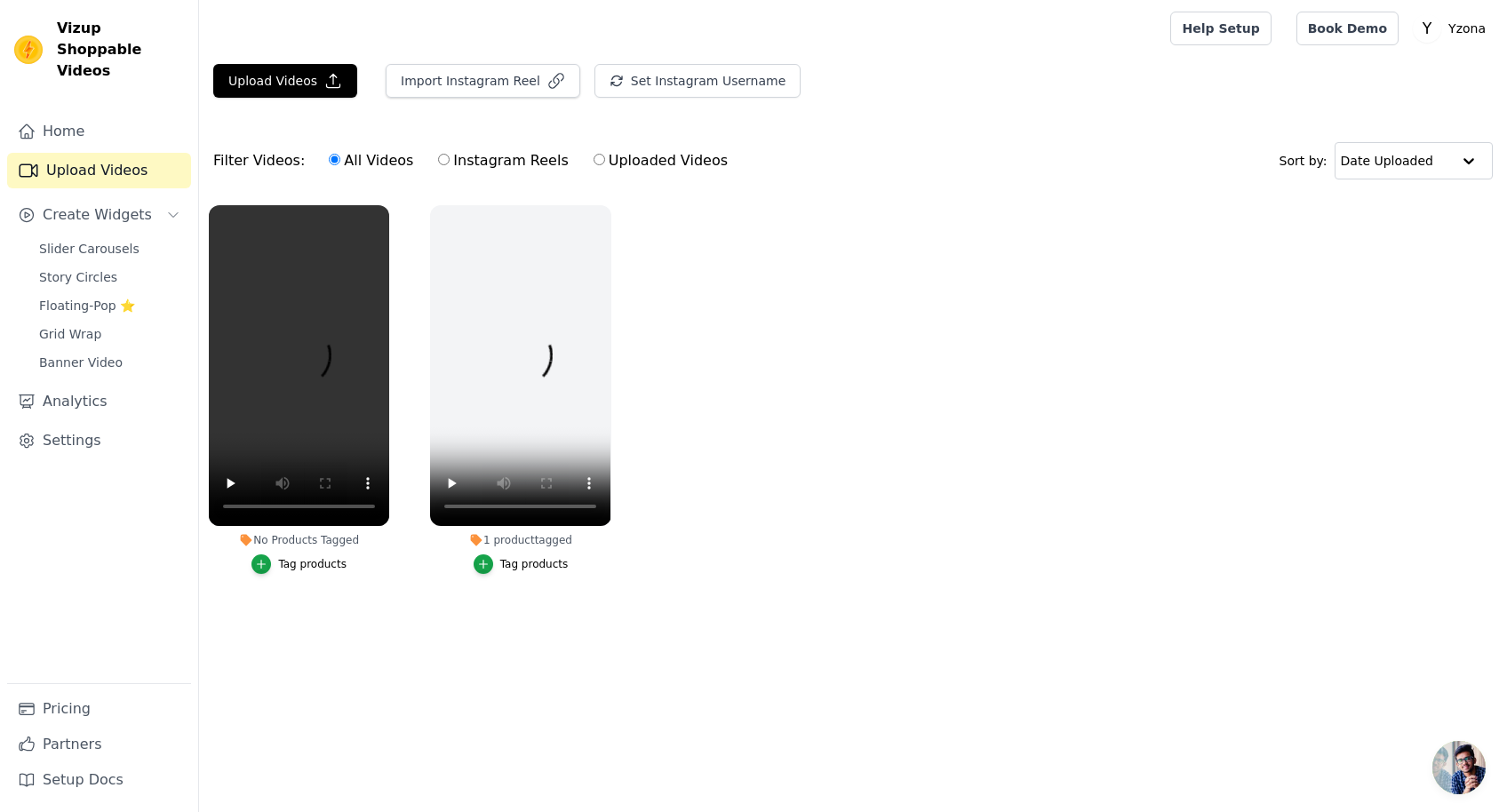
click at [308, 565] on div "Tag products" at bounding box center [312, 564] width 68 height 15
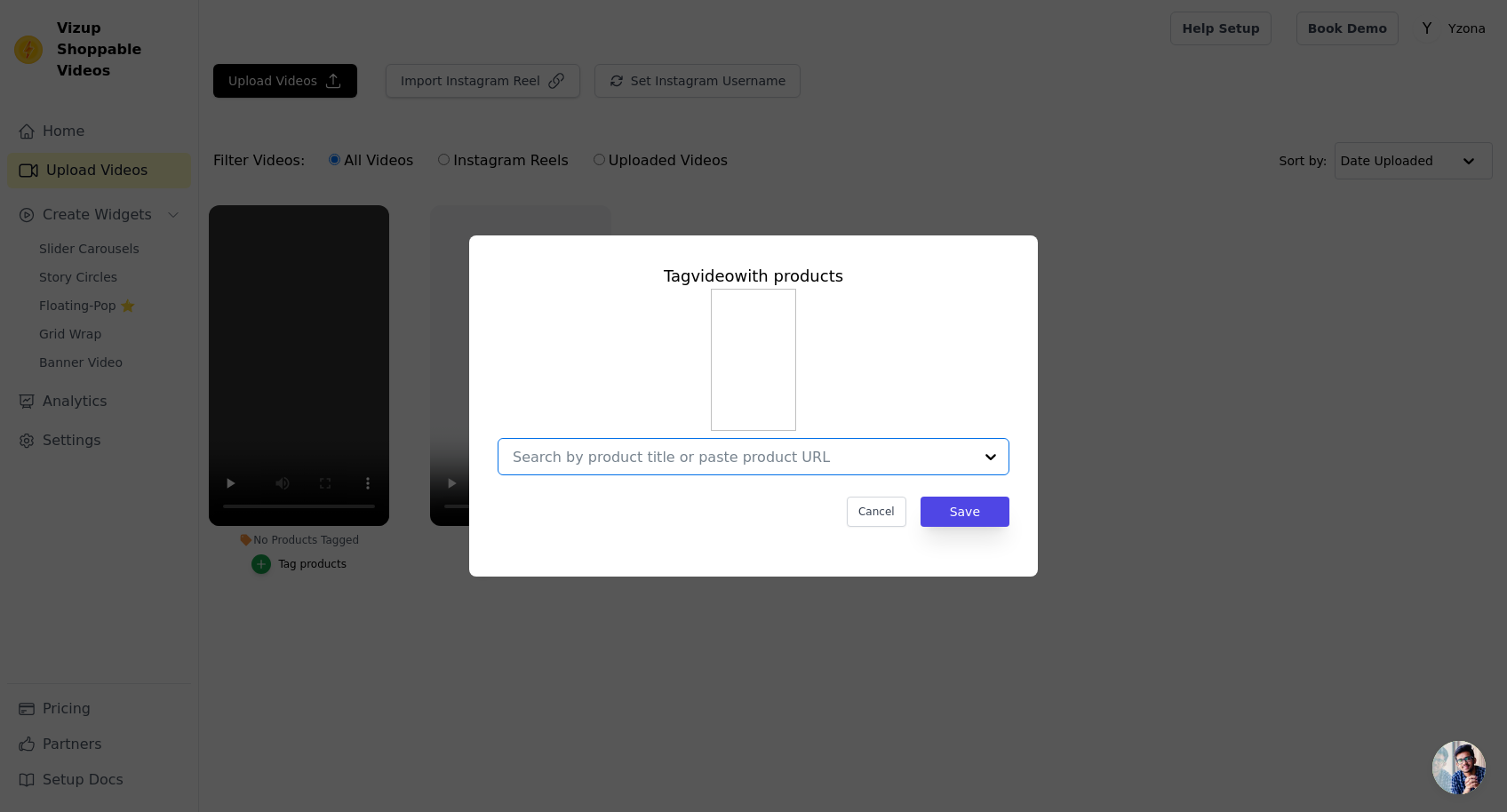
click at [674, 452] on input "No Products Tagged Tag video with products Option undefined, selected. Select i…" at bounding box center [742, 456] width 460 height 16
type input "XBCB-0104"
click at [1029, 426] on div "Tag video with products No options Option undefined, selected. Cancel Save" at bounding box center [753, 406] width 569 height 341
click at [778, 436] on div at bounding box center [753, 382] width 511 height 186
click at [779, 457] on input "No Products Tagged Tag video with products Option undefined, selected. Cancel S…" at bounding box center [725, 456] width 425 height 16
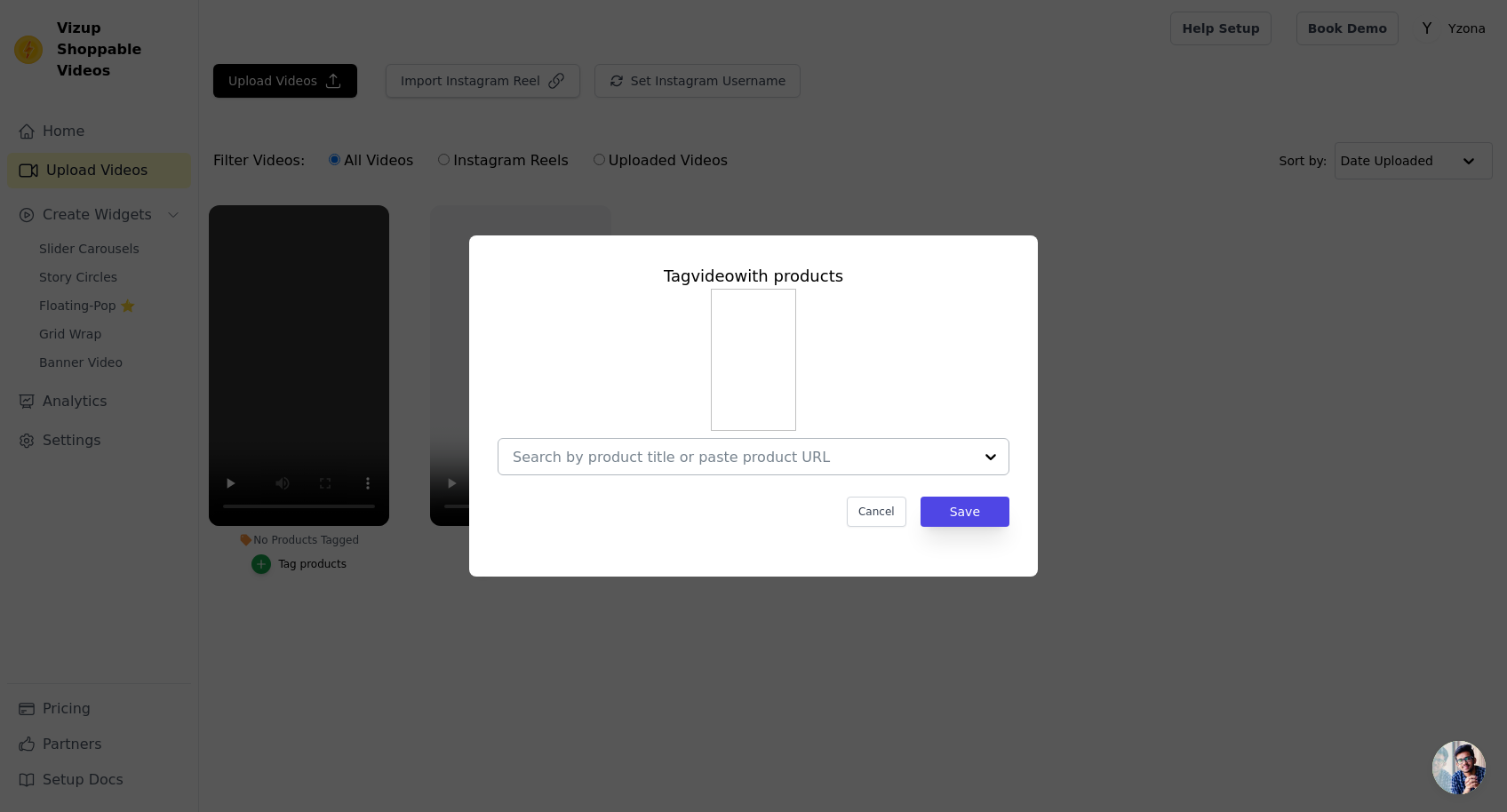
click at [710, 473] on div at bounding box center [742, 456] width 460 height 36
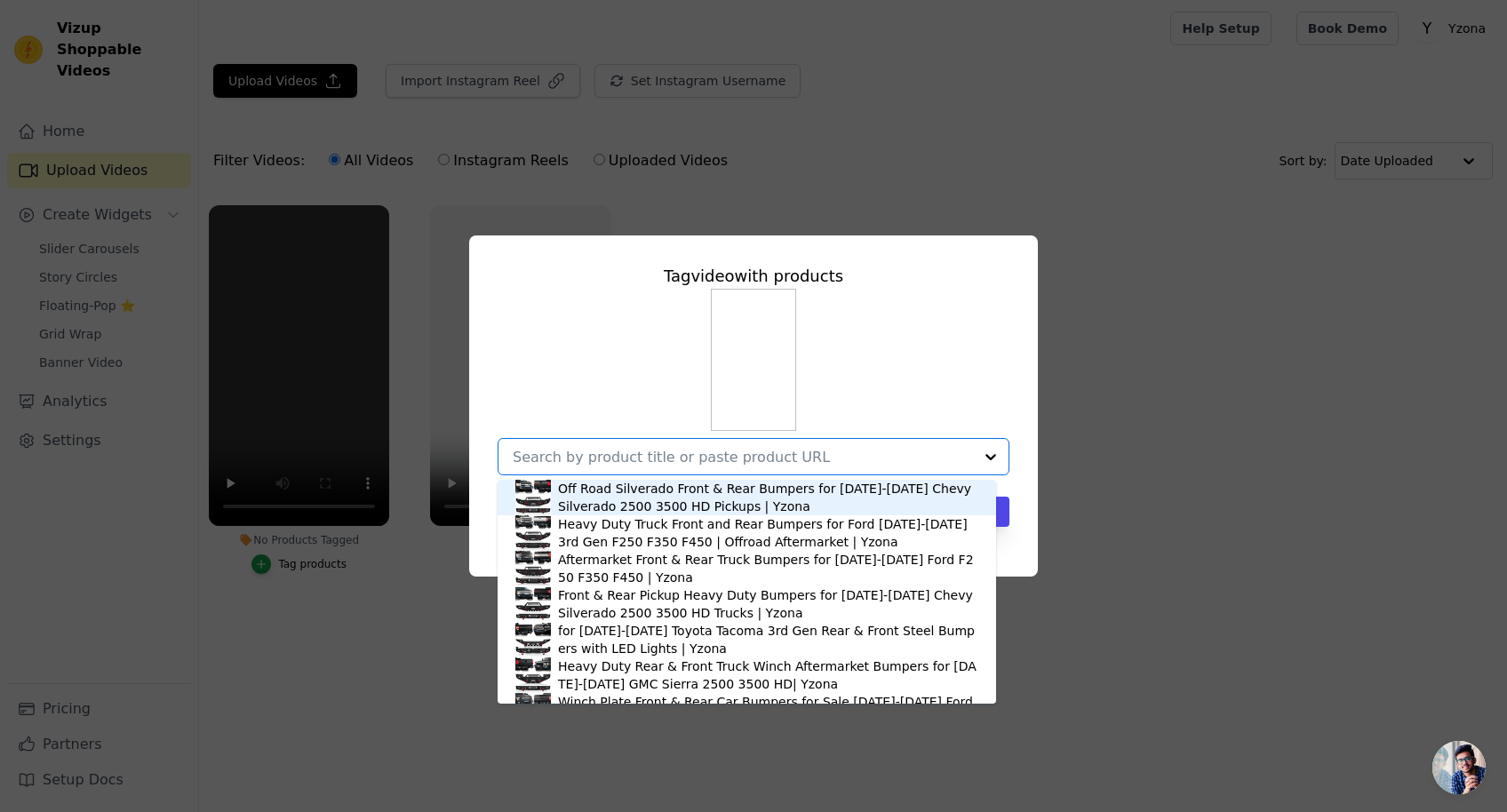
click at [716, 462] on input "No Products Tagged Tag video with products Off Road Silverado Front & Rear Bump…" at bounding box center [742, 456] width 460 height 16
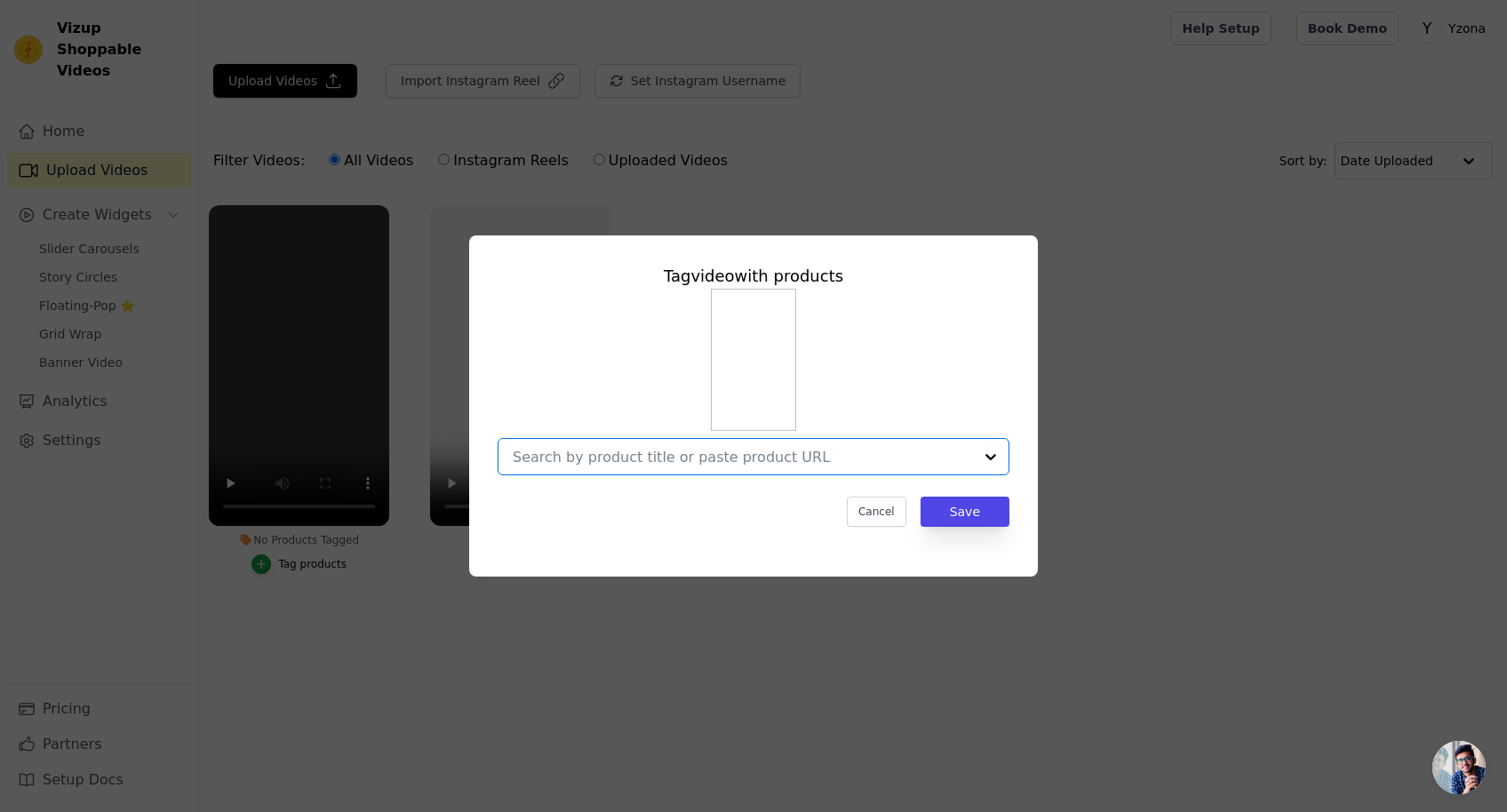
paste input "[URL][DOMAIN_NAME]"
type input "[URL][DOMAIN_NAME]"
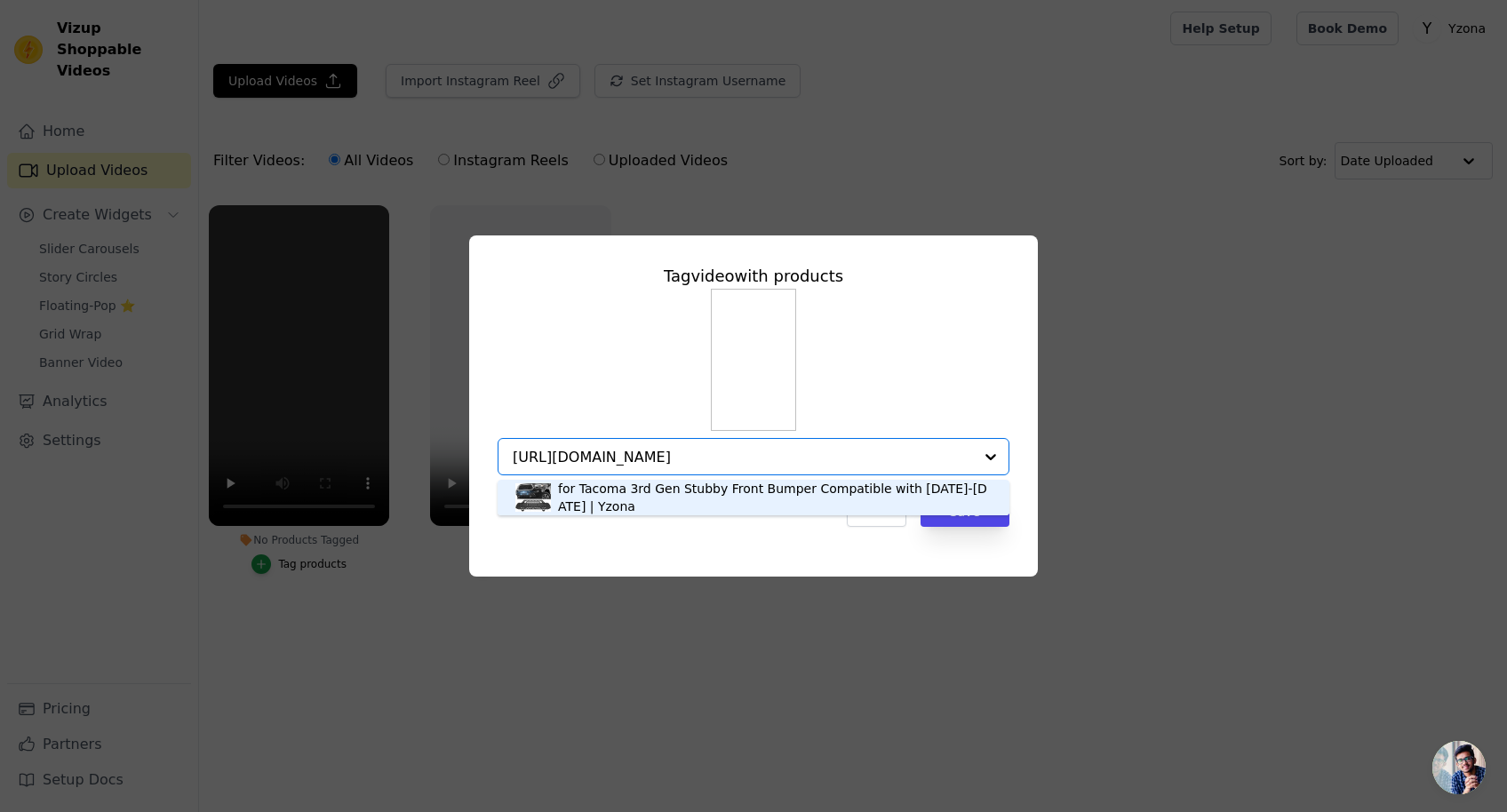
click at [731, 491] on div "for Tacoma 3rd Gen Stubby Front Bumper Compatible with [DATE]-[DATE] | Yzona" at bounding box center [774, 497] width 434 height 36
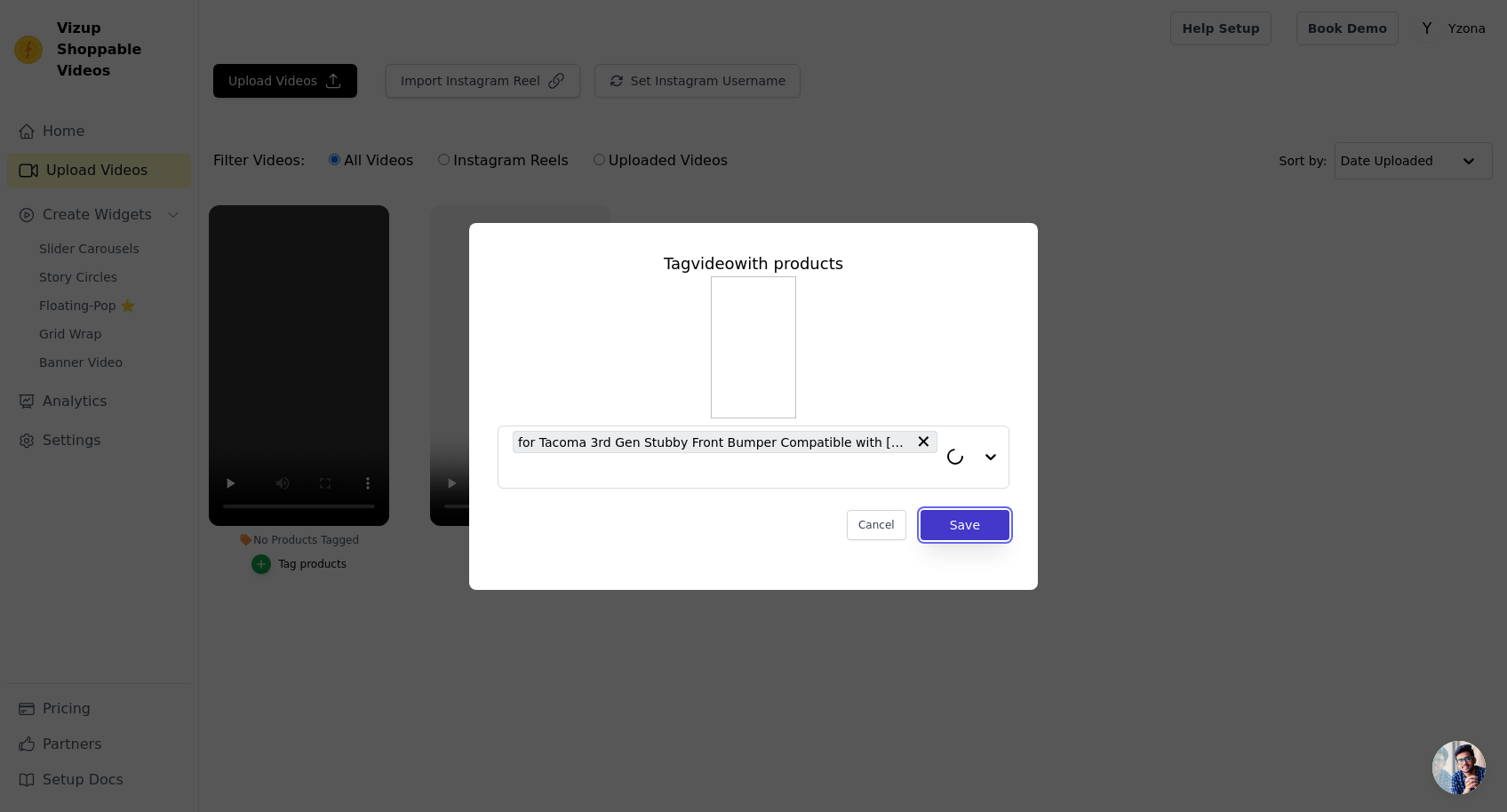
click at [971, 526] on button "Save" at bounding box center [965, 524] width 89 height 30
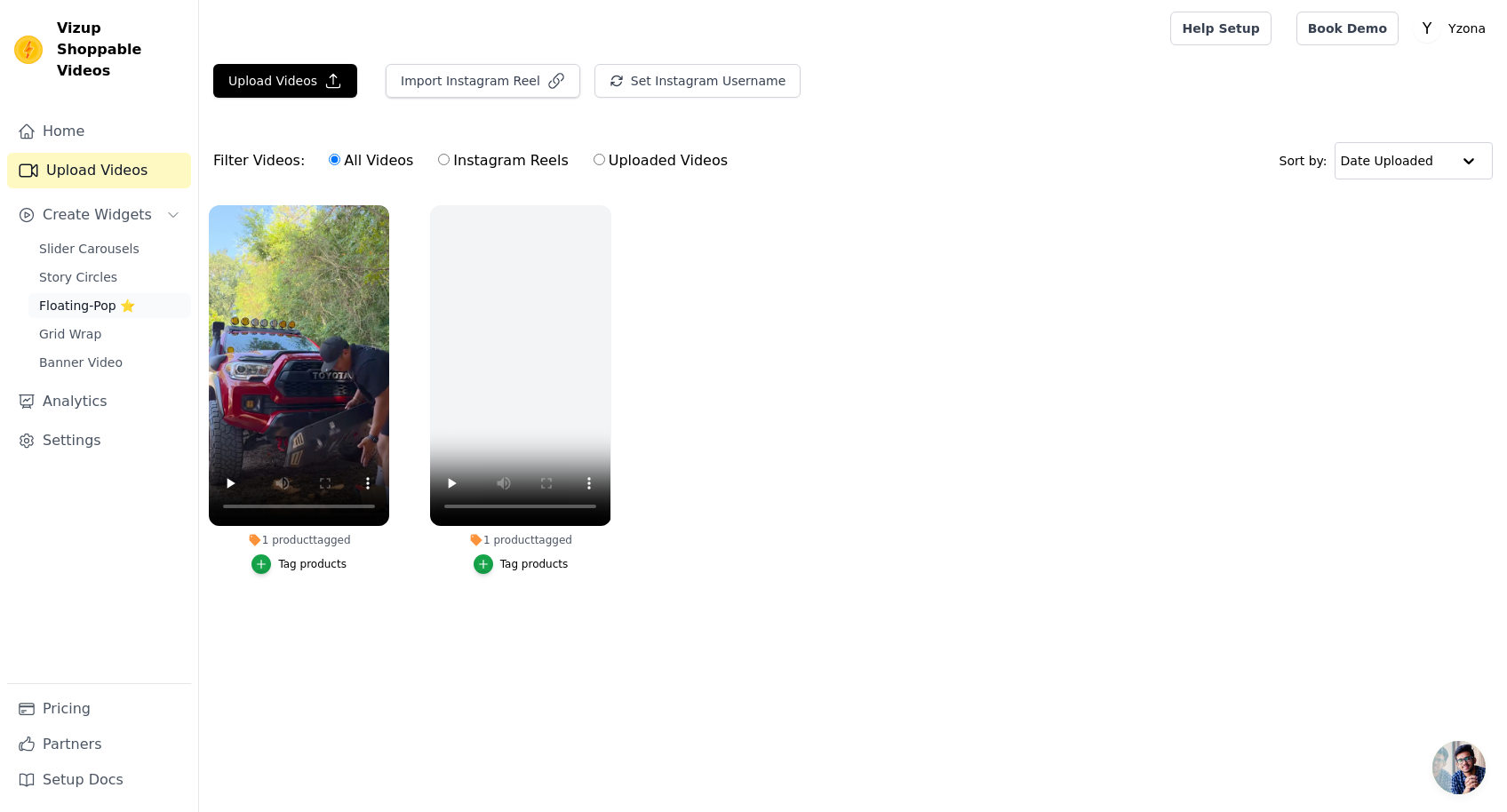
click at [78, 297] on span "Floating-Pop ⭐" at bounding box center [86, 306] width 96 height 17
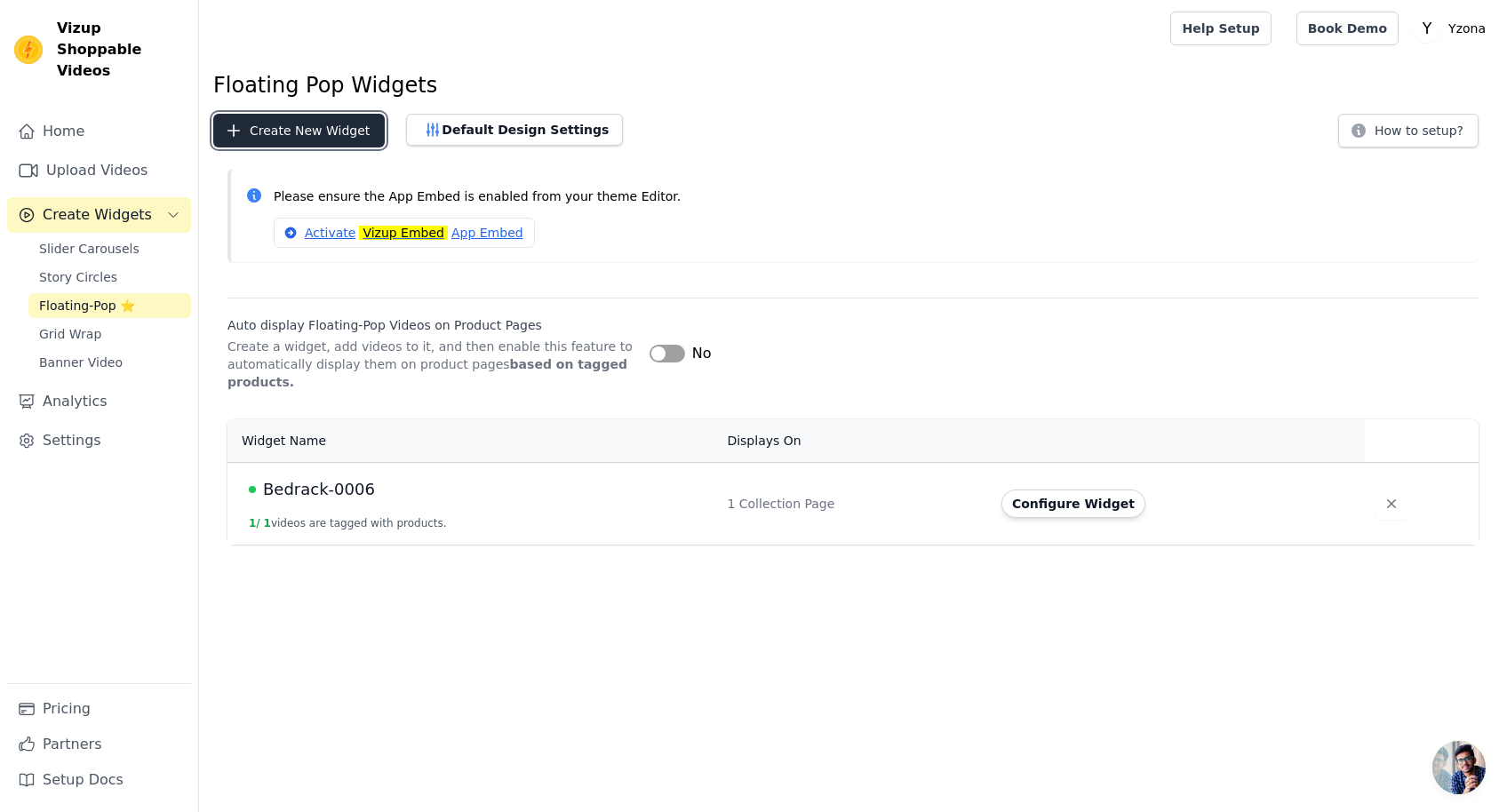
click at [268, 130] on button "Create New Widget" at bounding box center [299, 130] width 172 height 34
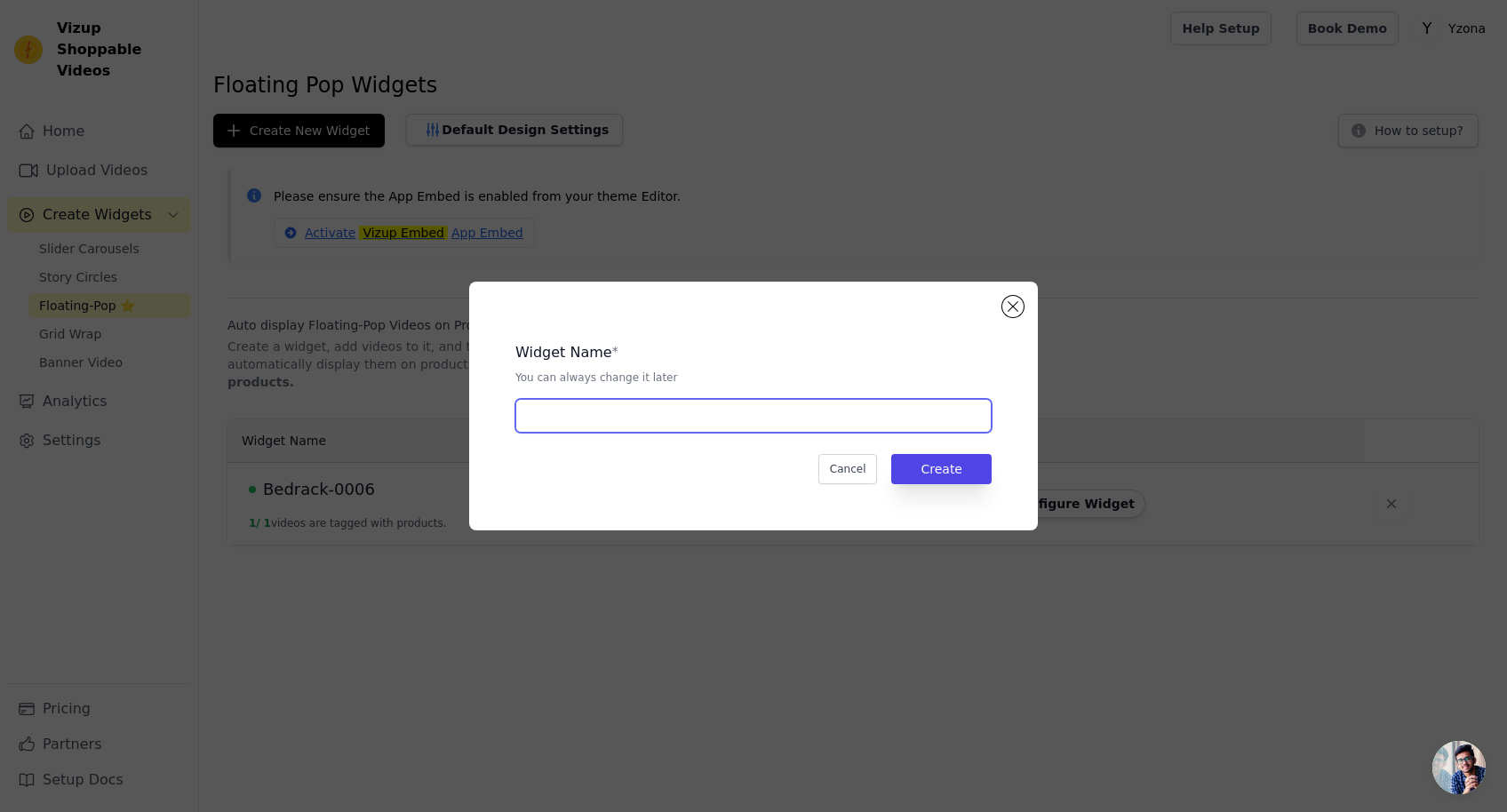
click at [720, 422] on input "text" at bounding box center [753, 415] width 476 height 34
type input "XBCB-0104"
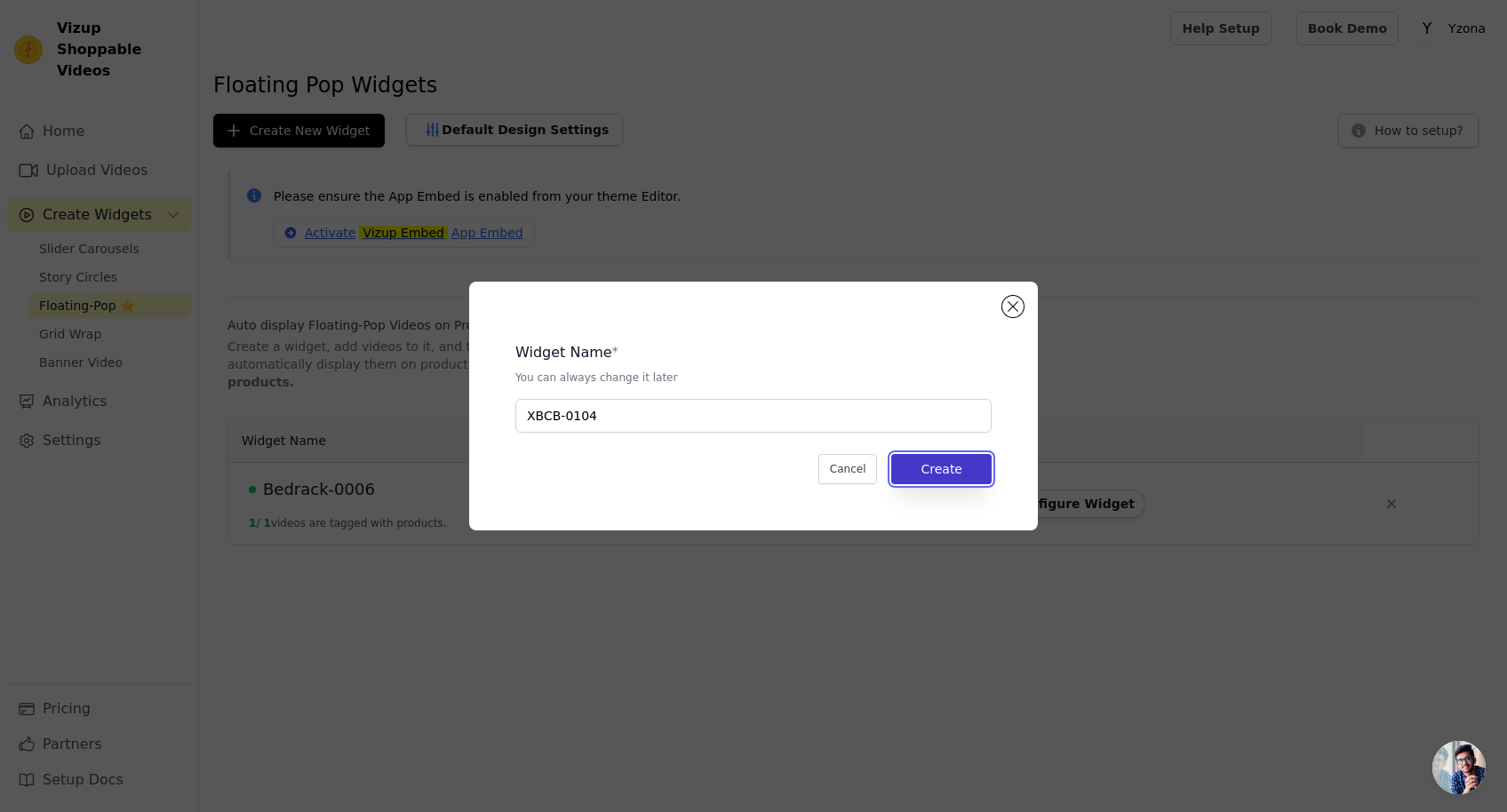
click at [975, 469] on button "Create" at bounding box center [940, 469] width 100 height 30
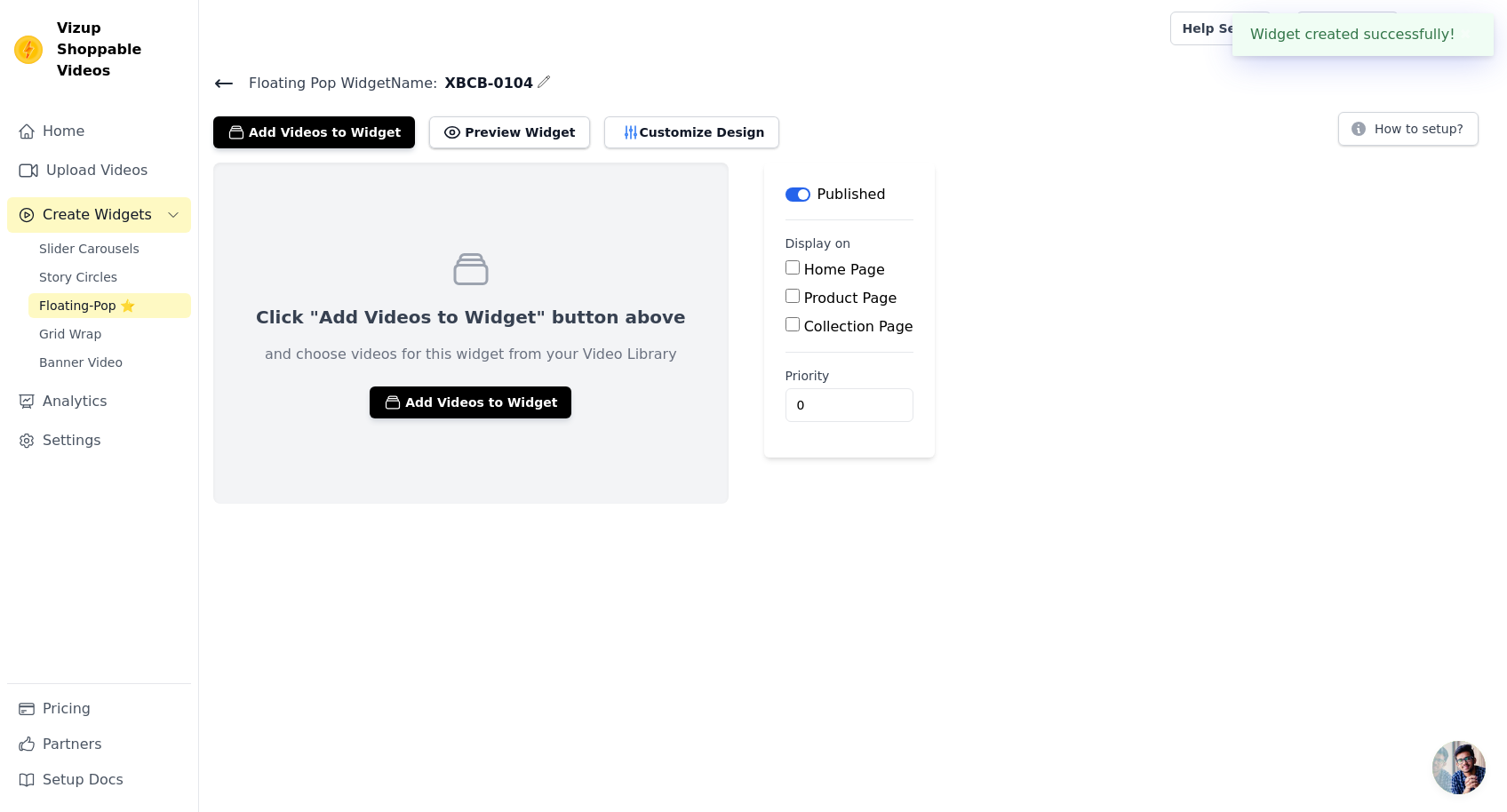
click at [785, 333] on div "Collection Page" at bounding box center [849, 327] width 128 height 21
click at [785, 322] on input "Collection Page" at bounding box center [792, 324] width 15 height 15
checkbox input "true"
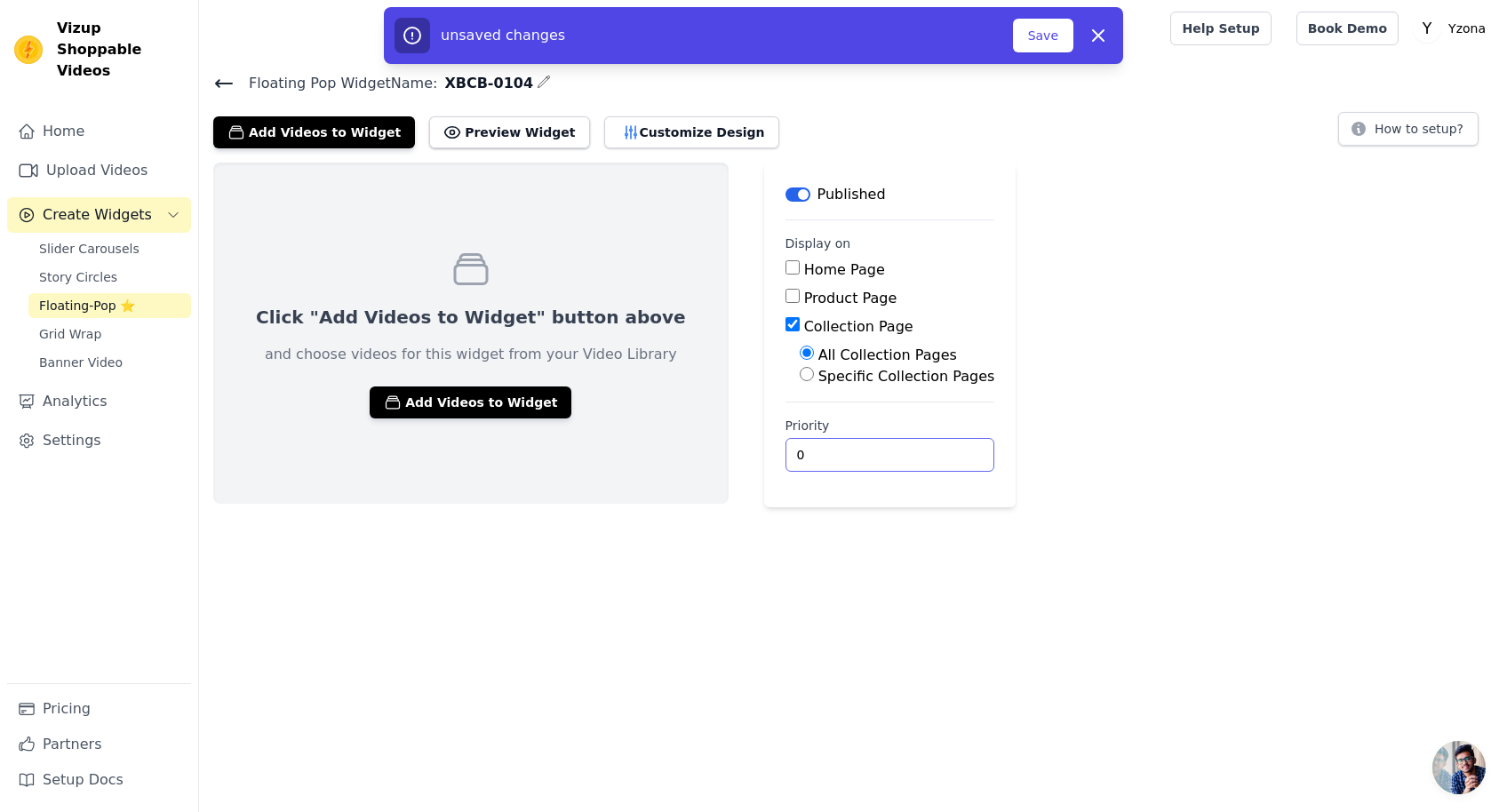
click at [808, 443] on input "0" at bounding box center [890, 454] width 210 height 34
click at [818, 379] on label "Specific Collection Pages" at bounding box center [906, 375] width 177 height 16
click at [814, 379] on input "Specific Collection Pages" at bounding box center [806, 374] width 15 height 15
radio input "true"
click at [803, 508] on input "0" at bounding box center [890, 513] width 210 height 34
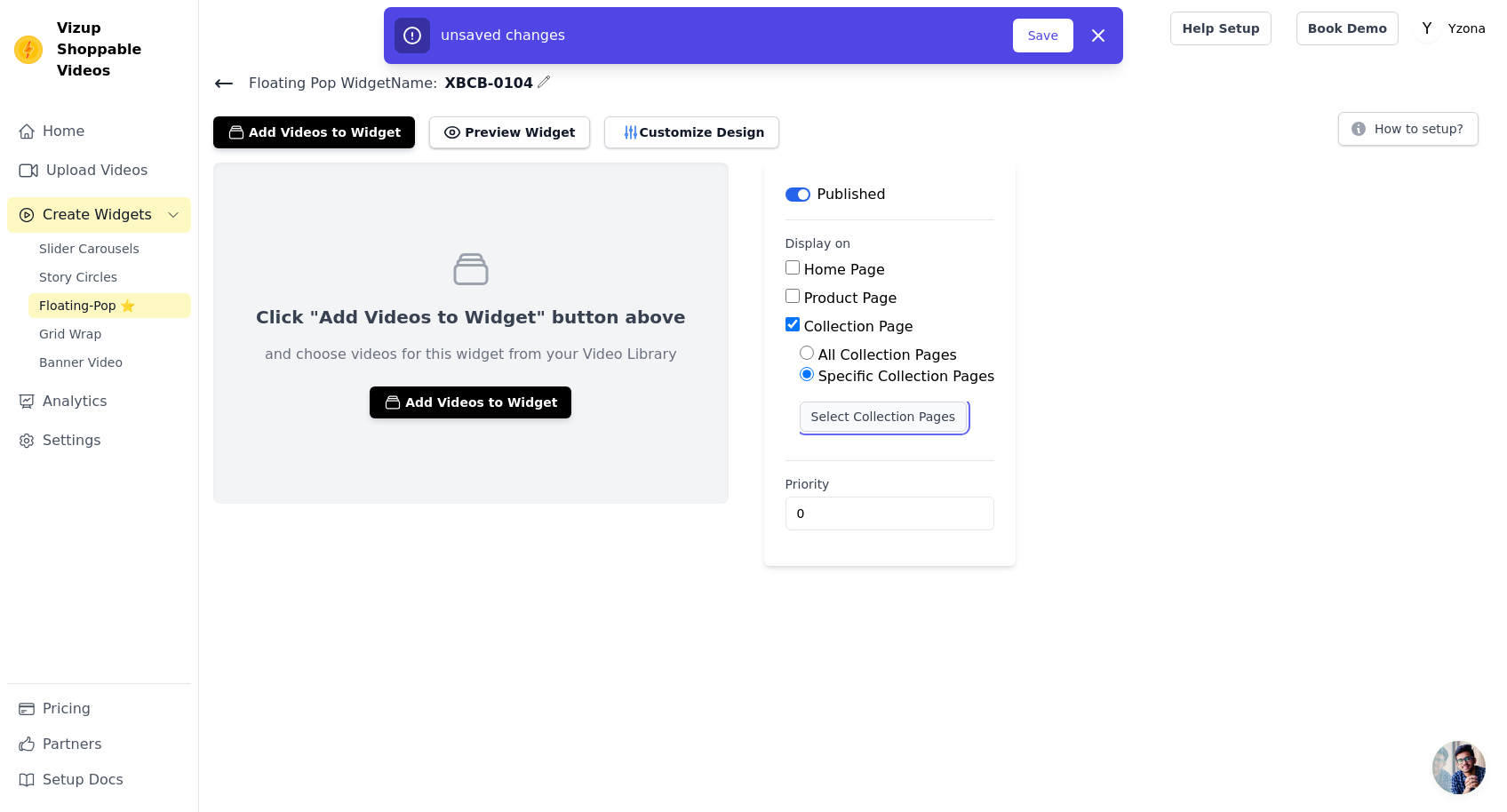
click at [829, 415] on button "Select Collection Pages" at bounding box center [883, 416] width 168 height 30
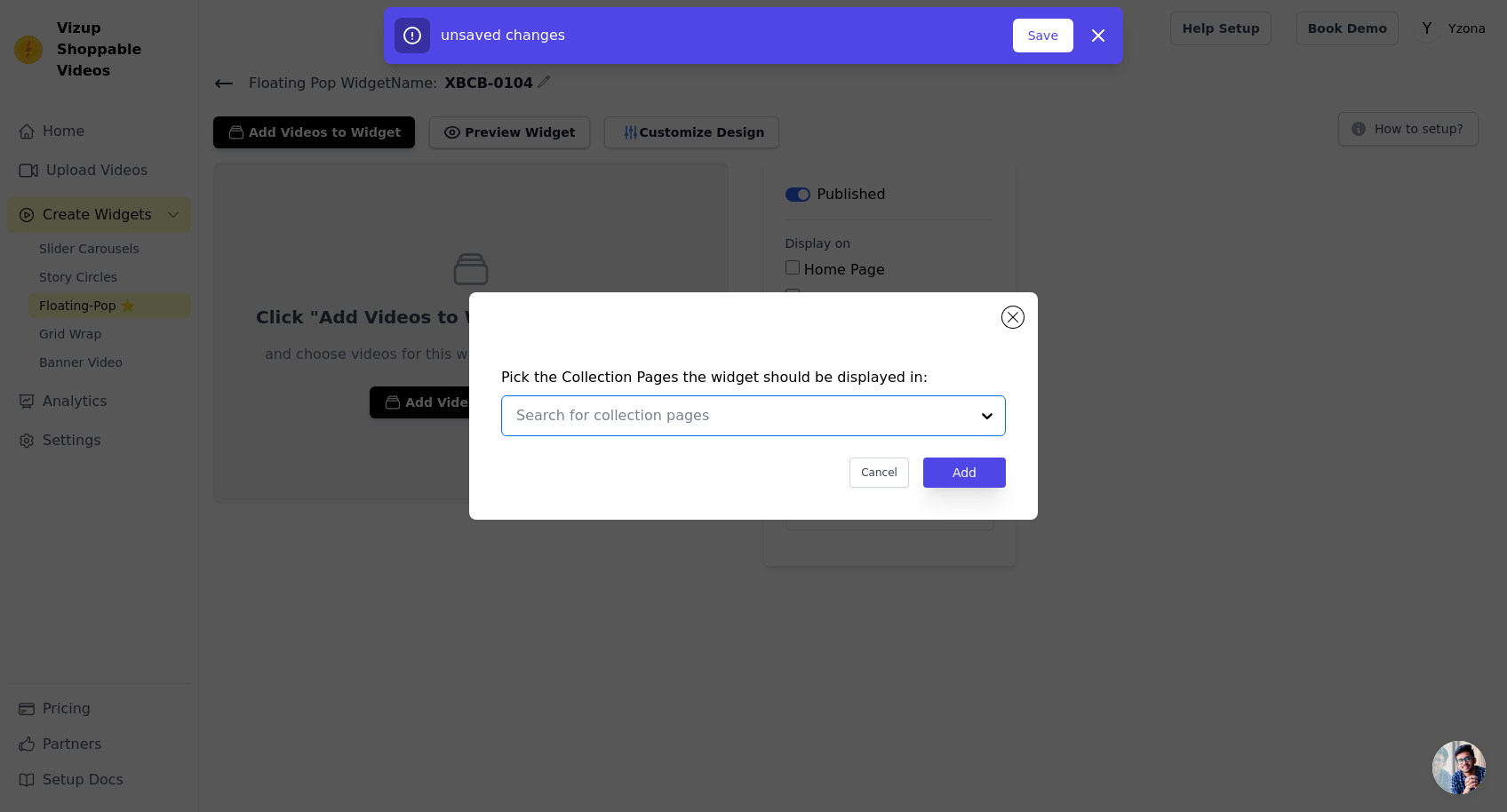
click at [721, 422] on input "text" at bounding box center [742, 415] width 453 height 21
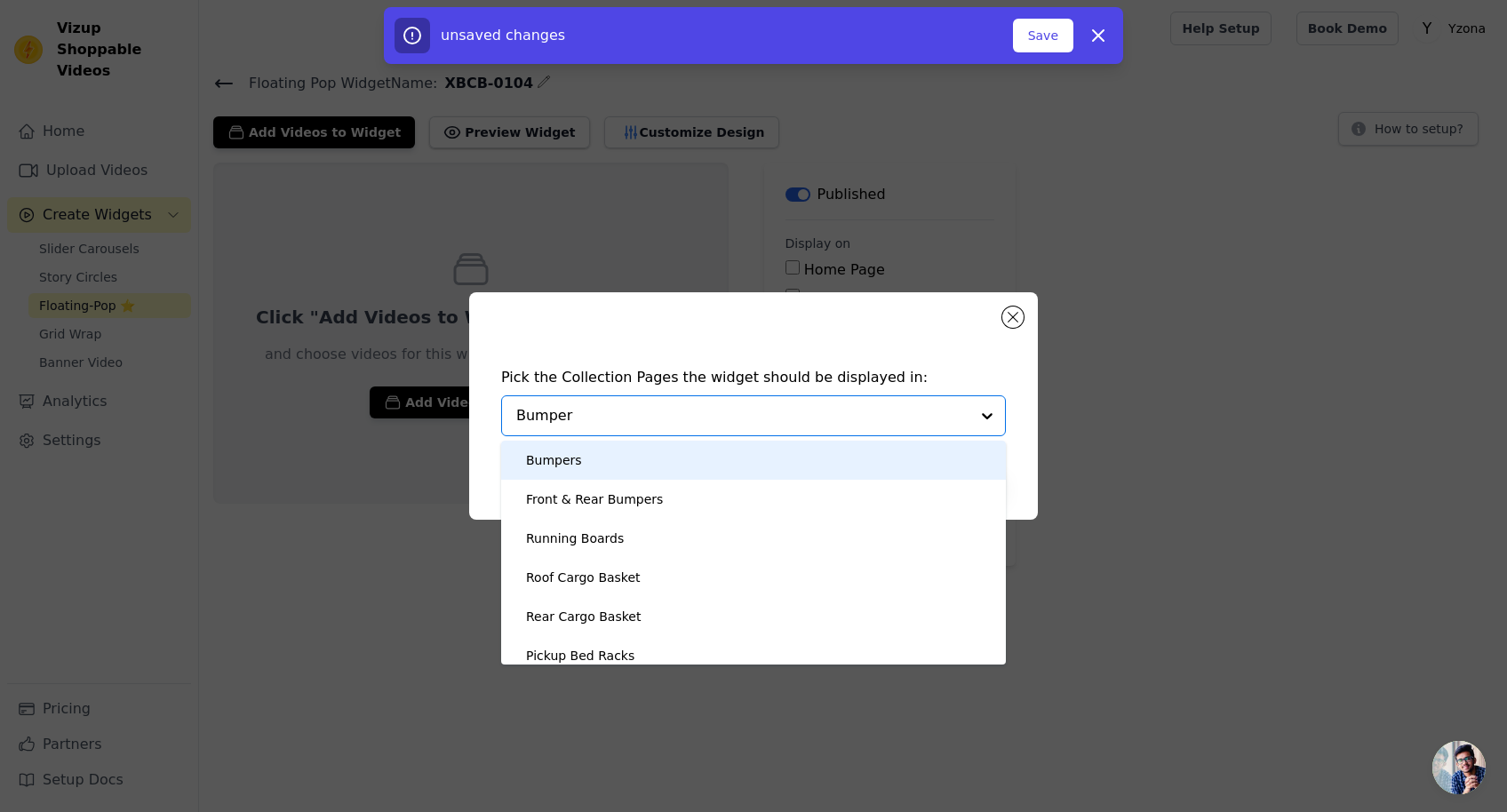
type input "Bumpers"
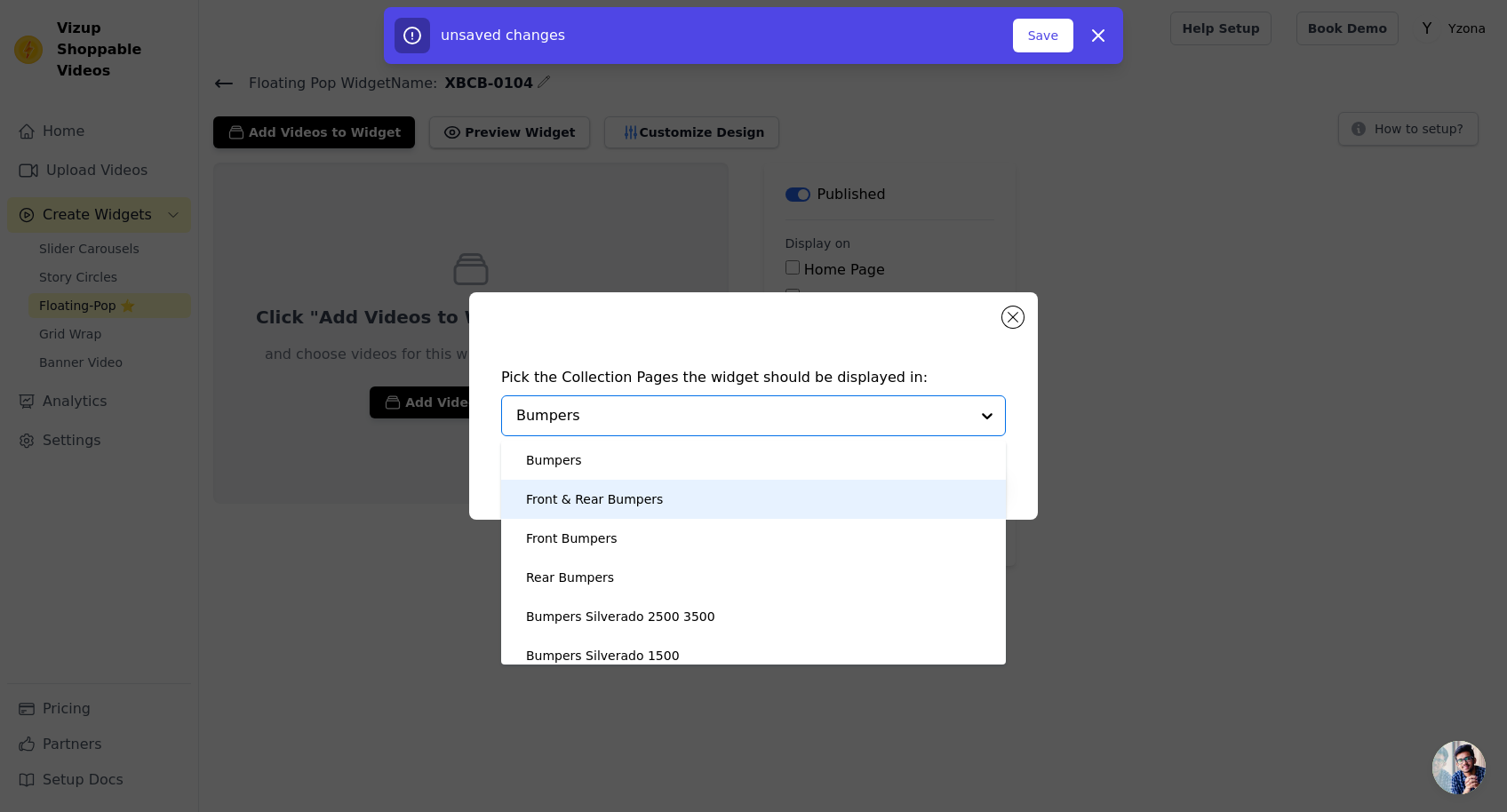
click at [627, 491] on div "Front & Rear Bumpers" at bounding box center [594, 499] width 137 height 39
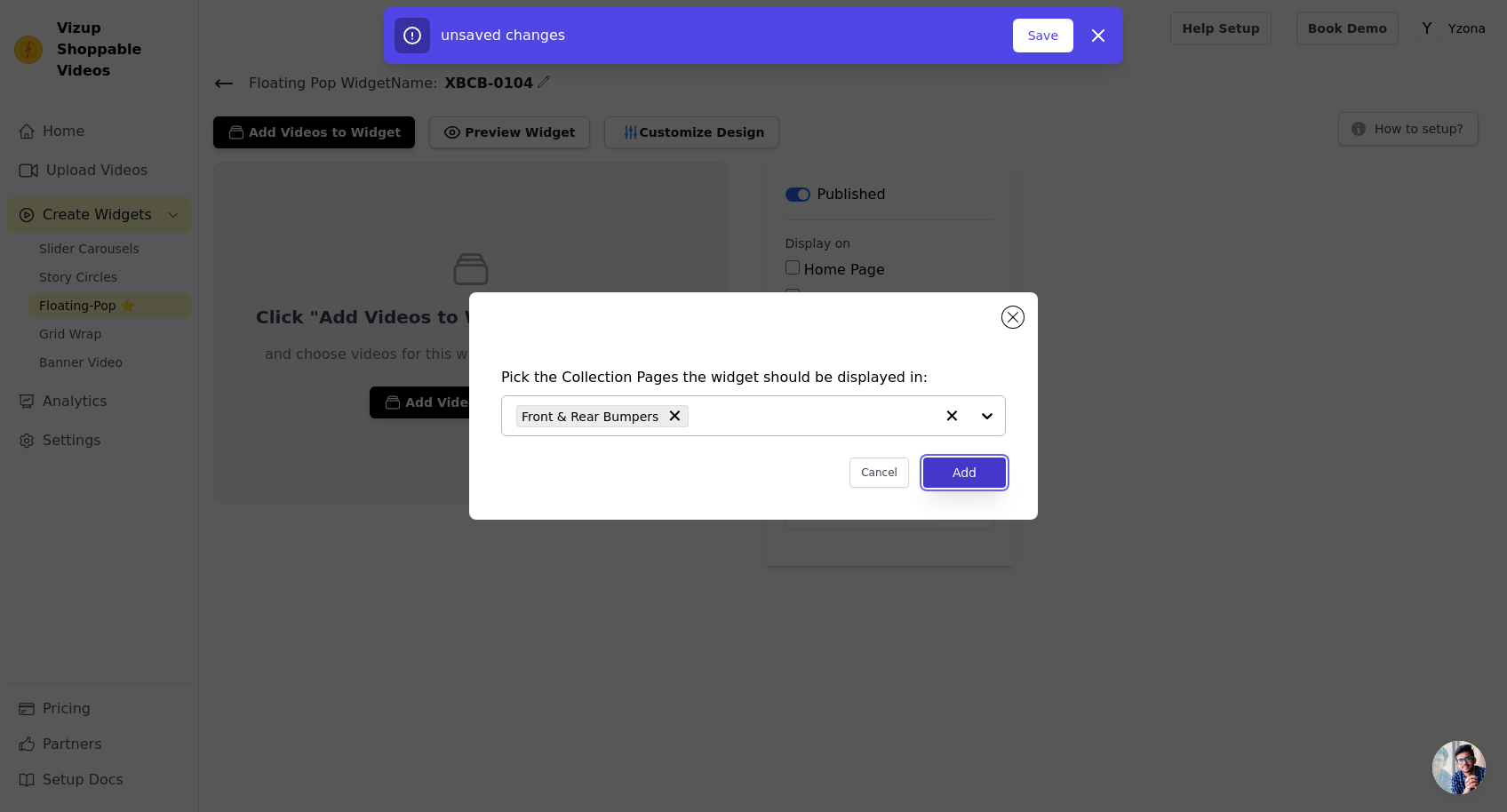
click at [949, 468] on button "Add" at bounding box center [964, 471] width 82 height 30
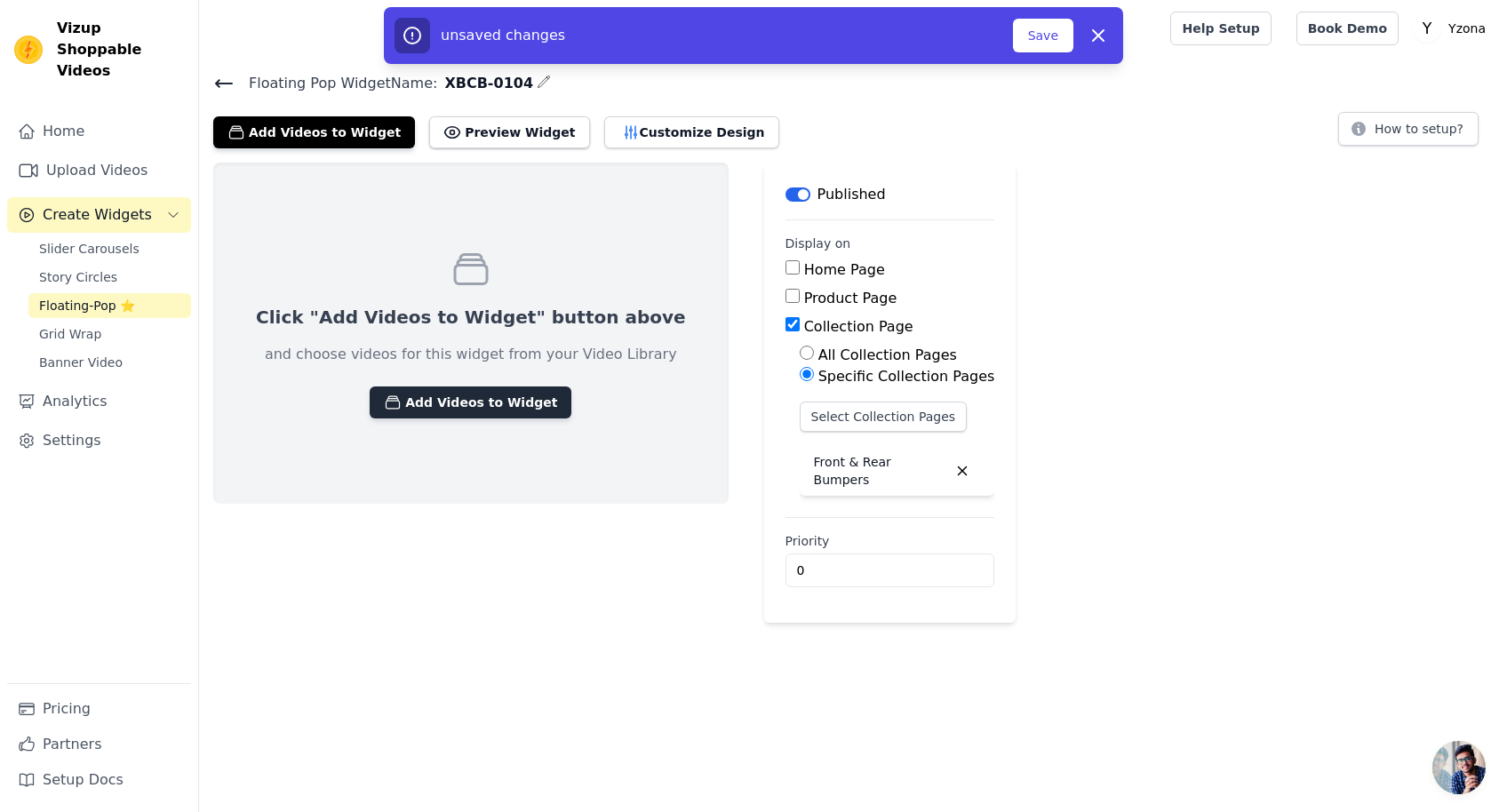
click at [416, 405] on button "Add Videos to Widget" at bounding box center [471, 402] width 202 height 32
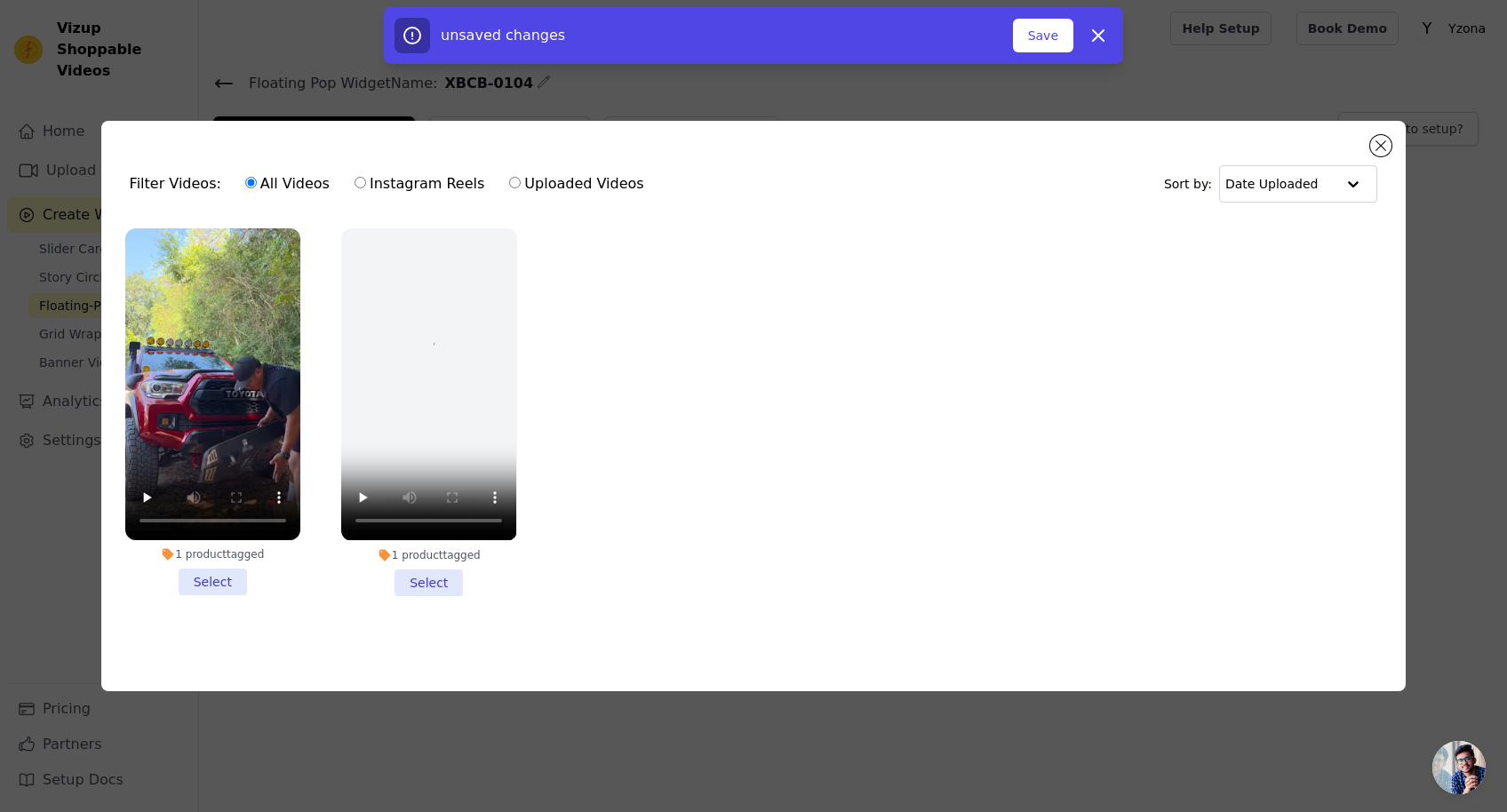
click at [226, 571] on li "1 product tagged Select" at bounding box center [213, 411] width 175 height 367
click at [685, 601] on ul "1 product tagged Select 1 product tagged Select" at bounding box center [753, 426] width 1276 height 415
click at [213, 582] on li "1 product tagged Select" at bounding box center [213, 411] width 175 height 367
click at [0, 0] on input "1 product tagged Select" at bounding box center [0, 0] width 0 height 0
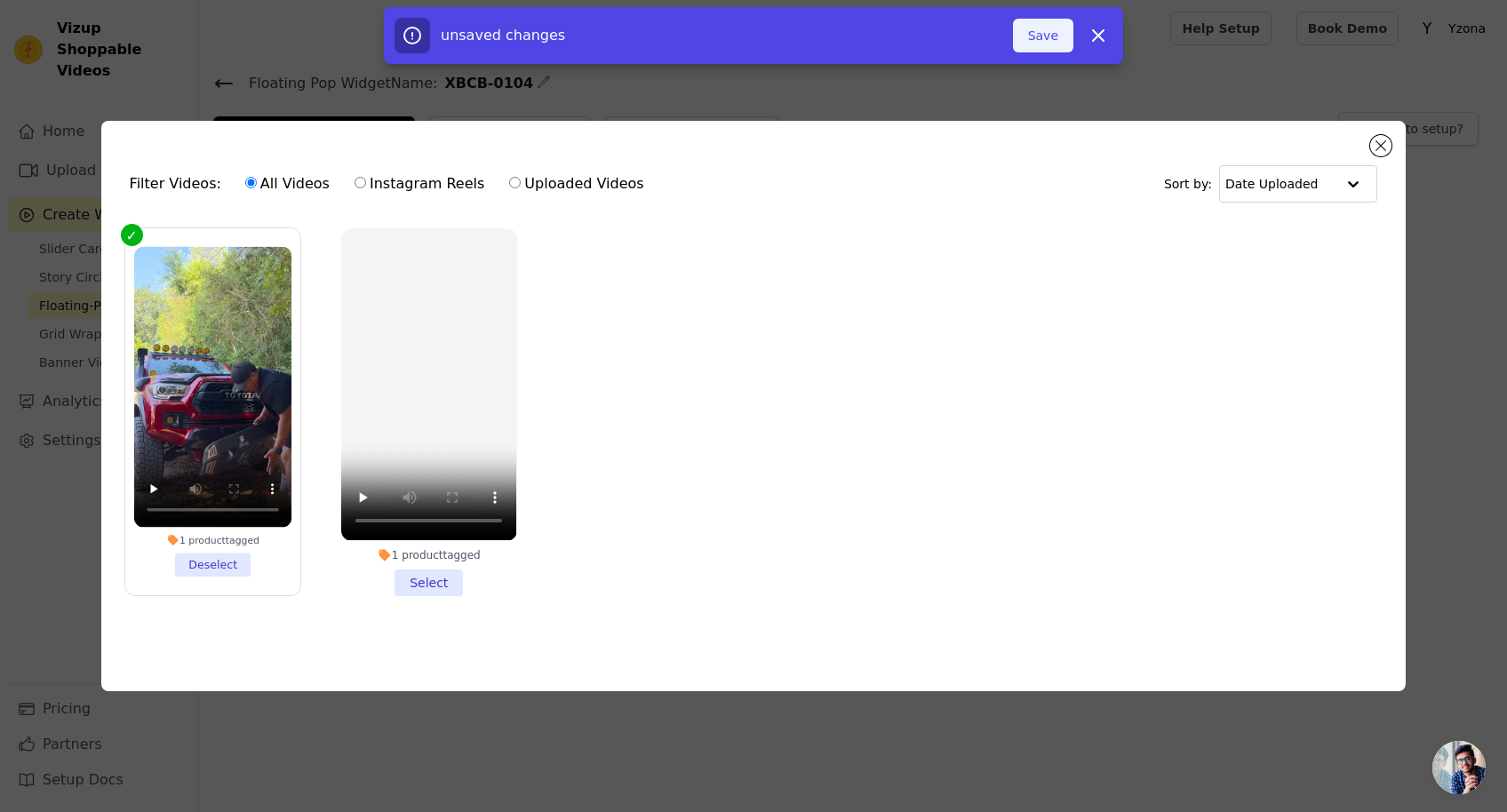
click at [1034, 22] on button "Save" at bounding box center [1043, 35] width 60 height 34
click at [1023, 34] on button "Add To Widget" at bounding box center [1013, 35] width 119 height 34
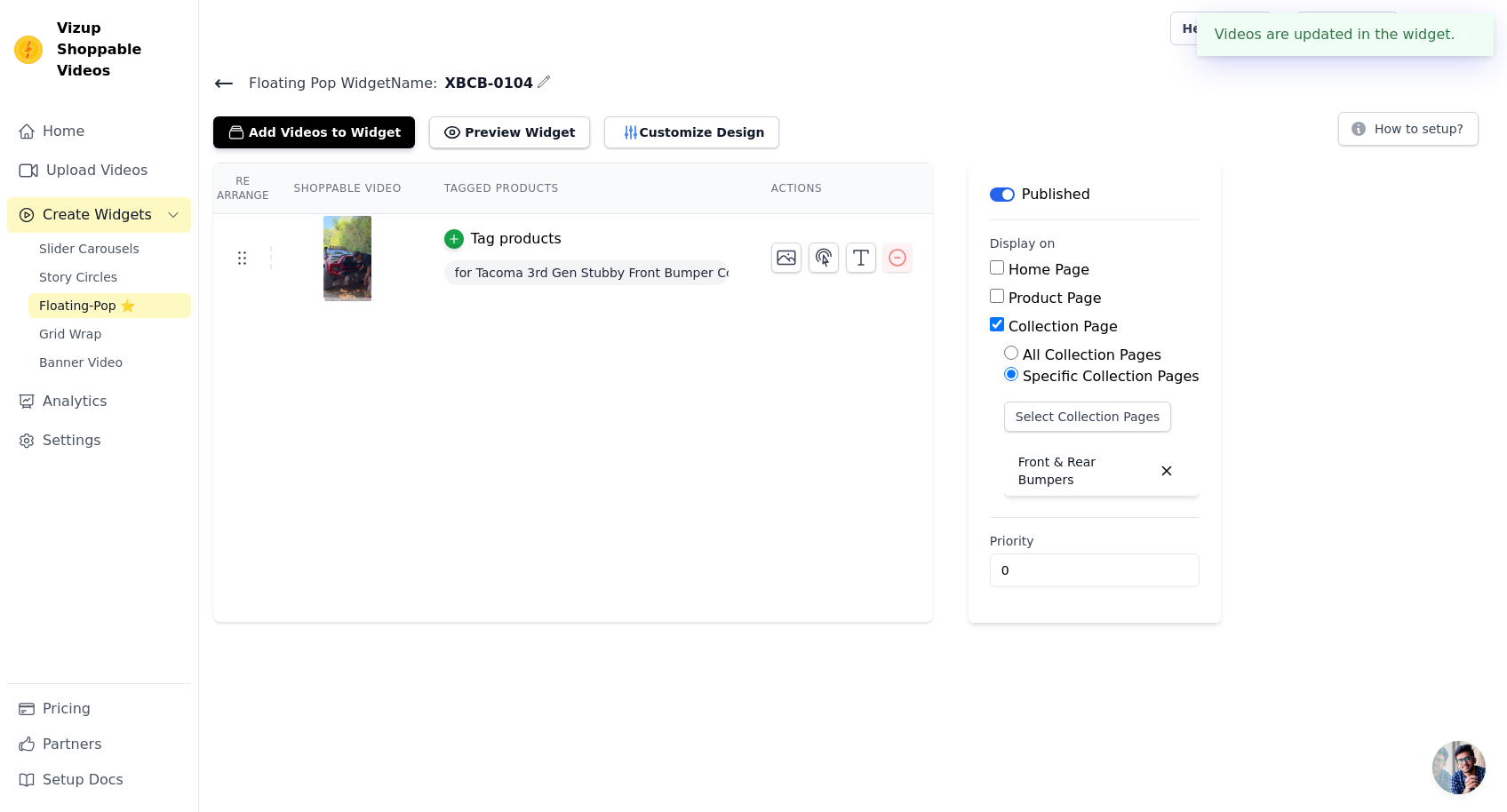
click at [1345, 305] on div "Re Arrange Shoppable Video Tagged Products Actions Tag products for Tacoma 3rd …" at bounding box center [853, 393] width 1308 height 460
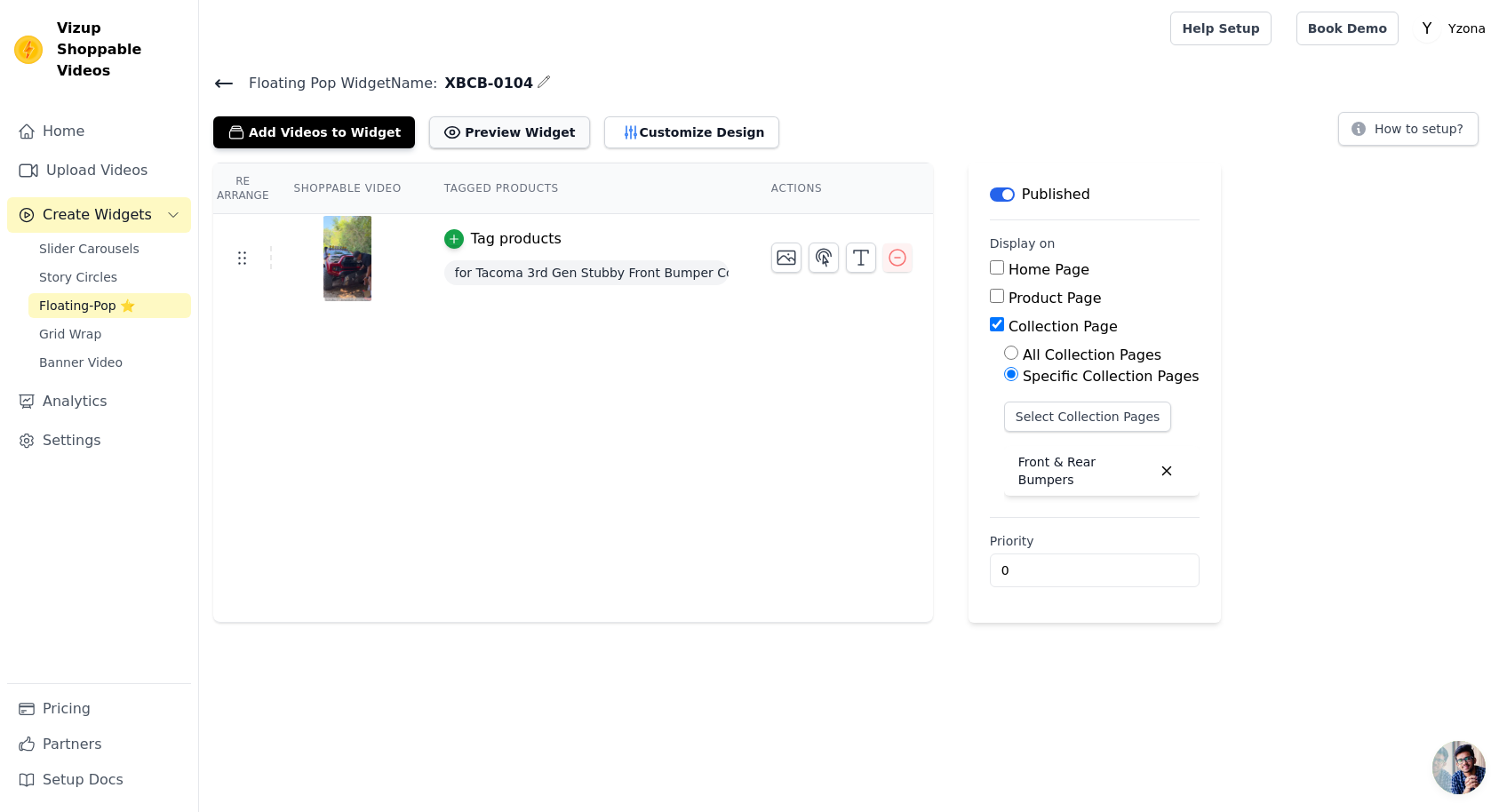
click at [450, 131] on icon at bounding box center [452, 133] width 5 height 5
click at [1077, 469] on p "Front & Rear Bumpers" at bounding box center [1084, 471] width 133 height 36
click at [1097, 466] on p "Front & Rear Bumpers" at bounding box center [1084, 471] width 133 height 36
drag, startPoint x: 1164, startPoint y: 470, endPoint x: 1144, endPoint y: 470, distance: 20.0
click at [1163, 470] on icon "button" at bounding box center [1166, 471] width 16 height 16
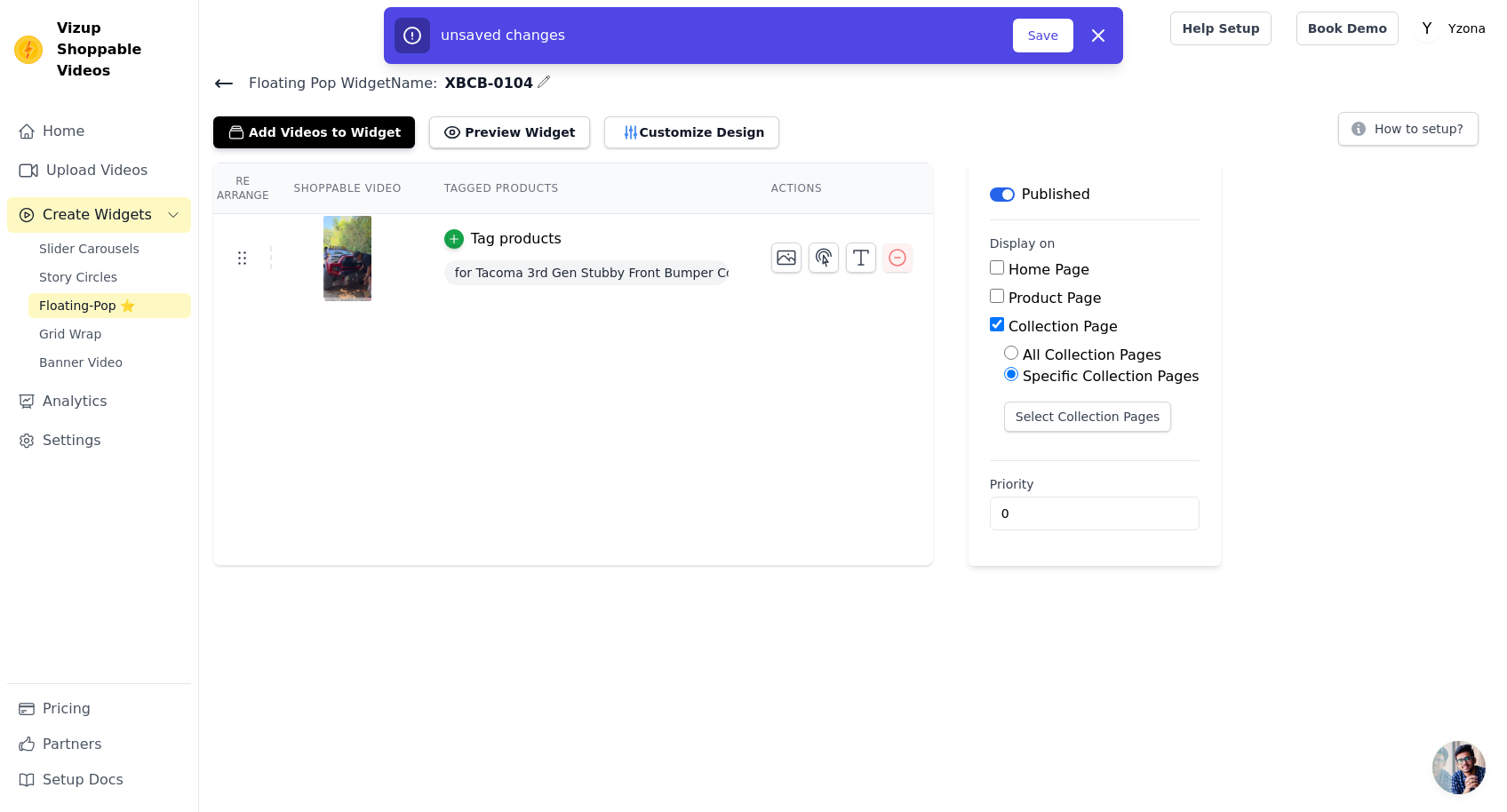
click at [1077, 464] on main "Label Published Display on Home Page Product Page Collection Page All Collectio…" at bounding box center [1095, 365] width 252 height 404
click at [1080, 412] on button "Select Collection Pages" at bounding box center [1087, 416] width 168 height 30
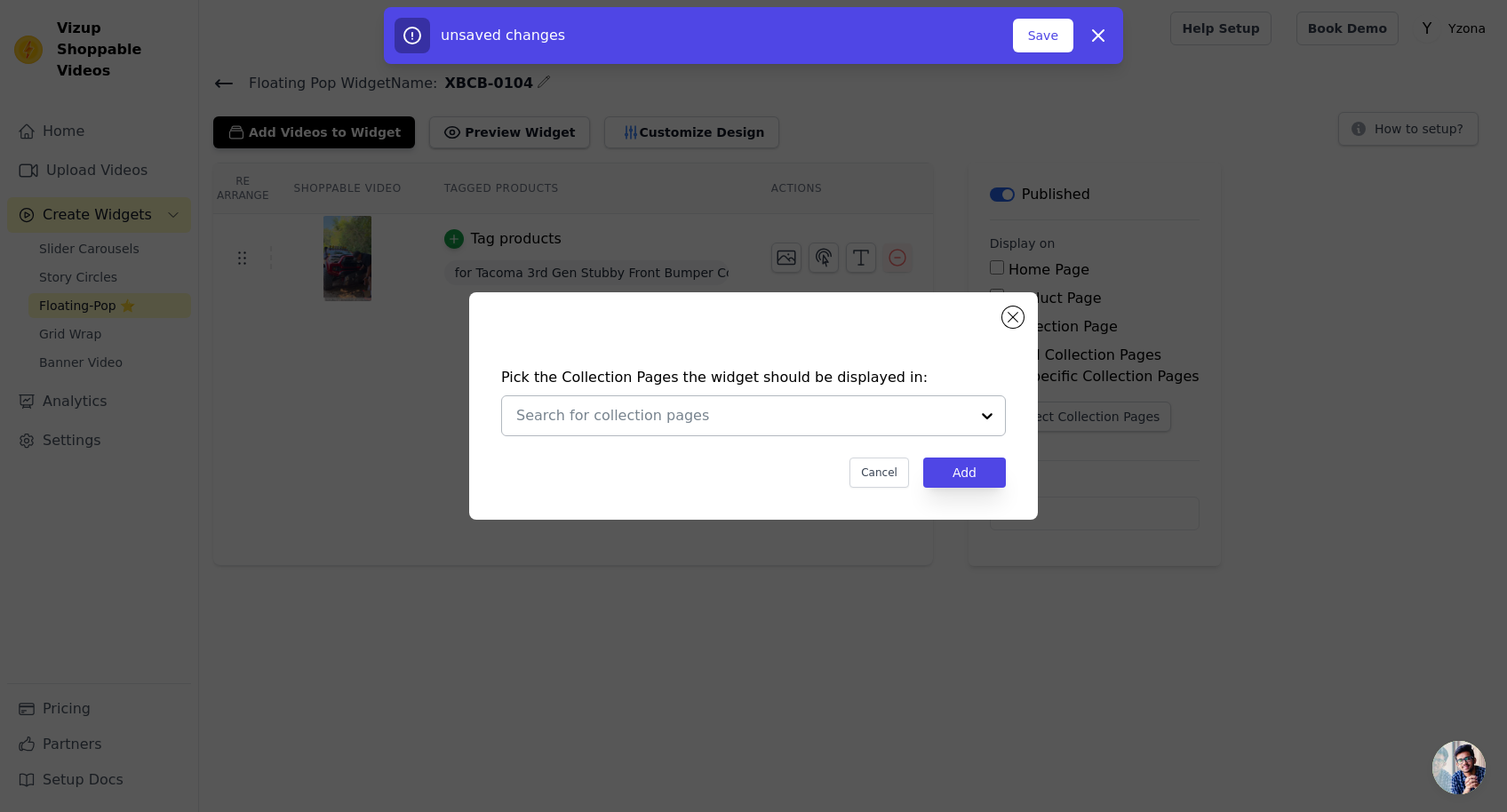
click at [688, 408] on input "text" at bounding box center [742, 415] width 453 height 21
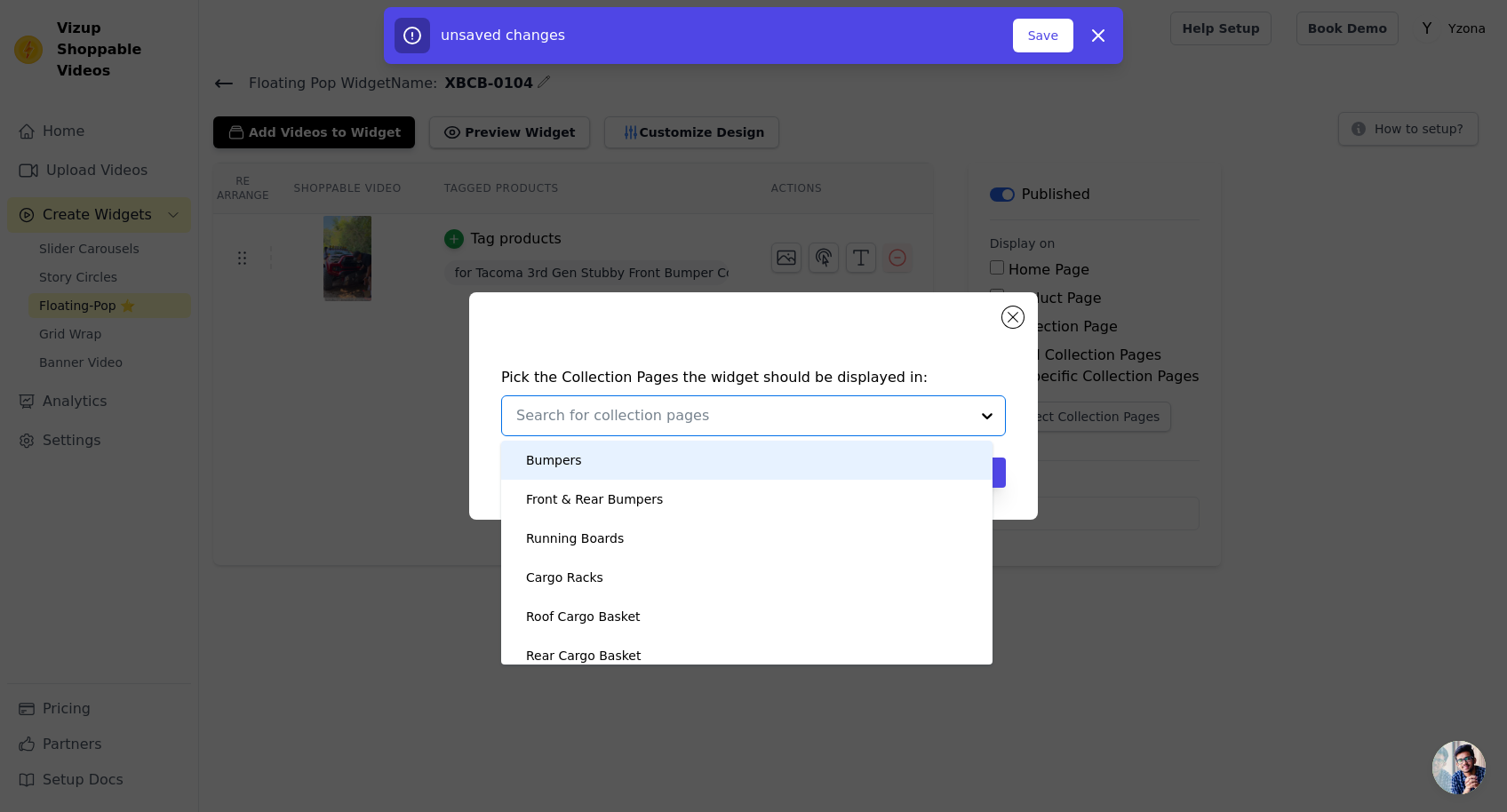
click at [587, 460] on div "Bumpers" at bounding box center [747, 460] width 456 height 39
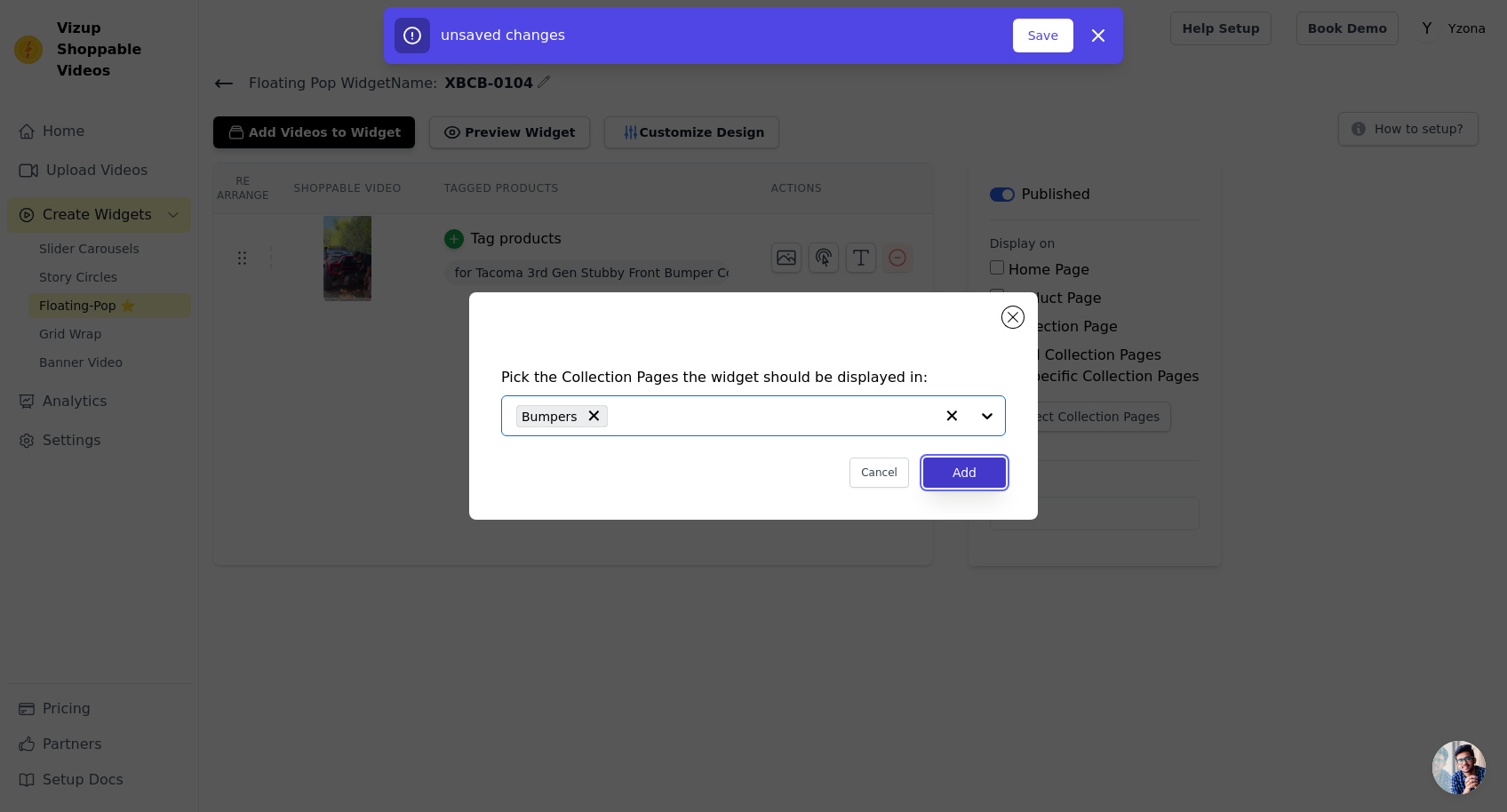
click at [971, 469] on button "Add" at bounding box center [964, 471] width 82 height 30
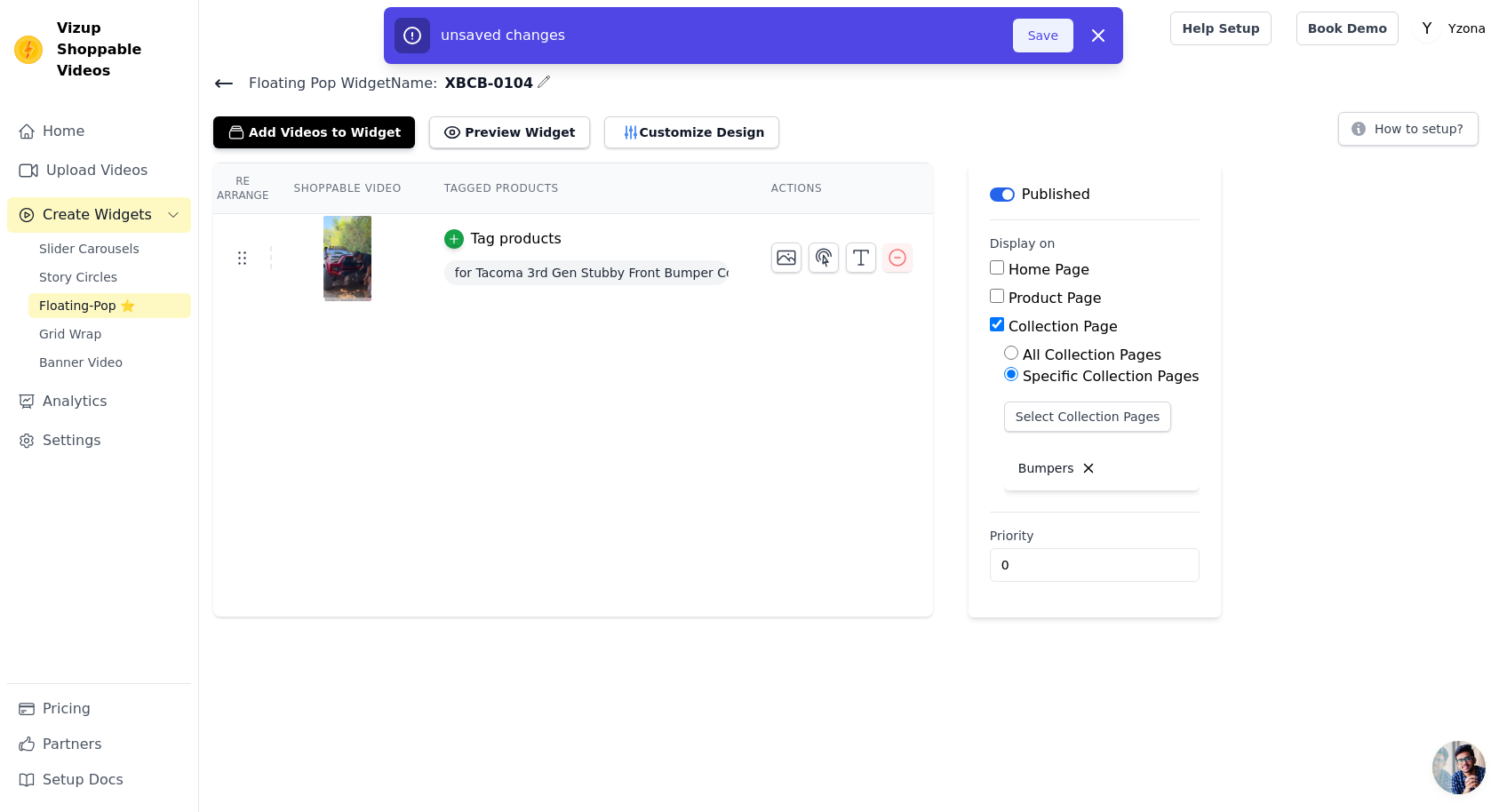
click at [1038, 28] on button "Save" at bounding box center [1043, 35] width 60 height 34
